Goal: Task Accomplishment & Management: Manage account settings

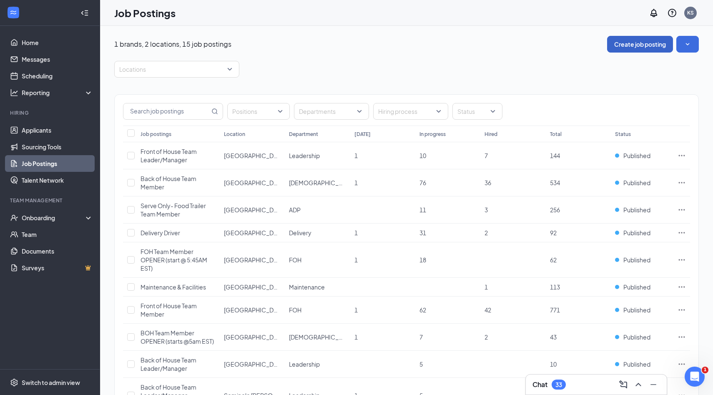
click at [624, 44] on button "Create job posting" at bounding box center [640, 44] width 66 height 17
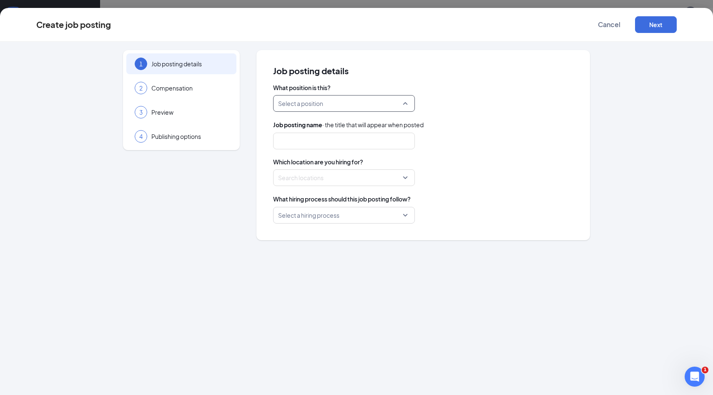
click at [332, 103] on input "search" at bounding box center [341, 103] width 126 height 16
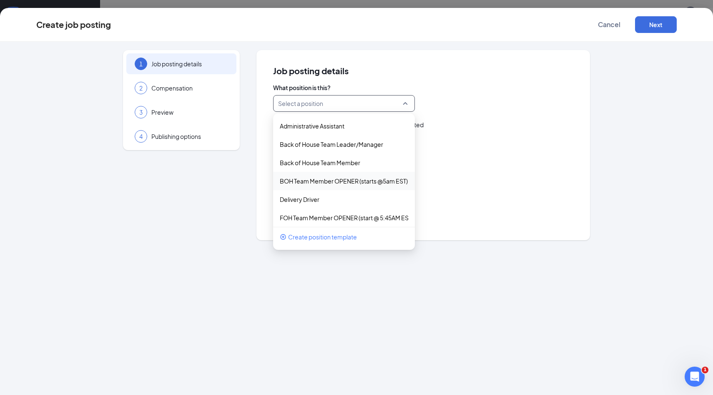
click at [326, 185] on div "BOH Team Member OPENER (starts @5am EST)" at bounding box center [344, 181] width 142 height 18
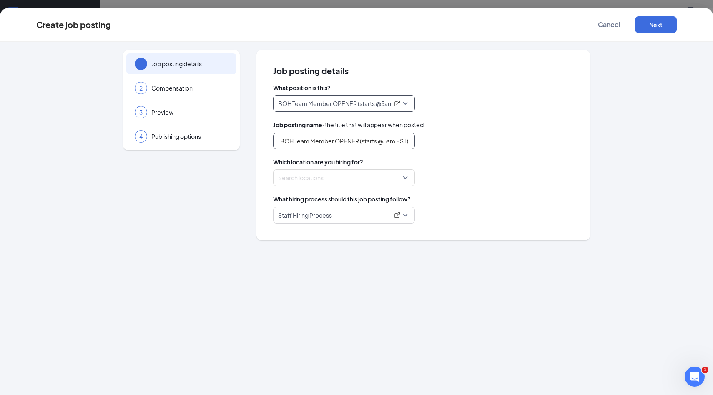
click at [364, 140] on input "BOH Team Member OPENER (starts @5am EST)" at bounding box center [344, 141] width 142 height 17
click at [343, 180] on div at bounding box center [341, 177] width 126 height 13
type input "BOH Team Member OPENER (starts @5am EST) - [GEOGRAPHIC_DATA][PERSON_NAME]"
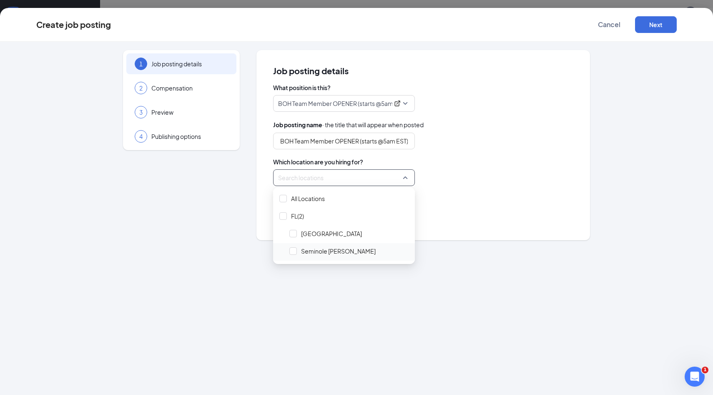
click at [322, 251] on span "Seminole [PERSON_NAME]" at bounding box center [338, 251] width 75 height 8
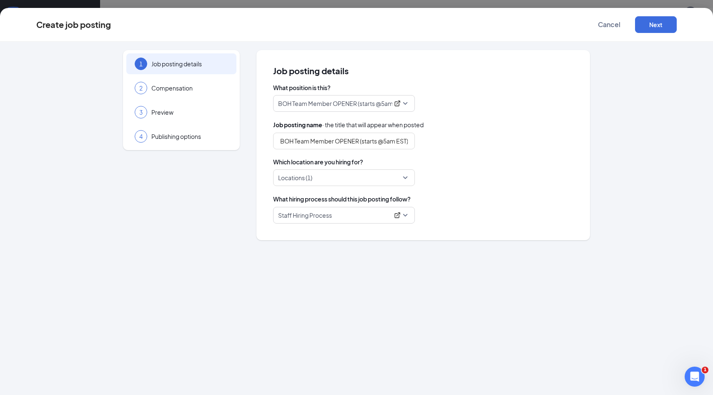
click at [447, 198] on div "What hiring process should this job posting follow?" at bounding box center [423, 198] width 300 height 9
click at [355, 220] on span "Staff Hiring Process" at bounding box center [344, 215] width 132 height 16
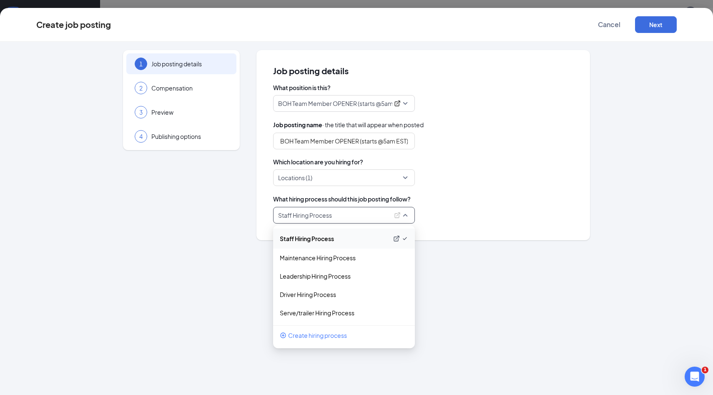
click at [350, 242] on p "Staff Hiring Process" at bounding box center [334, 238] width 108 height 8
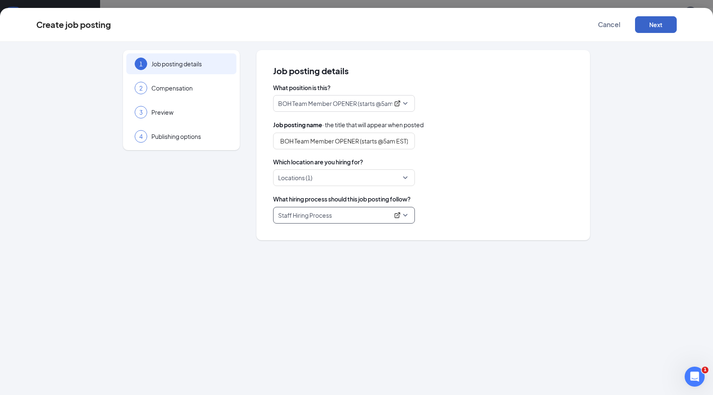
click at [656, 25] on button "Next" at bounding box center [656, 24] width 42 height 17
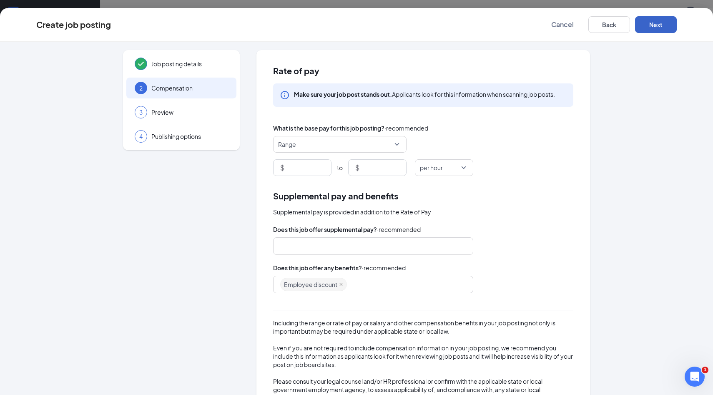
click at [378, 143] on span "Range" at bounding box center [336, 144] width 116 height 16
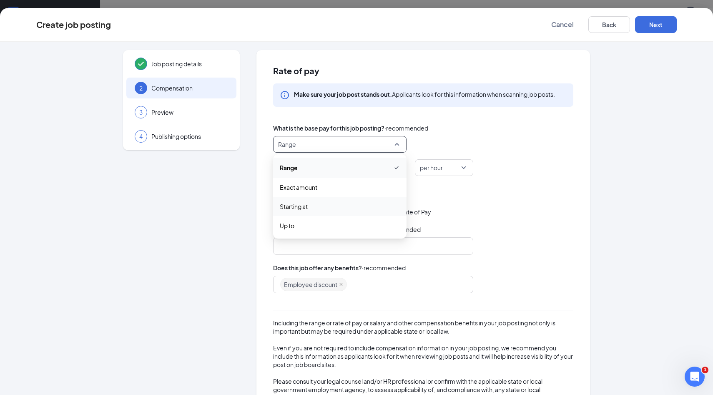
click at [328, 205] on span "Starting at" at bounding box center [340, 206] width 120 height 9
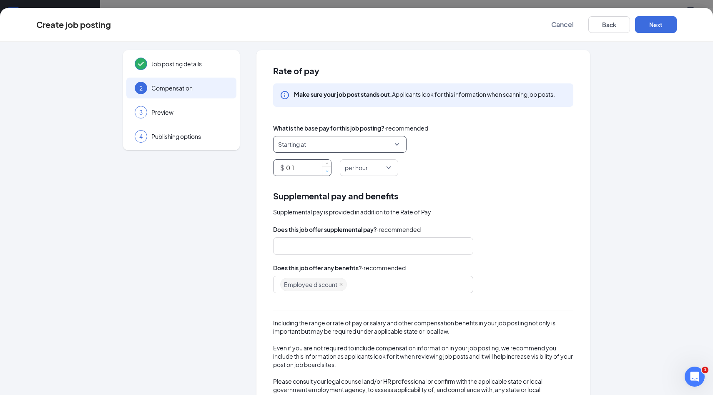
click at [323, 167] on span "Decrease Value" at bounding box center [326, 171] width 9 height 10
click at [299, 170] on input "0.1" at bounding box center [308, 168] width 45 height 16
click at [366, 285] on div "Employee discount" at bounding box center [369, 284] width 178 height 15
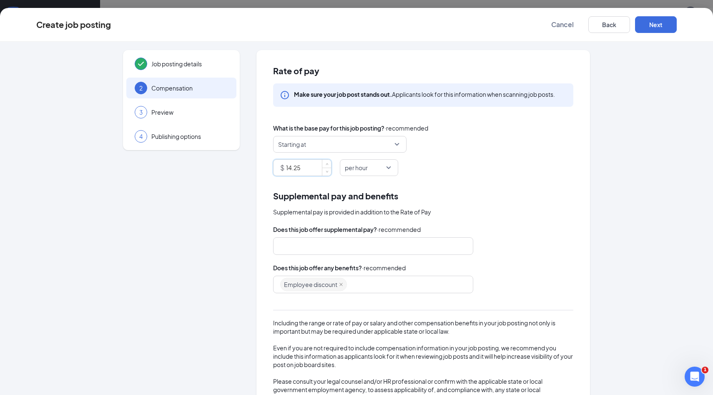
type input "14.25"
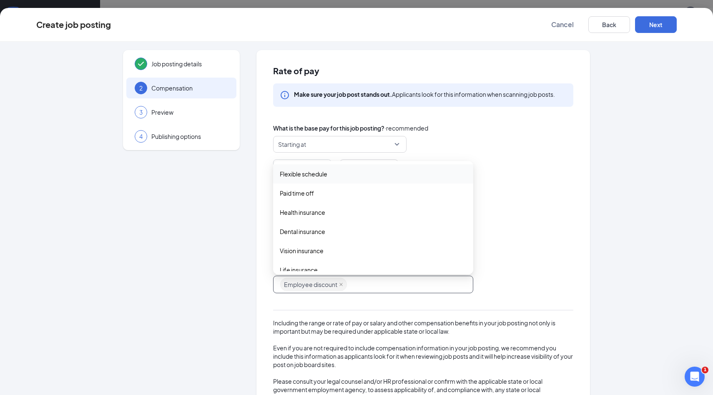
click at [336, 170] on span "Flexible schedule" at bounding box center [373, 173] width 187 height 9
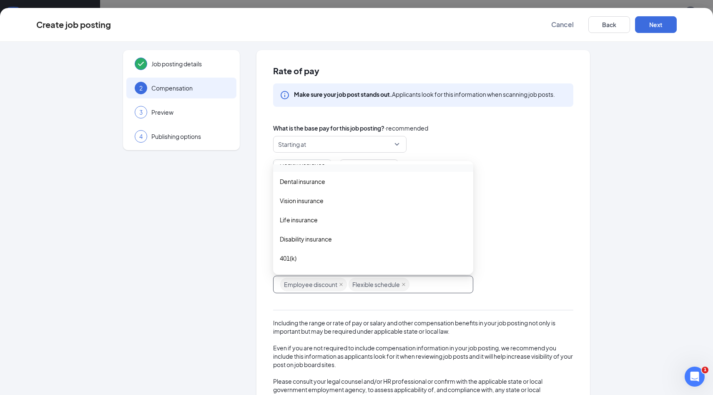
scroll to position [59, 0]
click at [328, 243] on div "401(k)" at bounding box center [373, 249] width 200 height 19
click at [334, 213] on span "Paid training" at bounding box center [373, 214] width 187 height 9
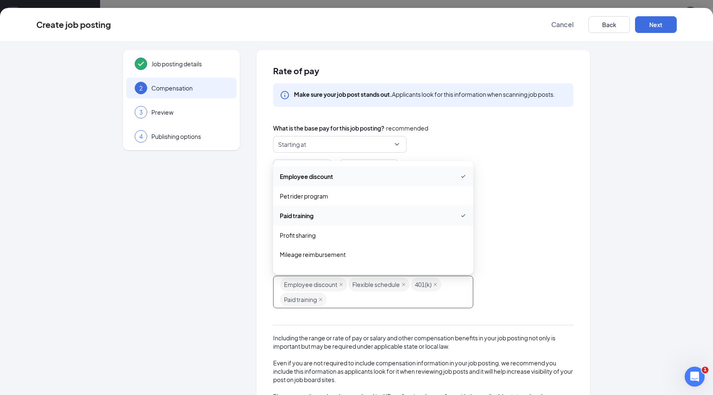
scroll to position [203, 0]
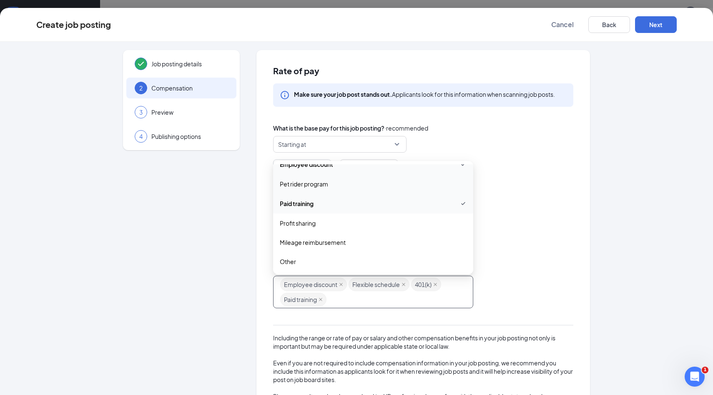
click at [563, 178] on div "Rate of pay Make sure your job post stands out. Applicants look for this inform…" at bounding box center [422, 246] width 333 height 392
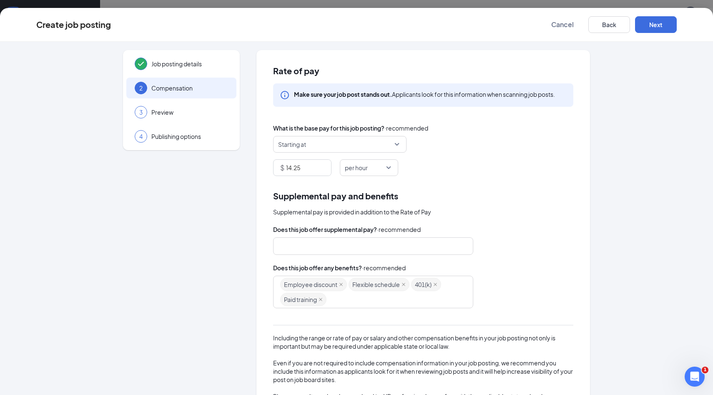
scroll to position [55, 0]
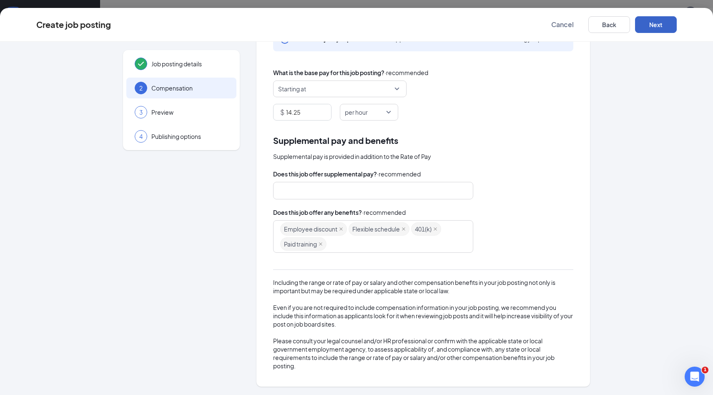
click at [665, 23] on button "Next" at bounding box center [656, 24] width 42 height 17
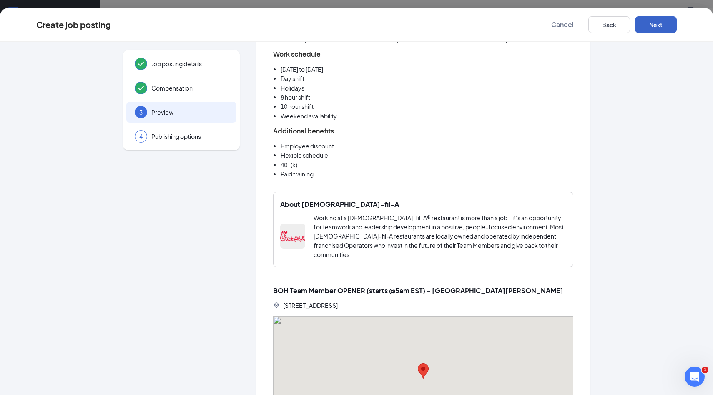
scroll to position [614, 0]
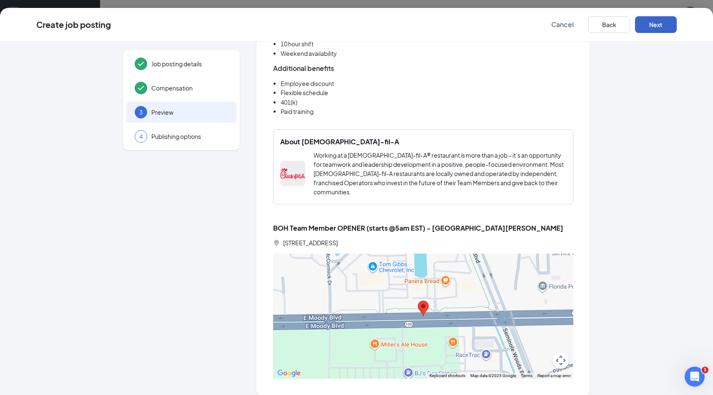
click at [659, 19] on button "Next" at bounding box center [656, 24] width 42 height 17
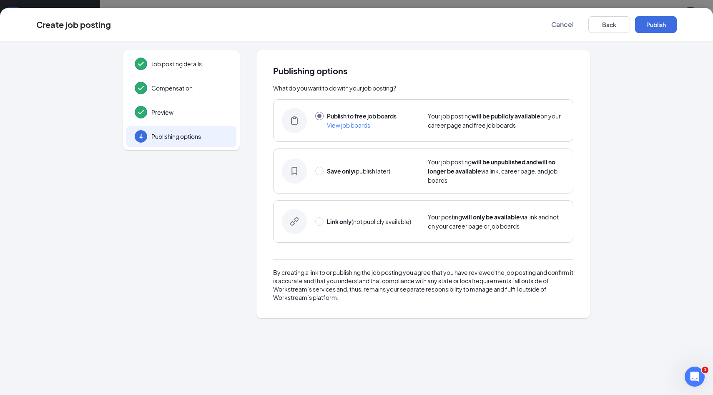
scroll to position [0, 0]
click at [659, 19] on button "Publish" at bounding box center [656, 24] width 42 height 17
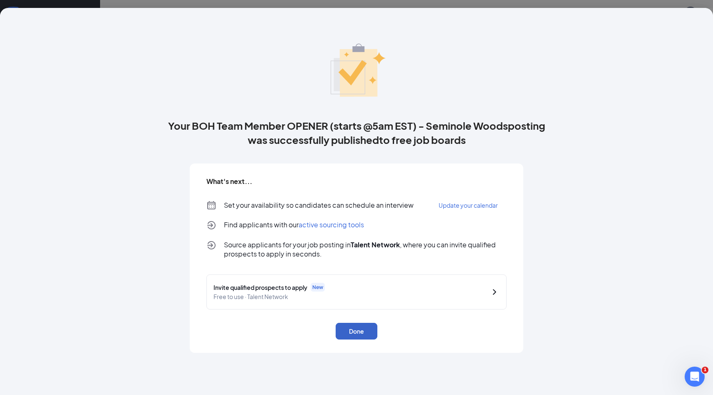
click at [364, 334] on button "Done" at bounding box center [357, 331] width 42 height 17
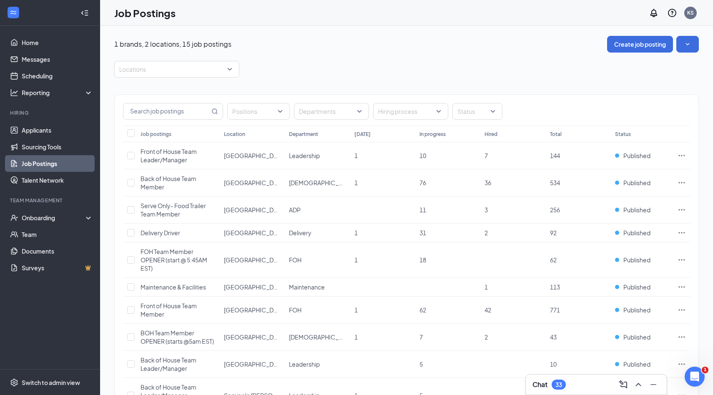
click at [568, 383] on div "Chat 33" at bounding box center [596, 384] width 128 height 13
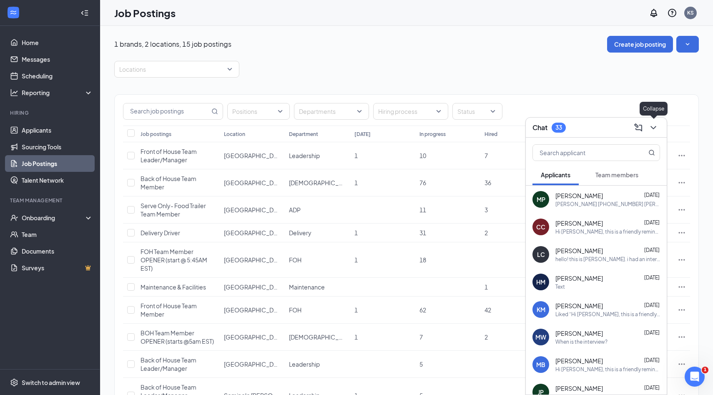
click at [656, 130] on icon "ChevronDown" at bounding box center [653, 128] width 10 height 10
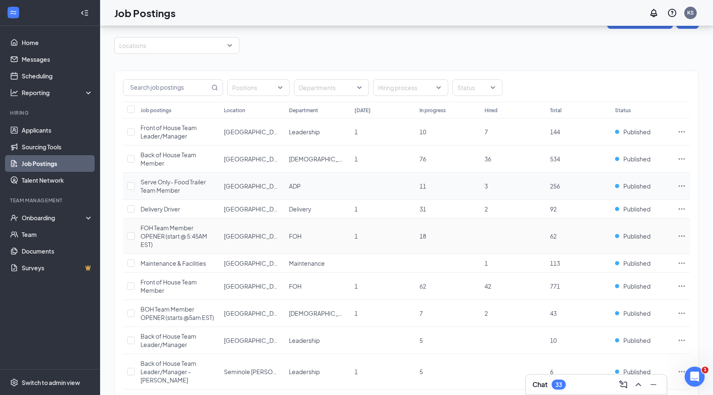
scroll to position [233, 0]
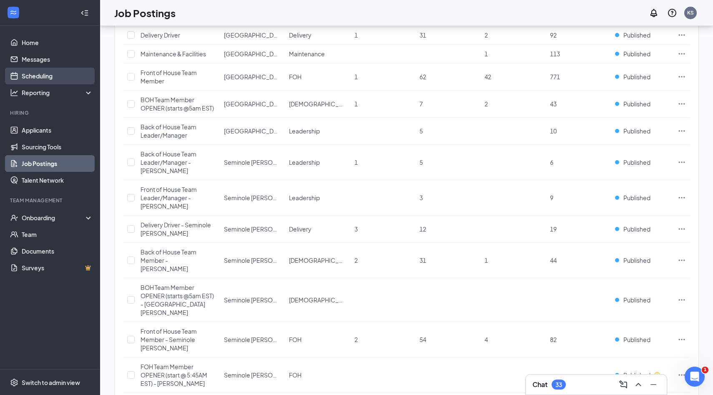
click at [35, 75] on link "Scheduling" at bounding box center [57, 76] width 71 height 17
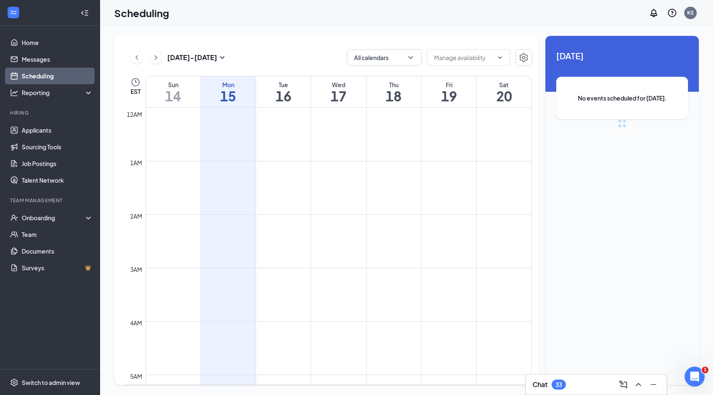
scroll to position [410, 0]
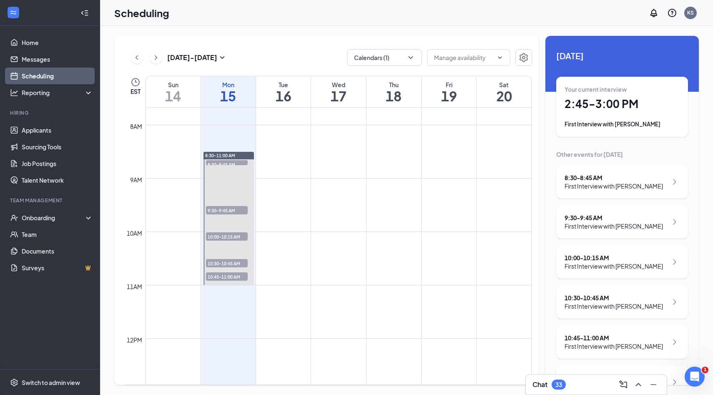
click at [639, 104] on h1 "2:45 - 3:00 PM" at bounding box center [621, 104] width 115 height 14
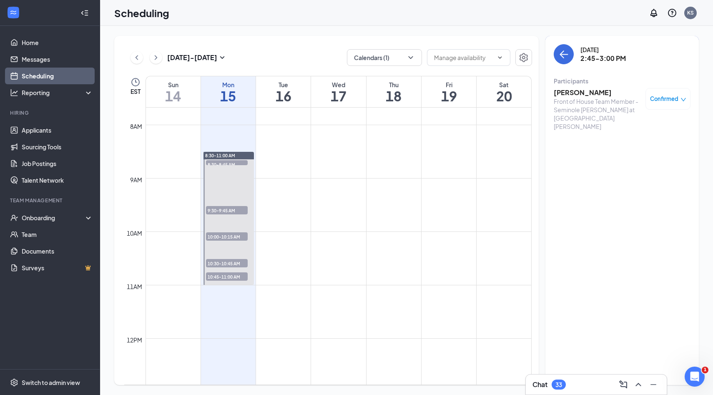
click at [578, 92] on h3 "[PERSON_NAME]" at bounding box center [597, 92] width 88 height 9
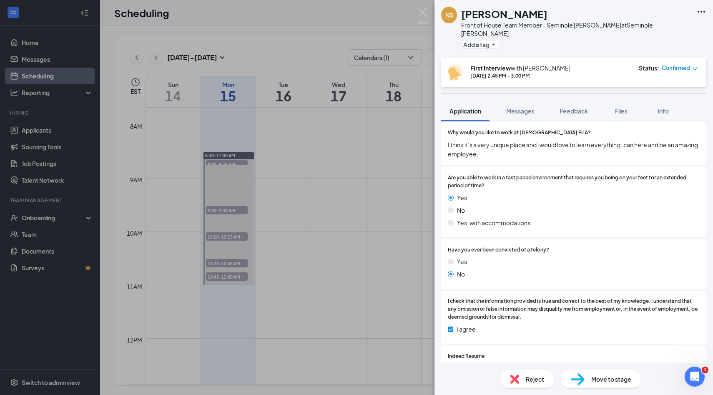
scroll to position [591, 0]
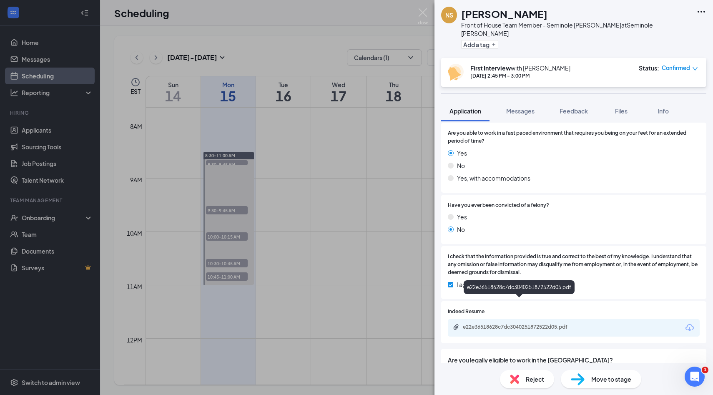
click at [523, 323] on div "e22e36518628c7dc3040251872522d05.pdf" at bounding box center [521, 326] width 117 height 7
click at [581, 107] on span "Feedback" at bounding box center [573, 111] width 28 height 8
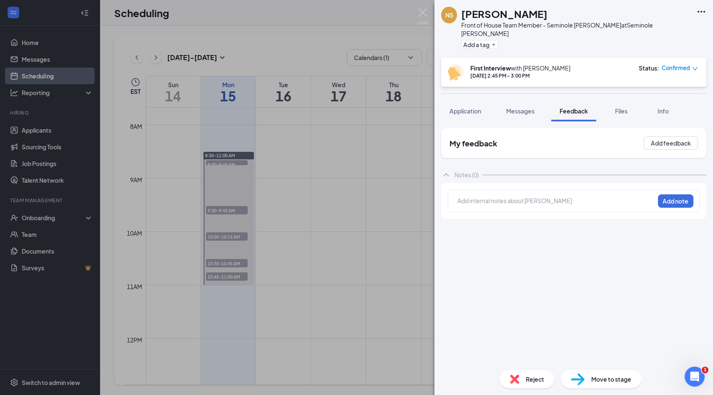
click at [521, 196] on div at bounding box center [556, 200] width 196 height 9
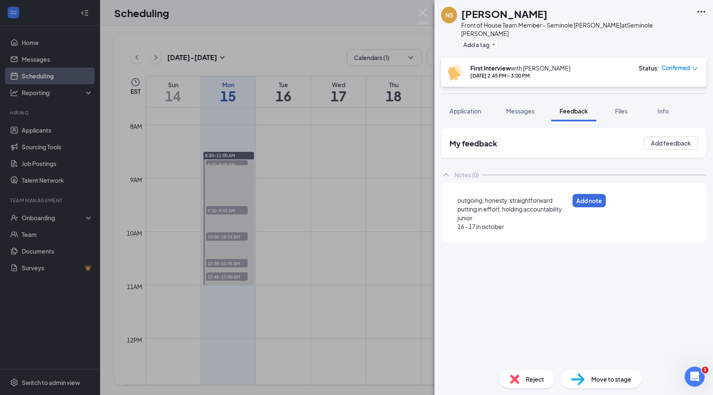
click at [518, 213] on div "junior" at bounding box center [512, 217] width 111 height 9
click at [523, 222] on div "16 - 17 in october" at bounding box center [512, 226] width 111 height 9
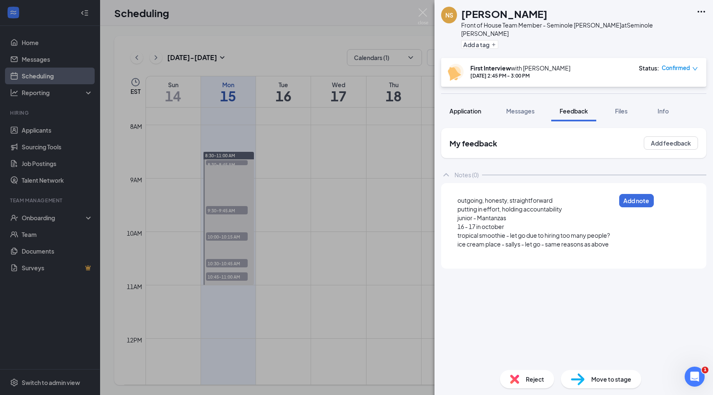
click at [471, 107] on span "Application" at bounding box center [465, 111] width 32 height 8
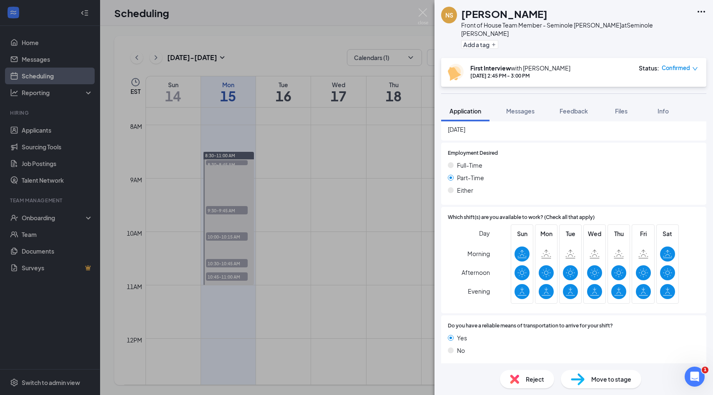
scroll to position [934, 0]
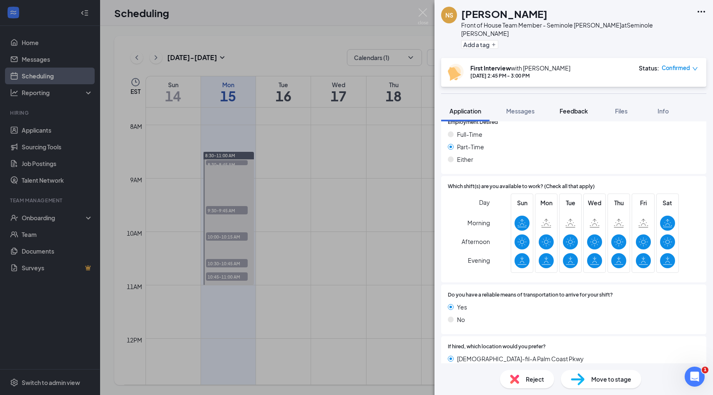
click at [571, 107] on span "Feedback" at bounding box center [573, 111] width 28 height 8
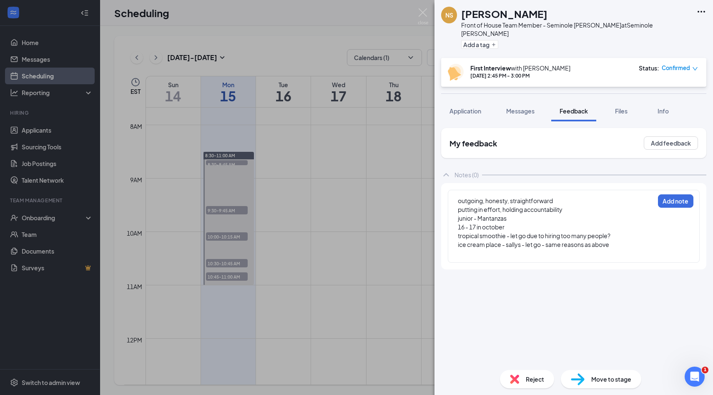
click at [567, 249] on div at bounding box center [556, 253] width 196 height 9
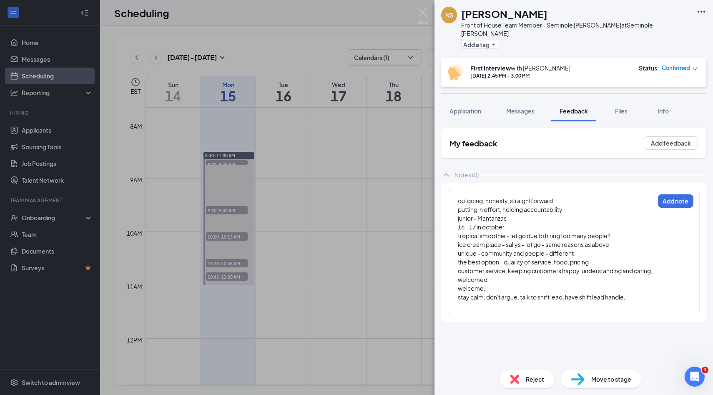
click at [506, 303] on div "outgoing, honesty, straightforward putting in effort, holding accountability ju…" at bounding box center [574, 252] width 252 height 125
click at [506, 301] on div at bounding box center [555, 305] width 197 height 9
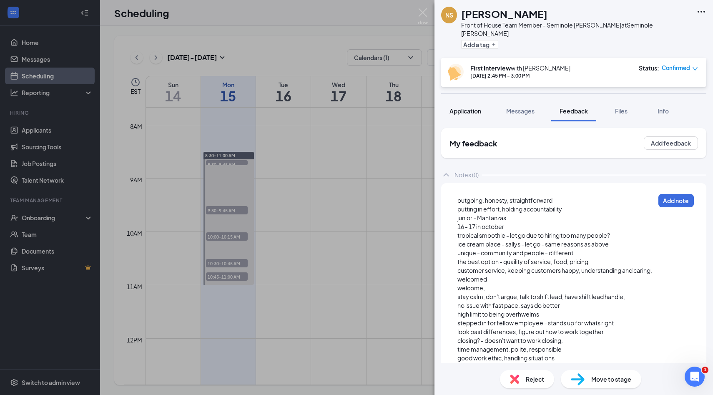
click at [476, 107] on span "Application" at bounding box center [465, 111] width 32 height 8
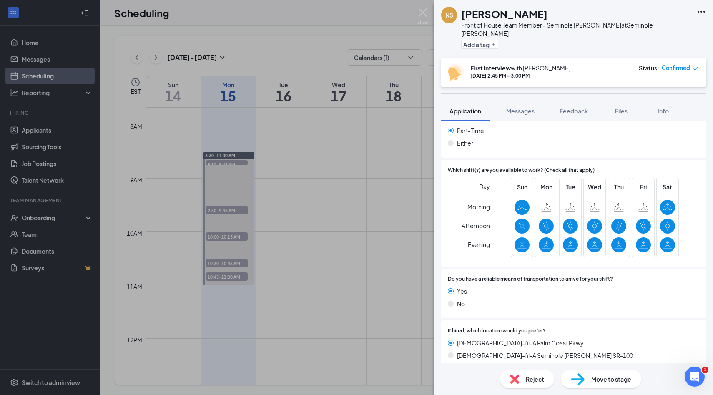
scroll to position [934, 0]
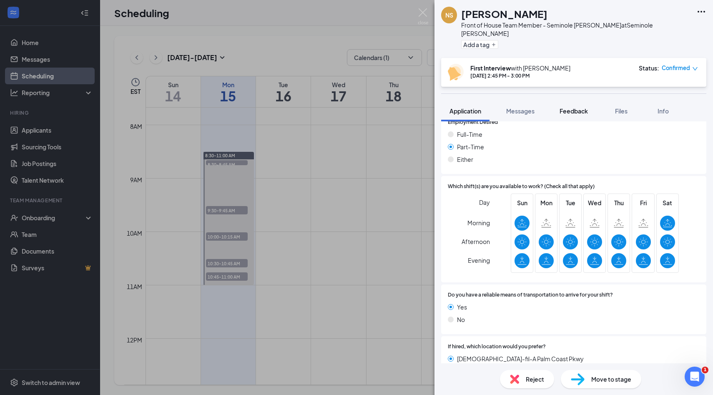
click at [577, 107] on span "Feedback" at bounding box center [573, 111] width 28 height 8
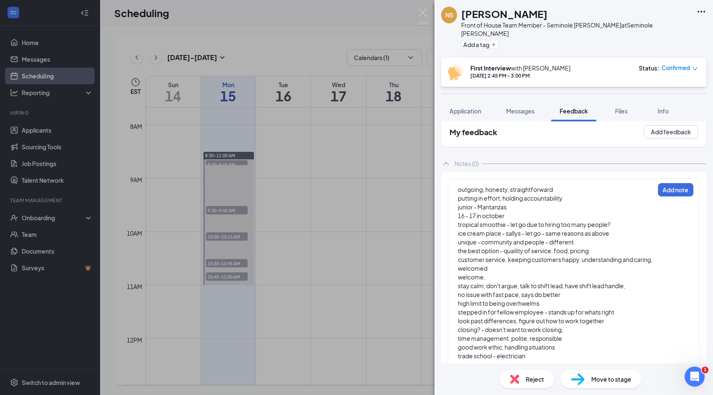
scroll to position [12, 0]
click at [541, 351] on div "trade school - electrician" at bounding box center [556, 355] width 196 height 9
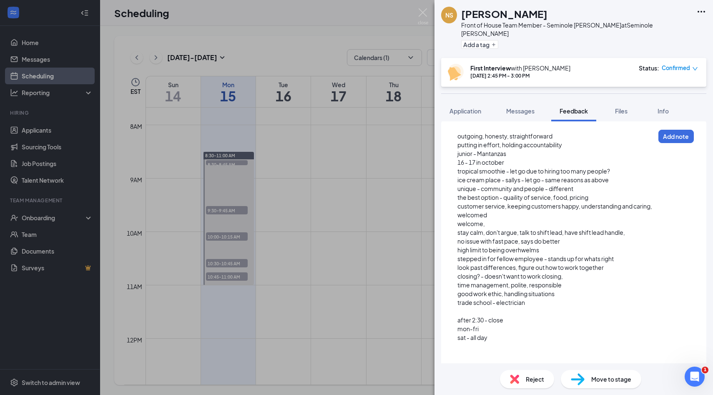
click at [479, 342] on div at bounding box center [555, 346] width 197 height 9
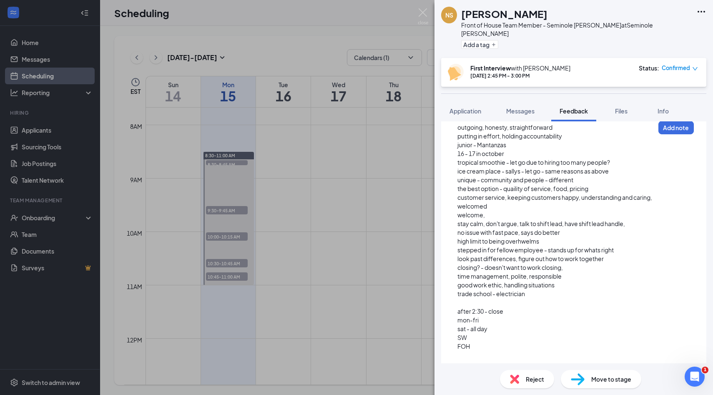
scroll to position [82, 0]
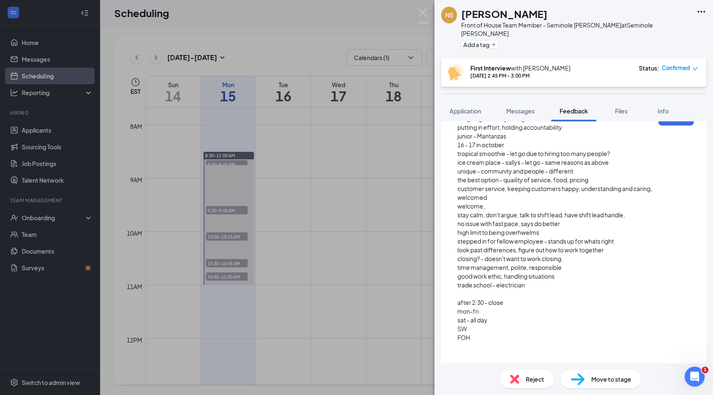
click at [501, 342] on div at bounding box center [555, 346] width 197 height 9
click at [493, 351] on div at bounding box center [555, 355] width 197 height 9
click at [686, 117] on button "Add note" at bounding box center [675, 118] width 35 height 13
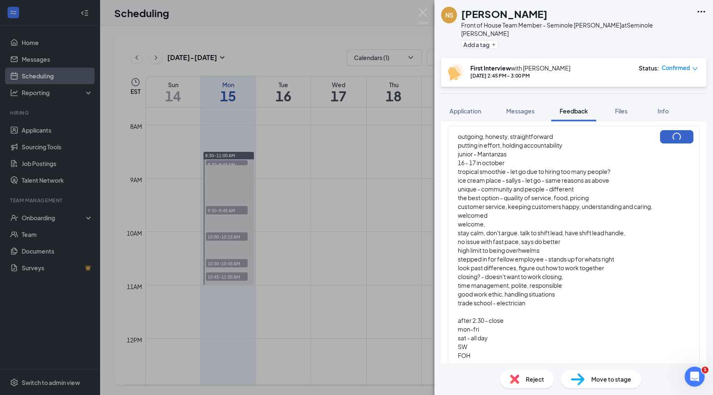
scroll to position [89, 0]
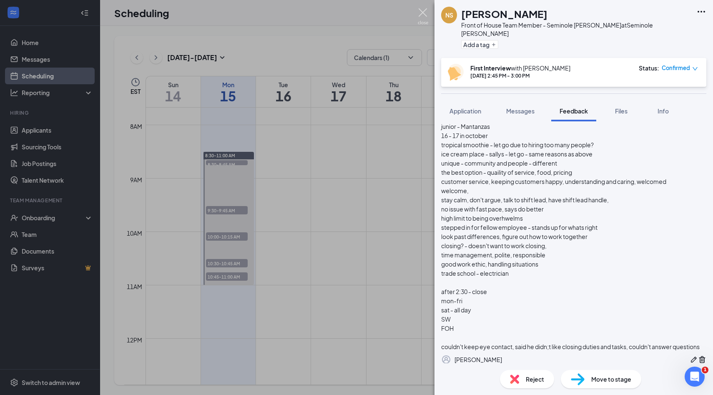
click at [419, 15] on img at bounding box center [423, 16] width 10 height 16
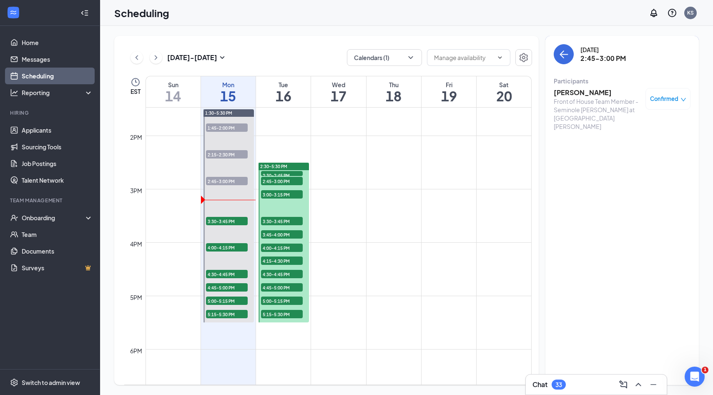
scroll to position [744, 0]
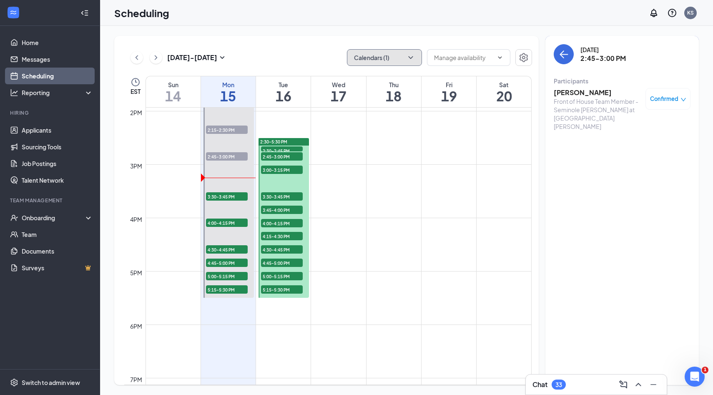
click at [416, 59] on button "Calendars (1)" at bounding box center [384, 57] width 75 height 17
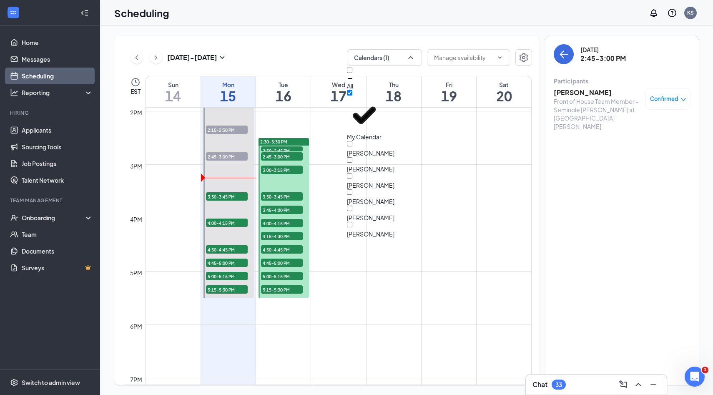
click at [390, 78] on div "All" at bounding box center [384, 79] width 75 height 23
checkbox input "true"
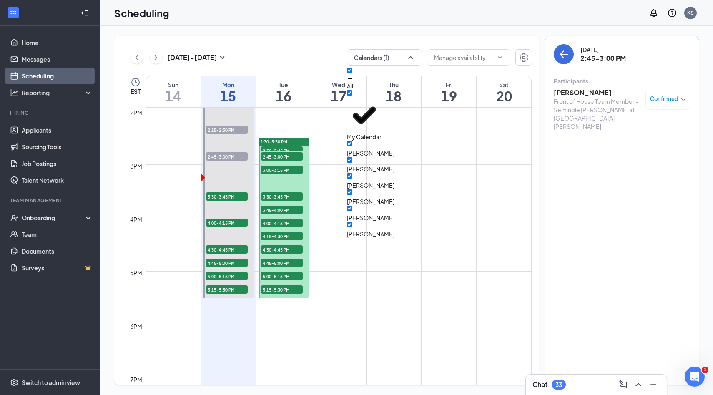
checkbox input "true"
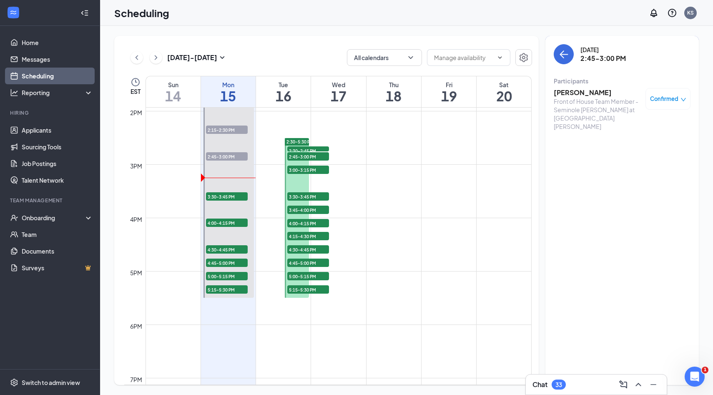
click at [320, 50] on div "[DATE] - [DATE] All calendars" at bounding box center [328, 57] width 408 height 17
click at [278, 119] on span "3:15-3:30 PM" at bounding box center [273, 116] width 29 height 8
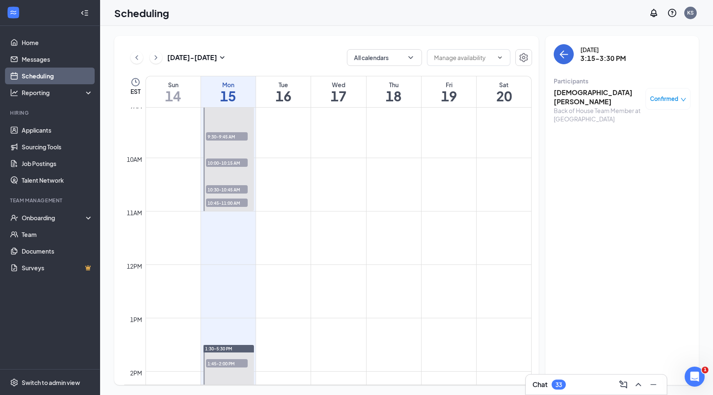
scroll to position [478, 0]
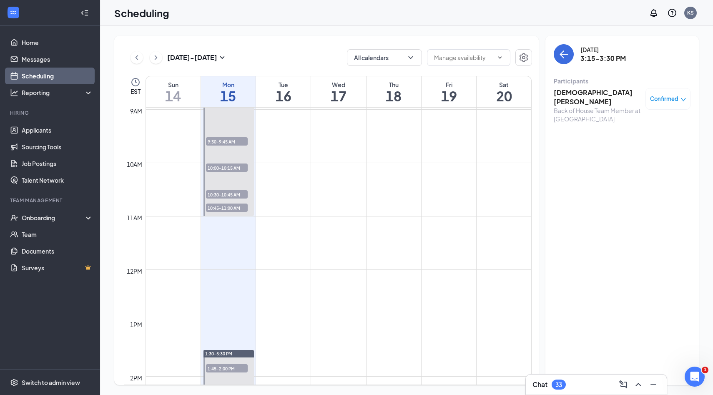
click at [236, 168] on span "10:00-10:15 AM" at bounding box center [227, 167] width 42 height 8
click at [237, 141] on span "9:30-9:45 AM" at bounding box center [227, 141] width 42 height 8
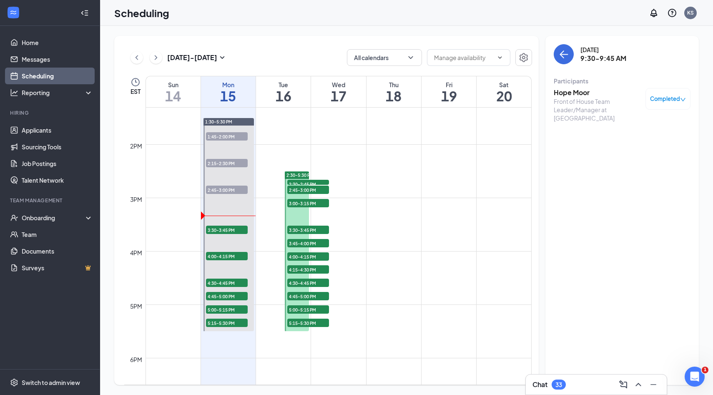
scroll to position [708, 0]
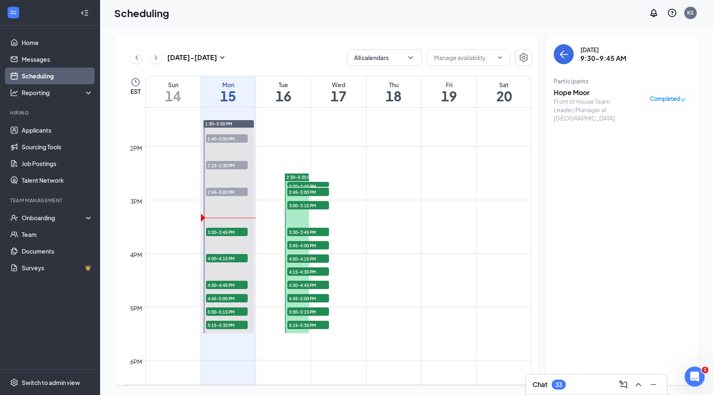
click at [292, 153] on div at bounding box center [292, 150] width 0 height 6
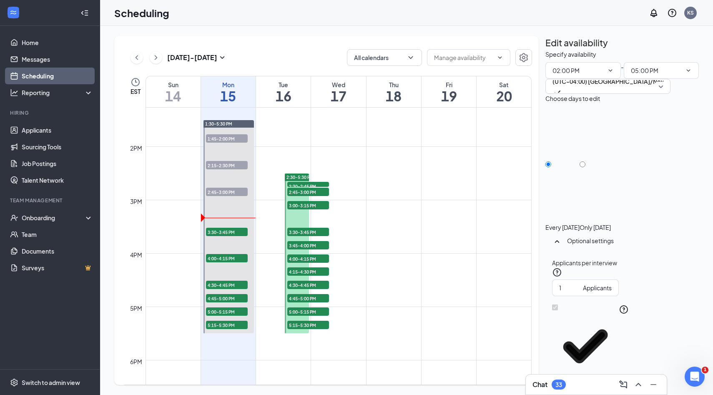
click at [573, 14] on div "Scheduling KS" at bounding box center [406, 13] width 613 height 26
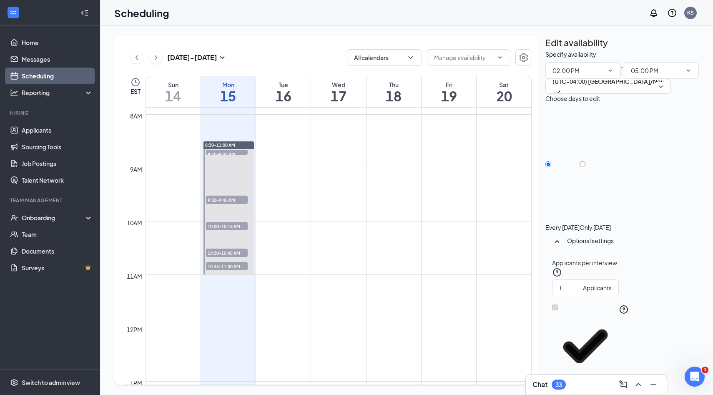
scroll to position [421, 0]
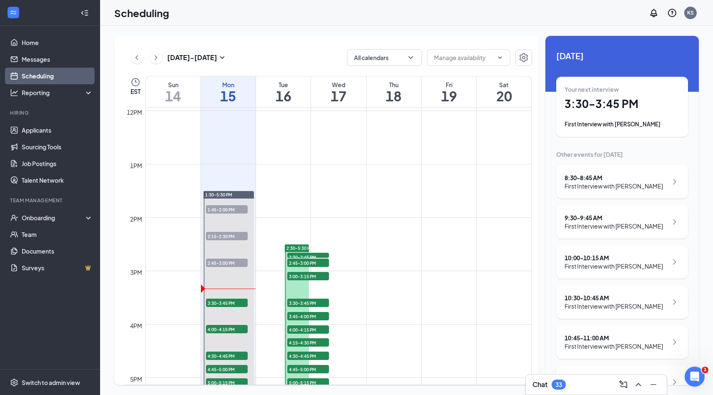
scroll to position [652, 0]
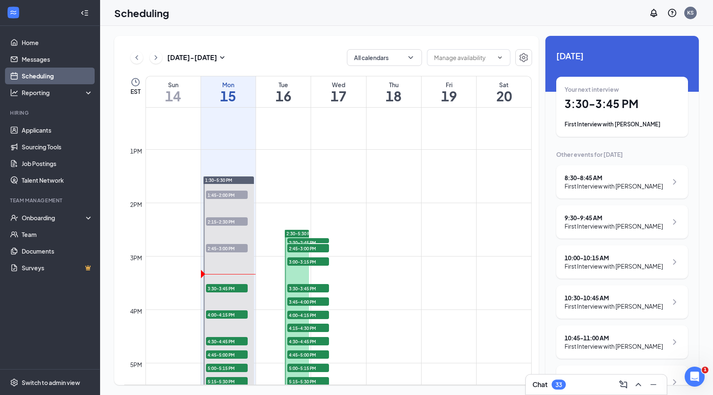
click at [275, 211] on span "3:15-3:30 PM" at bounding box center [273, 207] width 29 height 8
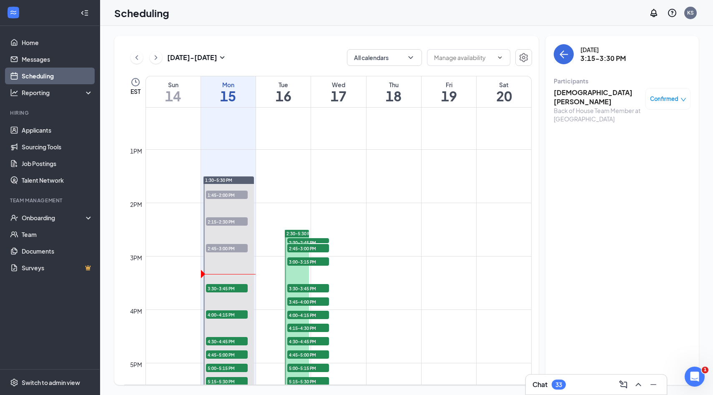
click at [272, 211] on span "2:45-3:00 PM" at bounding box center [273, 207] width 29 height 8
click at [270, 211] on span "2:30-2:45 PM" at bounding box center [273, 207] width 29 height 8
click at [271, 211] on span "2:15-2:30 PM" at bounding box center [273, 207] width 29 height 8
click at [271, 211] on span "2:00-2:15 PM" at bounding box center [273, 207] width 29 height 8
click at [270, 211] on span "4:15-4:30 PM" at bounding box center [273, 207] width 29 height 8
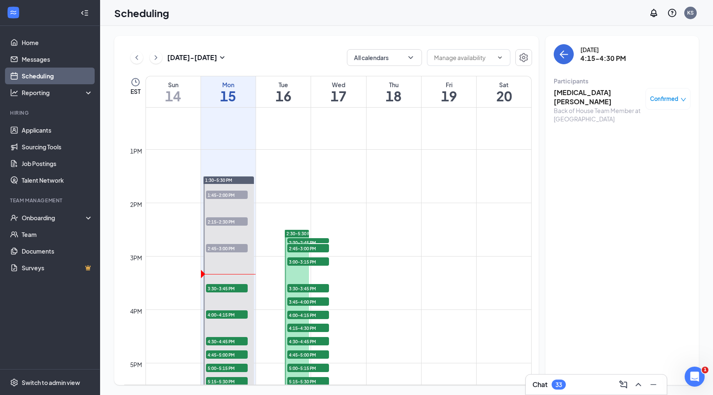
click at [272, 211] on span "4:00-4:15 PM" at bounding box center [273, 207] width 29 height 8
click at [273, 211] on span "3:45-4:00 PM" at bounding box center [273, 207] width 29 height 8
click at [270, 211] on span "4:45-5:00 PM" at bounding box center [273, 207] width 29 height 8
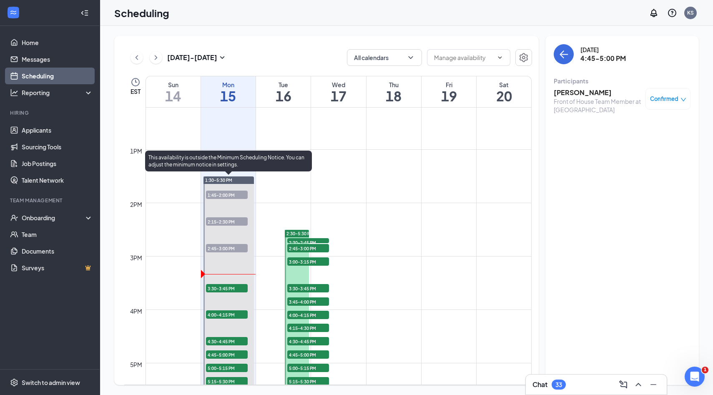
click at [235, 249] on span "2:45-3:00 PM" at bounding box center [227, 248] width 42 height 8
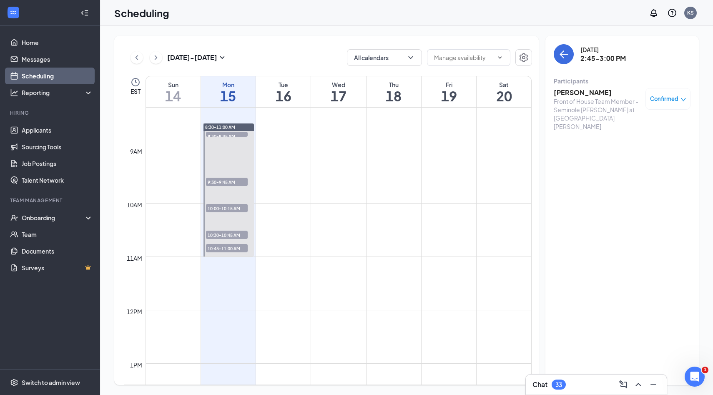
scroll to position [426, 0]
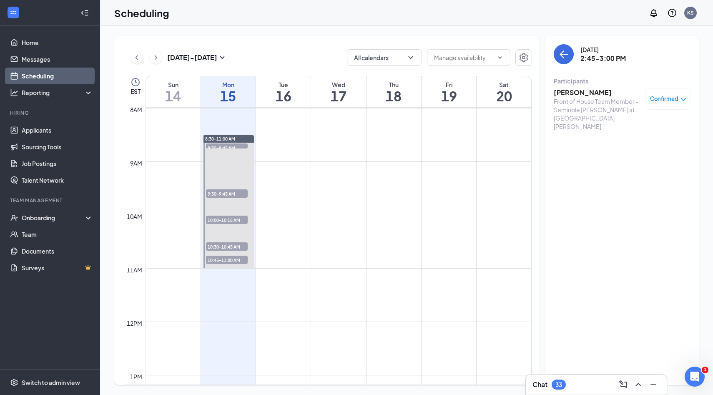
click at [235, 191] on span "9:30-9:45 AM" at bounding box center [227, 193] width 42 height 8
click at [590, 94] on h3 "Hope Moor" at bounding box center [597, 92] width 88 height 9
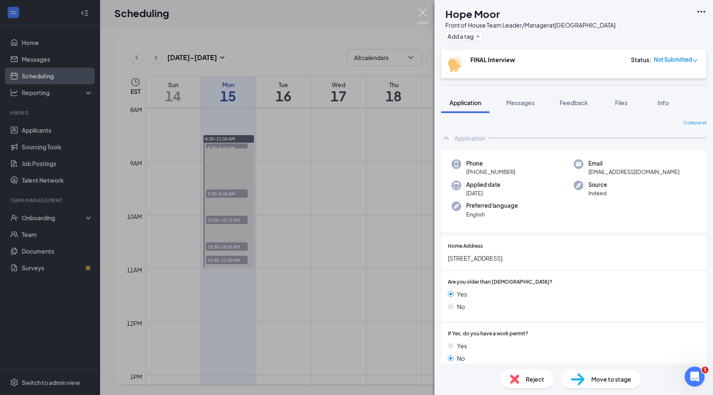
click at [424, 11] on img at bounding box center [423, 16] width 10 height 16
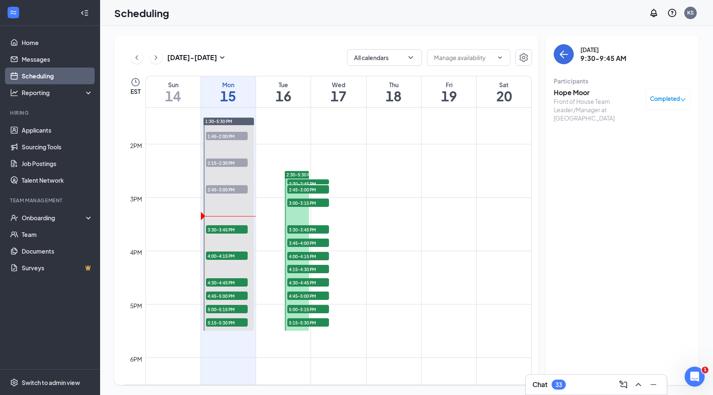
scroll to position [711, 0]
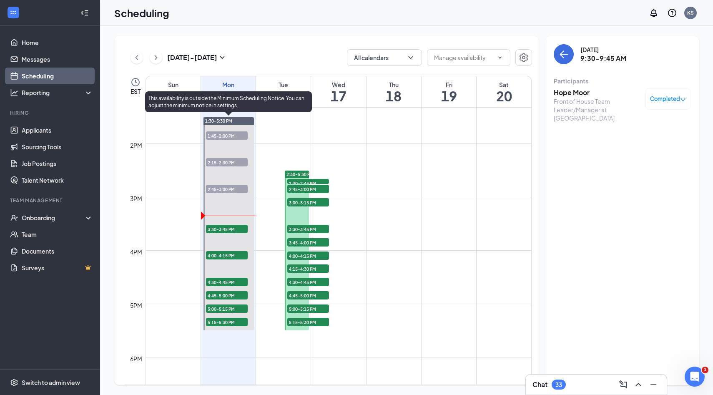
click at [224, 230] on span "3:30-3:45 PM" at bounding box center [227, 229] width 42 height 8
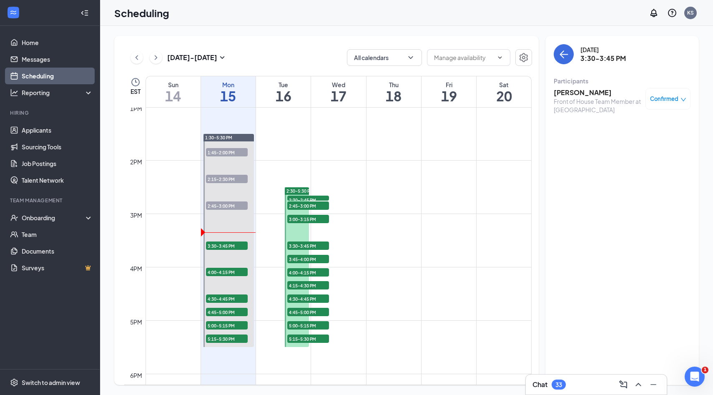
scroll to position [694, 0]
click at [601, 93] on h3 "[PERSON_NAME]" at bounding box center [597, 92] width 88 height 9
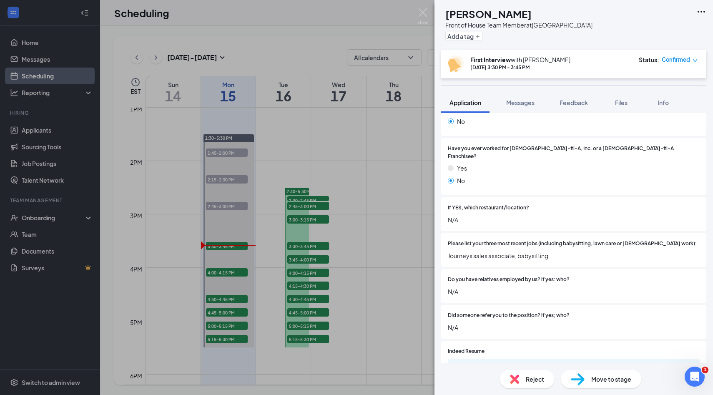
scroll to position [286, 0]
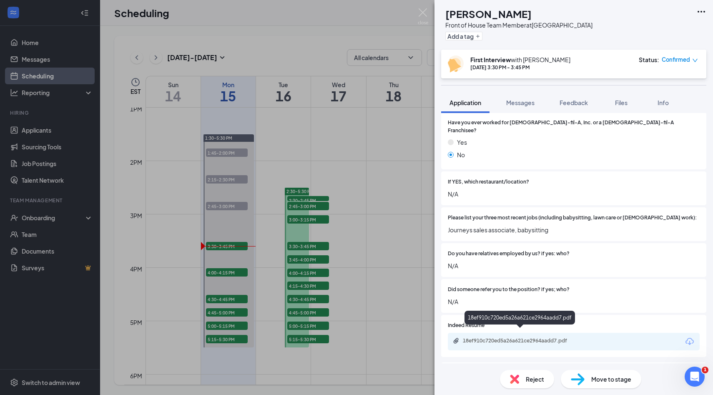
click at [508, 333] on div "18ef910c720ed5a26a621ce2964aadd7.pdf" at bounding box center [574, 342] width 252 height 18
click at [508, 337] on div "18ef910c720ed5a26a621ce2964aadd7.pdf" at bounding box center [521, 340] width 117 height 7
click at [566, 98] on div "Feedback" at bounding box center [573, 102] width 28 height 8
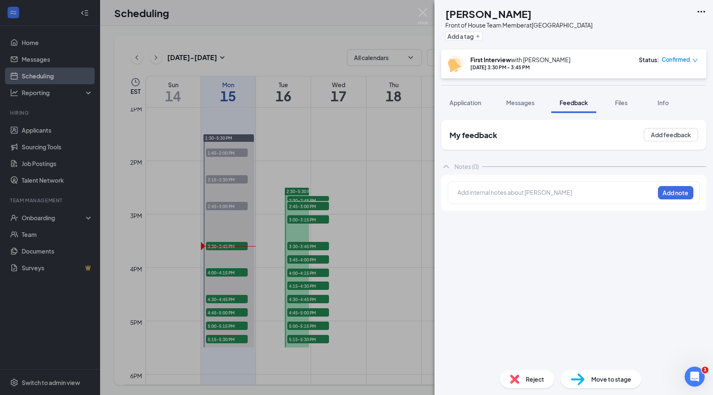
click at [541, 188] on div at bounding box center [556, 192] width 196 height 9
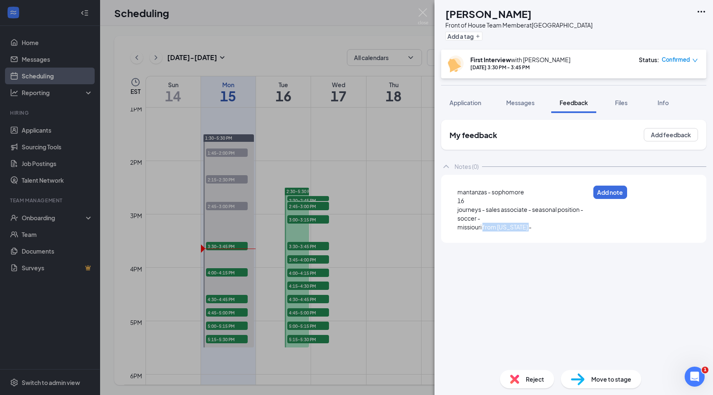
drag, startPoint x: 483, startPoint y: 229, endPoint x: 407, endPoint y: 232, distance: 76.3
click at [407, 232] on div "HM [PERSON_NAME] Front of House Team Member at [GEOGRAPHIC_DATA] Add a tag Firs…" at bounding box center [356, 197] width 713 height 395
click at [481, 227] on span "missiouri from [US_STATE] -" at bounding box center [494, 227] width 74 height 8
drag, startPoint x: 483, startPoint y: 228, endPoint x: 437, endPoint y: 231, distance: 45.6
click at [437, 231] on div "My feedback Add feedback Notes (0) mantanzas - sophomore 16 journeys - sales as…" at bounding box center [573, 238] width 278 height 250
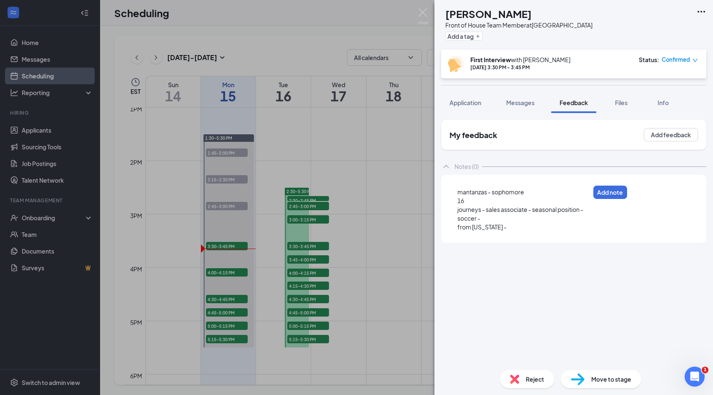
click at [505, 224] on div "from [US_STATE] -" at bounding box center [523, 227] width 132 height 9
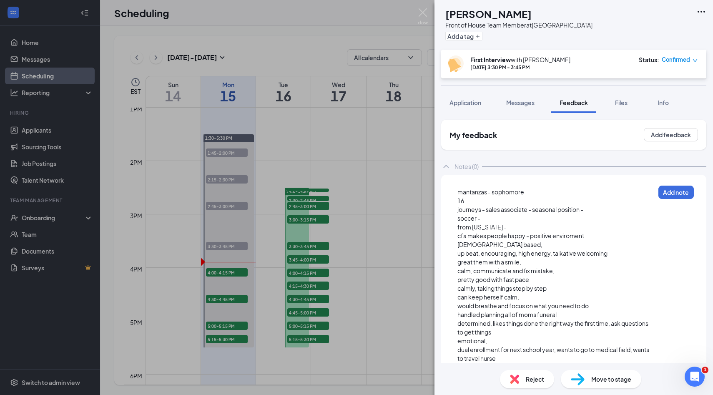
scroll to position [20, 0]
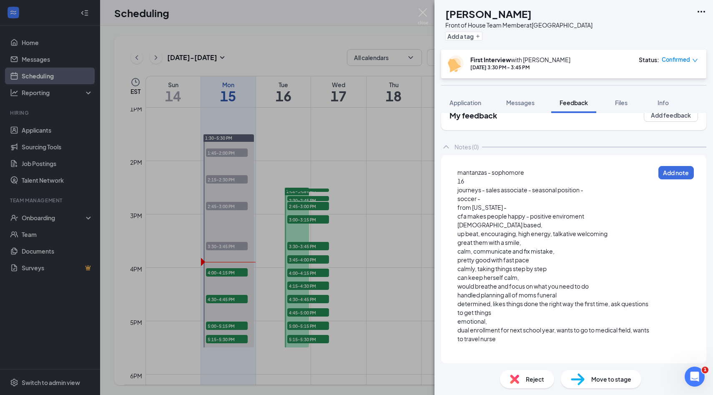
click at [483, 349] on div at bounding box center [555, 347] width 197 height 9
click at [490, 180] on div "16" at bounding box center [555, 181] width 197 height 9
click at [553, 348] on div "cleaning, movies," at bounding box center [555, 347] width 197 height 9
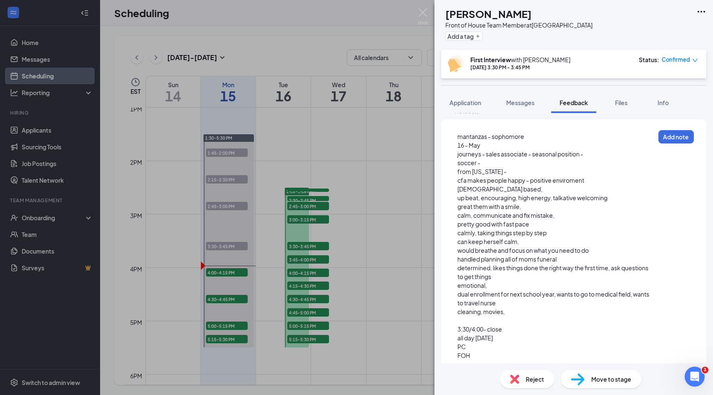
scroll to position [82, 0]
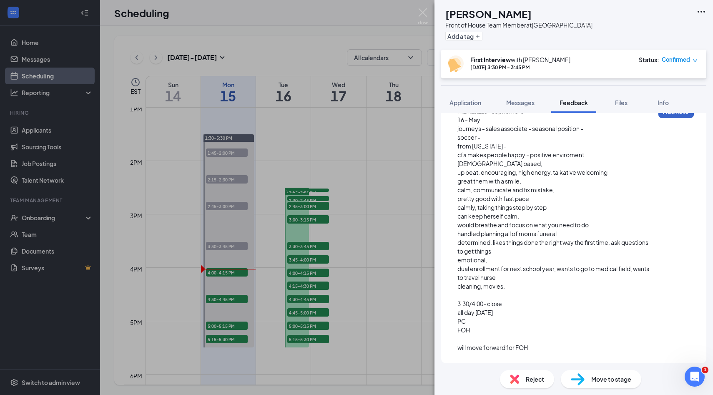
click at [687, 115] on button "Add note" at bounding box center [675, 111] width 35 height 13
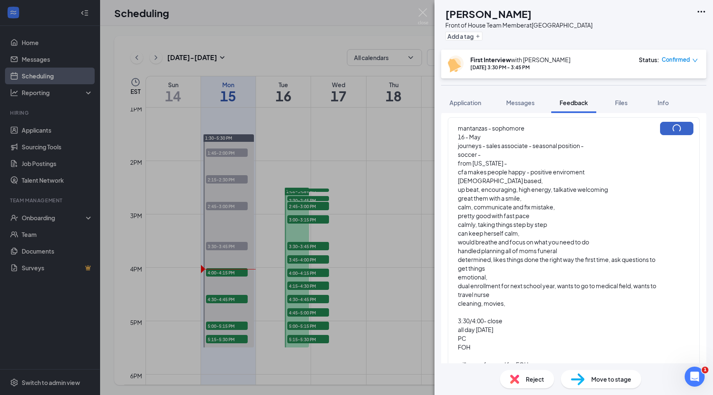
scroll to position [80, 0]
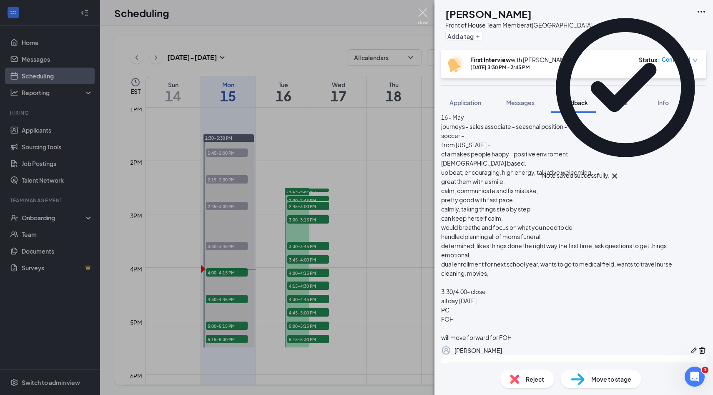
click at [420, 19] on img at bounding box center [423, 16] width 10 height 16
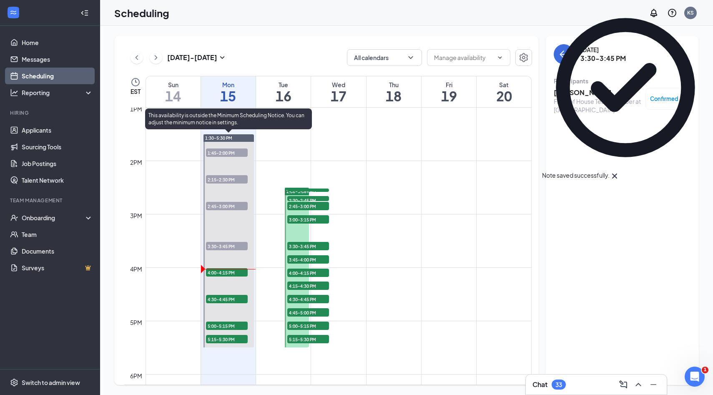
click at [234, 272] on span "4:00-4:15 PM" at bounding box center [227, 272] width 42 height 8
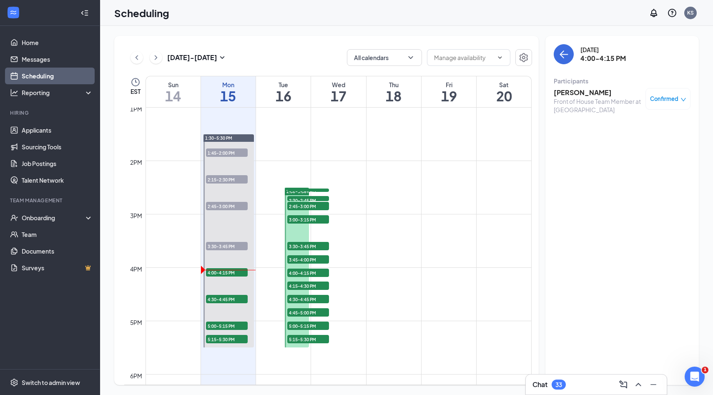
click at [570, 94] on h3 "[PERSON_NAME]" at bounding box center [597, 92] width 88 height 9
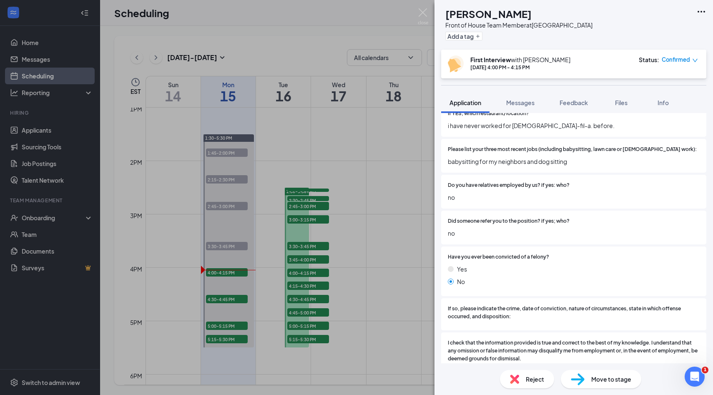
scroll to position [334, 0]
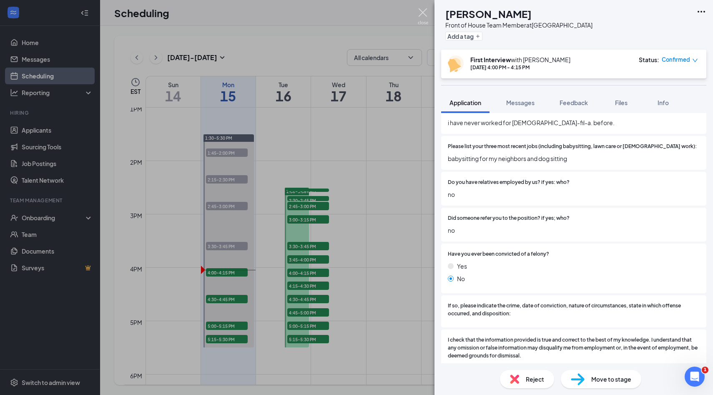
click at [424, 21] on img at bounding box center [423, 16] width 10 height 16
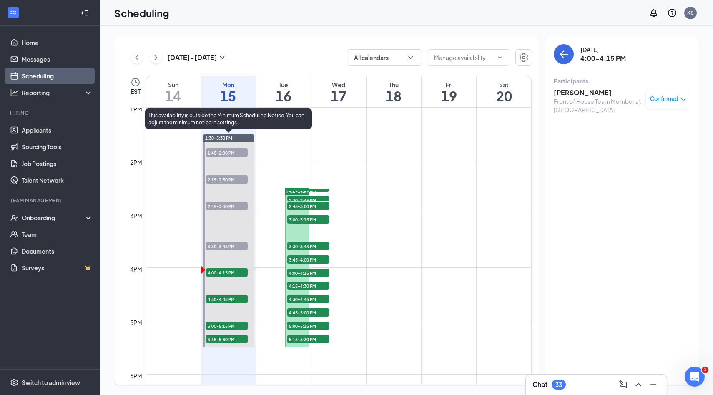
click at [231, 300] on span "4:30-4:45 PM" at bounding box center [227, 299] width 42 height 8
click at [229, 327] on span "5:00-5:15 PM" at bounding box center [227, 325] width 42 height 8
click at [229, 341] on span "5:15-5:30 PM" at bounding box center [227, 339] width 42 height 8
click at [237, 248] on span "3:30-3:45 PM" at bounding box center [227, 246] width 42 height 8
click at [229, 273] on span "4:00-4:15 PM" at bounding box center [227, 272] width 42 height 8
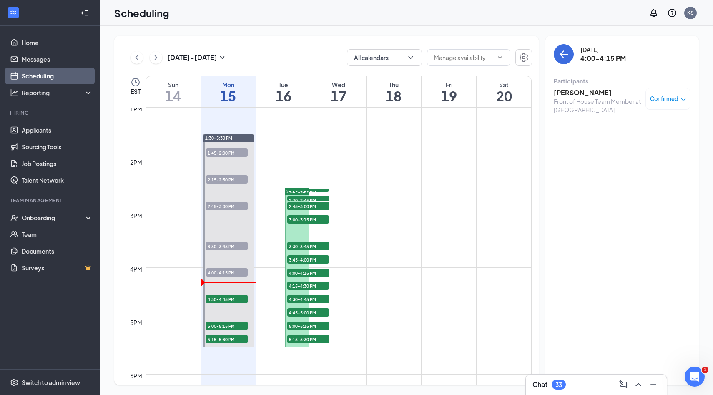
click at [578, 99] on div "Front of House Team Member at [GEOGRAPHIC_DATA]" at bounding box center [597, 105] width 88 height 17
click at [578, 95] on h3 "[PERSON_NAME]" at bounding box center [597, 92] width 88 height 9
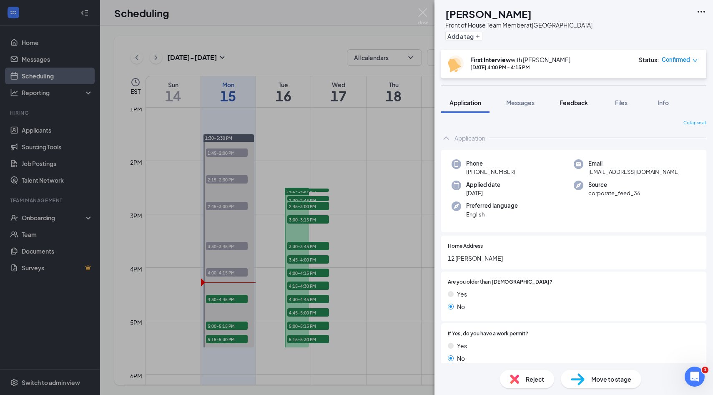
click at [576, 100] on span "Feedback" at bounding box center [573, 103] width 28 height 8
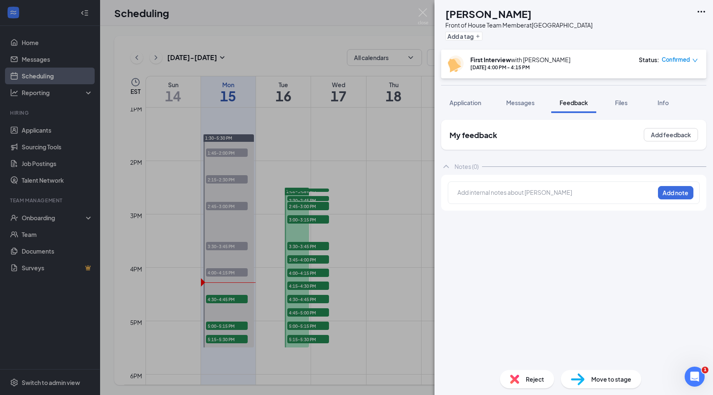
click at [539, 193] on div at bounding box center [556, 192] width 196 height 9
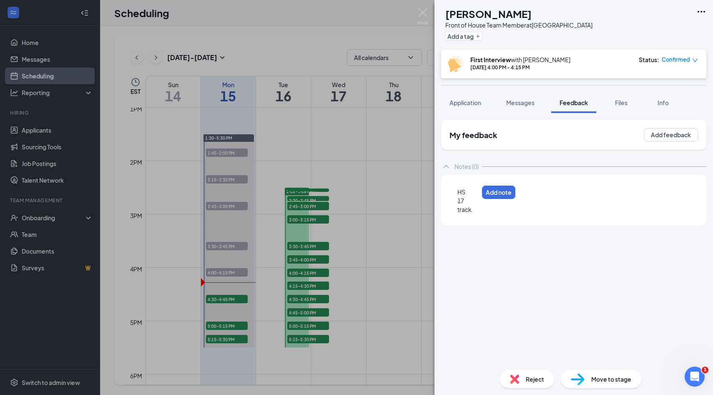
click at [478, 194] on div "HS" at bounding box center [467, 192] width 21 height 9
click at [521, 201] on div "17" at bounding box center [491, 200] width 68 height 9
click at [502, 210] on div "track" at bounding box center [491, 209] width 68 height 9
click at [458, 96] on button "Application" at bounding box center [465, 102] width 48 height 21
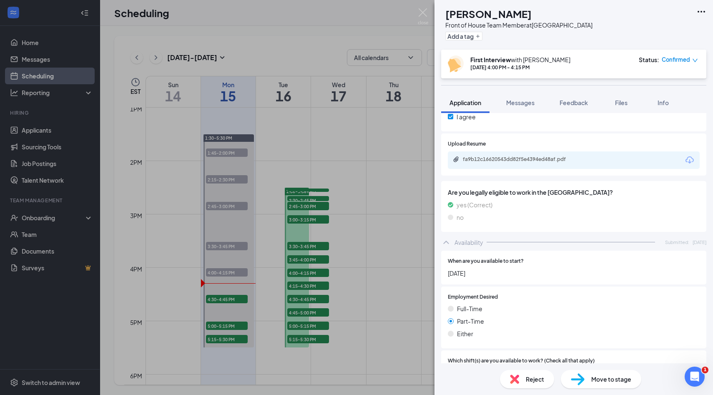
scroll to position [584, 0]
click at [503, 157] on div "fa9b12c16620543dd82f5e4394ed48af.pdf" at bounding box center [521, 160] width 117 height 7
click at [580, 108] on button "Feedback" at bounding box center [573, 102] width 45 height 21
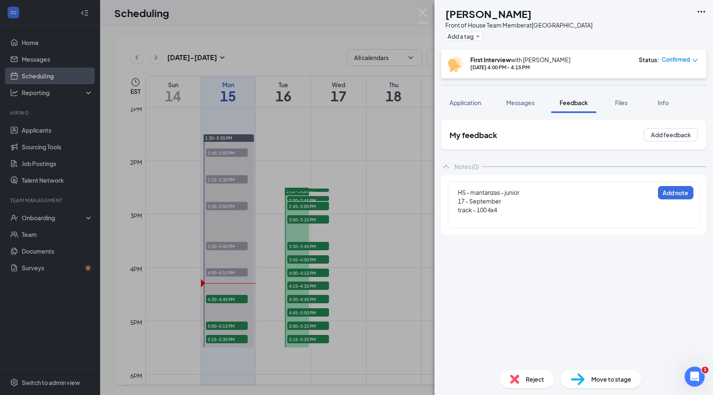
click at [531, 215] on div at bounding box center [556, 218] width 196 height 9
click at [472, 230] on div at bounding box center [491, 227] width 68 height 9
click at [471, 231] on div at bounding box center [491, 227] width 68 height 9
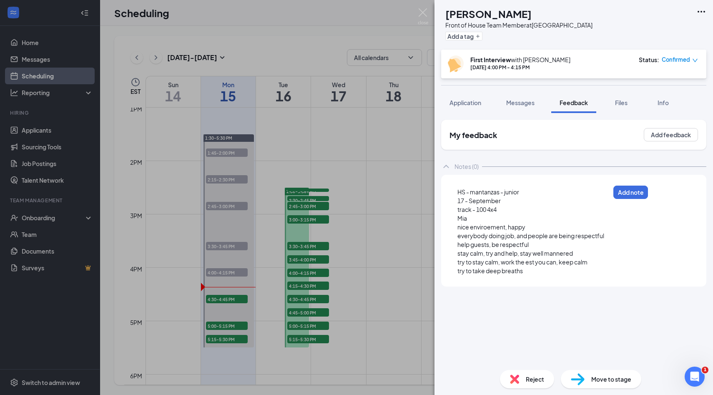
click at [533, 270] on div "try to take deep breaths" at bounding box center [533, 270] width 152 height 9
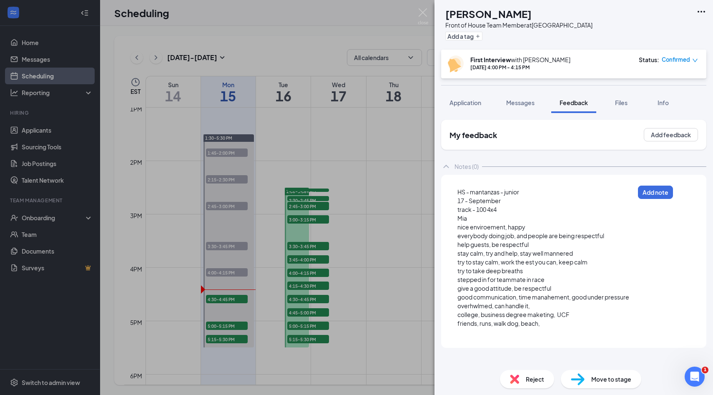
click at [543, 333] on div at bounding box center [545, 332] width 177 height 9
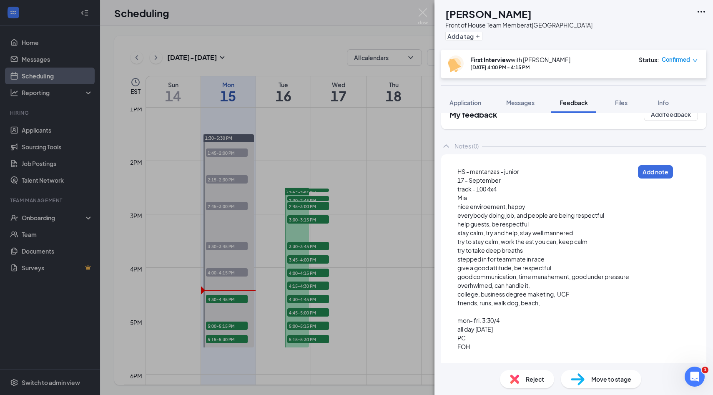
scroll to position [38, 0]
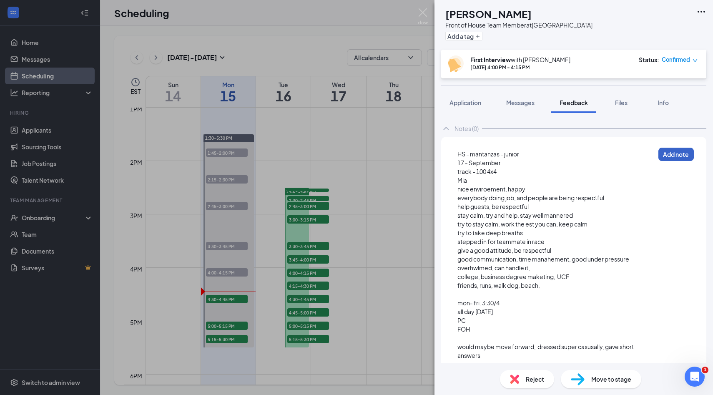
click at [682, 158] on button "Add note" at bounding box center [675, 154] width 35 height 13
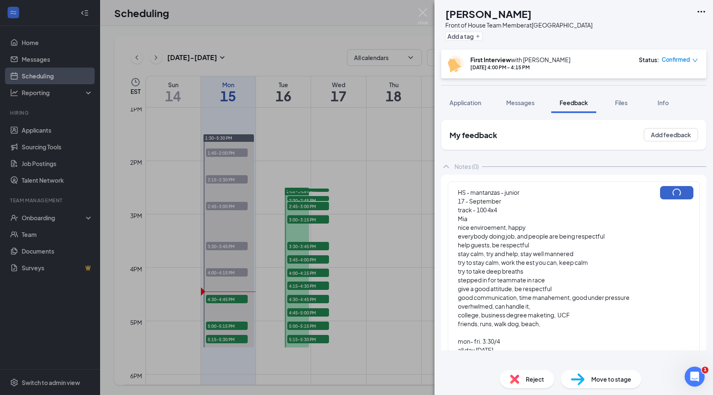
scroll to position [0, 0]
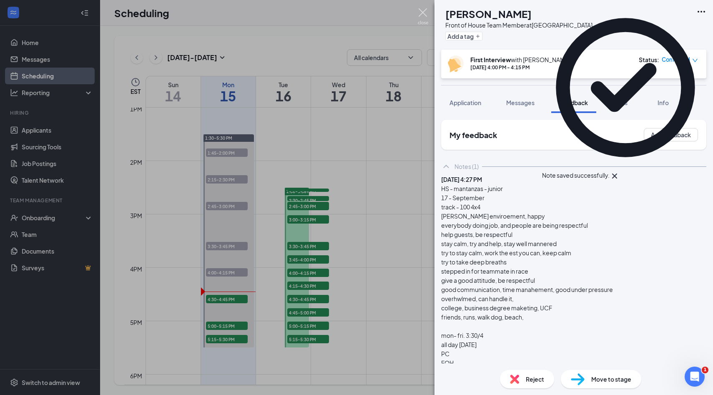
click at [424, 16] on img at bounding box center [423, 16] width 10 height 16
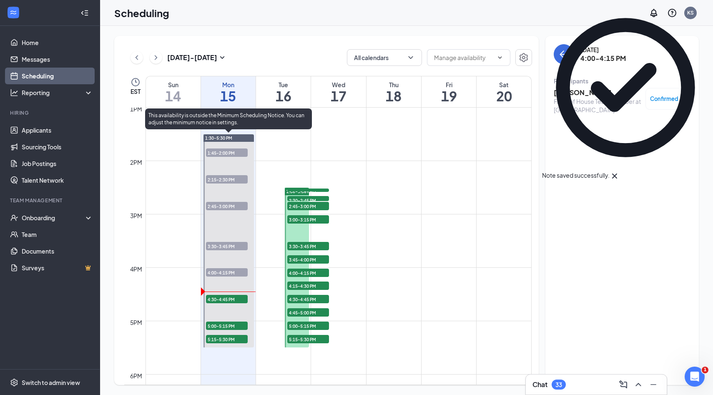
click at [234, 301] on span "4:30-4:45 PM" at bounding box center [227, 299] width 42 height 8
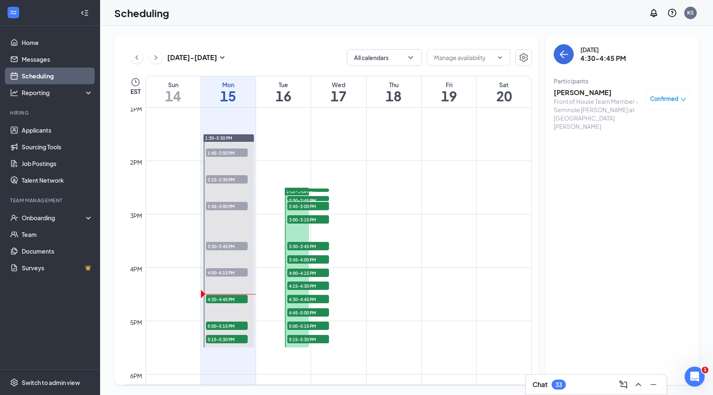
click at [587, 85] on div "[PERSON_NAME] Front of House Team Member - Seminole [PERSON_NAME] at [GEOGRAPHI…" at bounding box center [621, 109] width 137 height 48
click at [586, 93] on h3 "[PERSON_NAME]" at bounding box center [597, 92] width 88 height 9
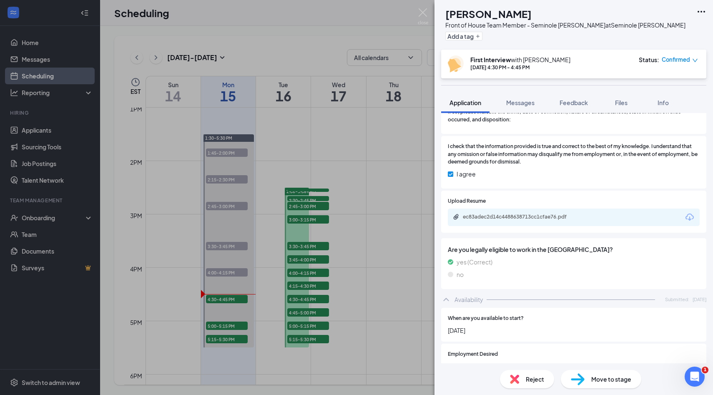
scroll to position [708, 0]
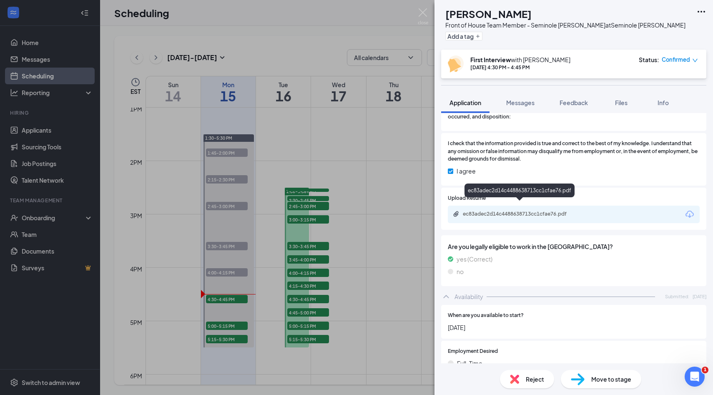
click at [551, 210] on div "ec83adec2d14c4488638713cc1cfae76.pdf" at bounding box center [521, 213] width 117 height 7
click at [586, 108] on button "Feedback" at bounding box center [573, 102] width 45 height 21
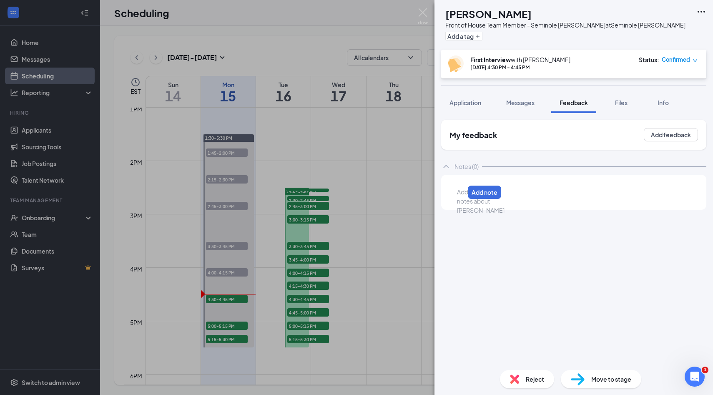
click at [464, 189] on div at bounding box center [460, 192] width 7 height 9
click at [500, 192] on div "[DEMOGRAPHIC_DATA]," at bounding box center [493, 192] width 73 height 9
click at [520, 202] on div "kind, dependable" at bounding box center [504, 200] width 95 height 9
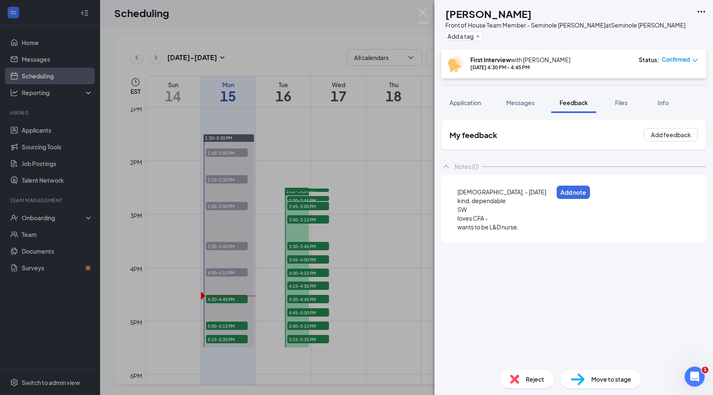
click at [506, 221] on div "loves CFA -" at bounding box center [504, 218] width 95 height 9
click at [533, 230] on div "wants to be L&D nurse," at bounding box center [504, 227] width 95 height 9
click at [510, 220] on div "loves CFA -" at bounding box center [514, 218] width 115 height 9
click at [534, 194] on div "[DEMOGRAPHIC_DATA], - [DATE]" at bounding box center [515, 192] width 116 height 9
click at [563, 238] on div "wants to be L&D nurse, [MEDICAL_DATA]" at bounding box center [515, 235] width 116 height 9
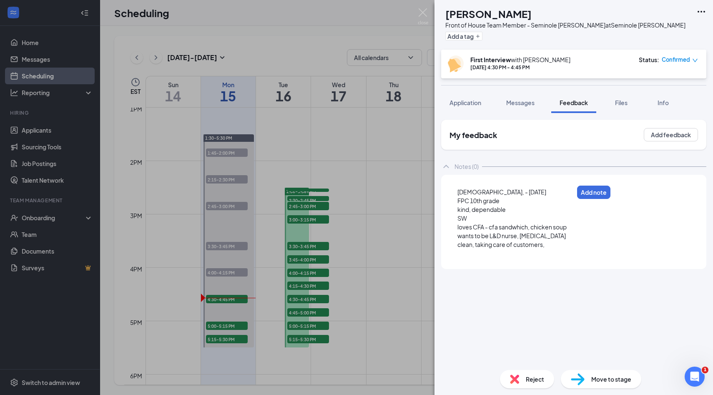
click at [491, 254] on div at bounding box center [515, 253] width 116 height 9
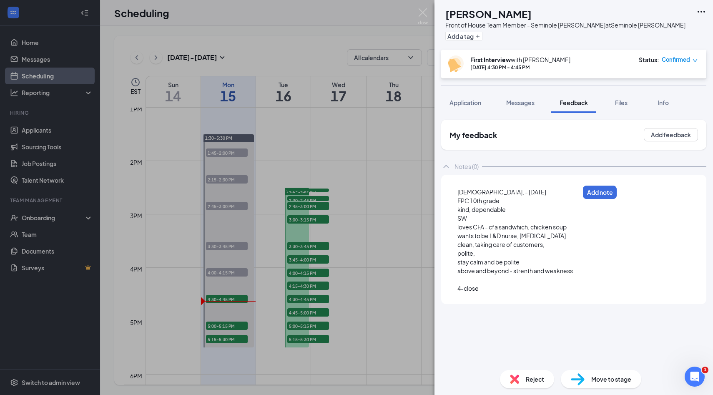
click at [461, 290] on span "4-close" at bounding box center [467, 288] width 21 height 8
click at [488, 290] on div "5-close" at bounding box center [518, 288] width 122 height 9
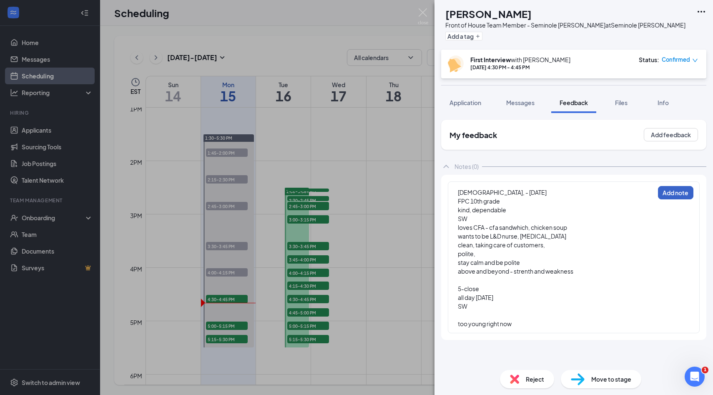
click at [684, 191] on button "Add note" at bounding box center [675, 192] width 35 height 13
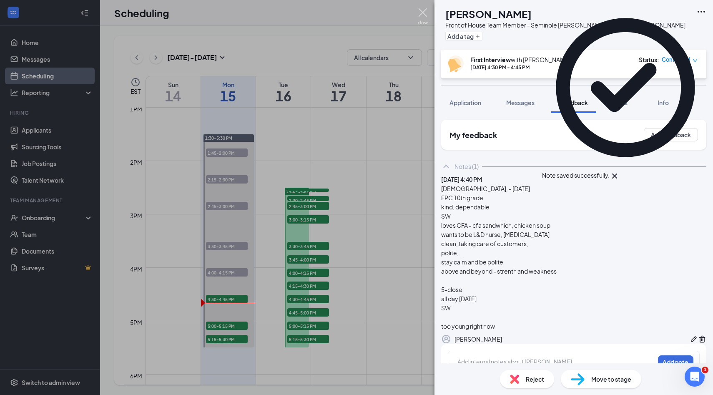
click at [423, 22] on img at bounding box center [423, 16] width 10 height 16
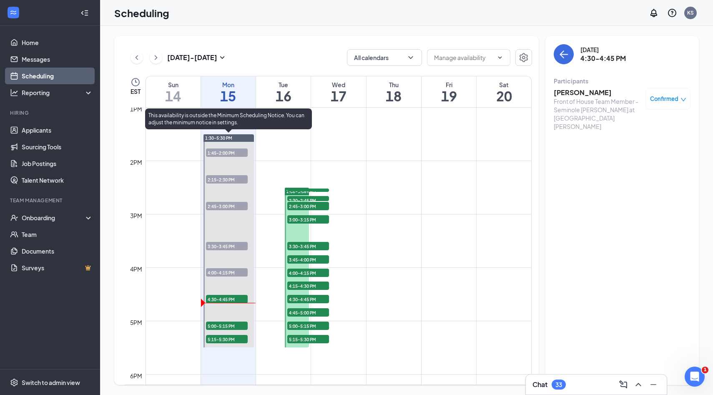
click at [224, 324] on span "5:00-5:15 PM" at bounding box center [227, 325] width 42 height 8
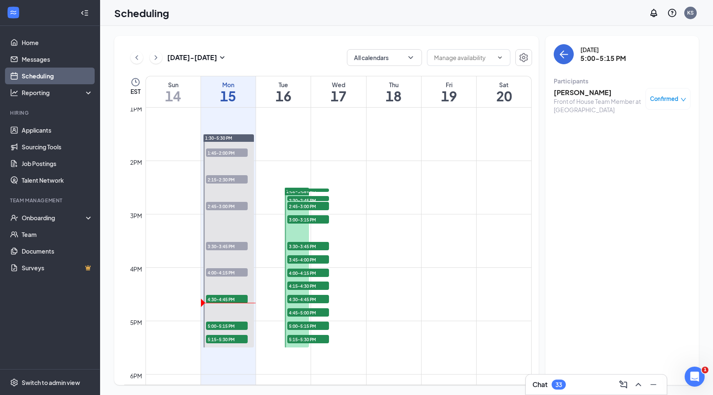
click at [576, 95] on h3 "[PERSON_NAME]" at bounding box center [597, 92] width 88 height 9
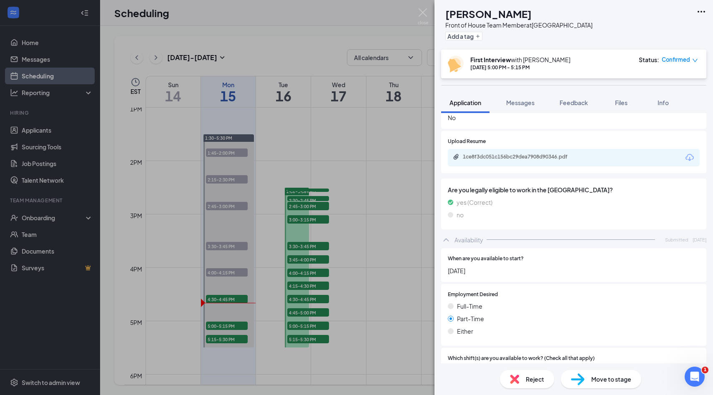
scroll to position [452, 0]
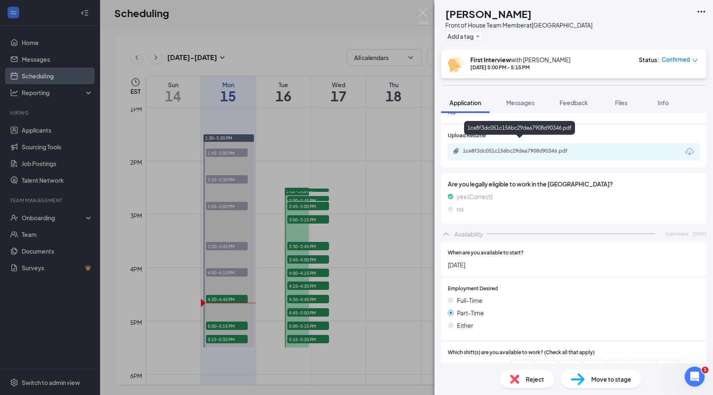
click at [542, 148] on div "1ce8f3dc051c156bc29dea7908d90346.pdf" at bounding box center [521, 151] width 117 height 7
drag, startPoint x: 422, startPoint y: 22, endPoint x: 408, endPoint y: 63, distance: 43.5
click at [422, 22] on img at bounding box center [423, 16] width 10 height 16
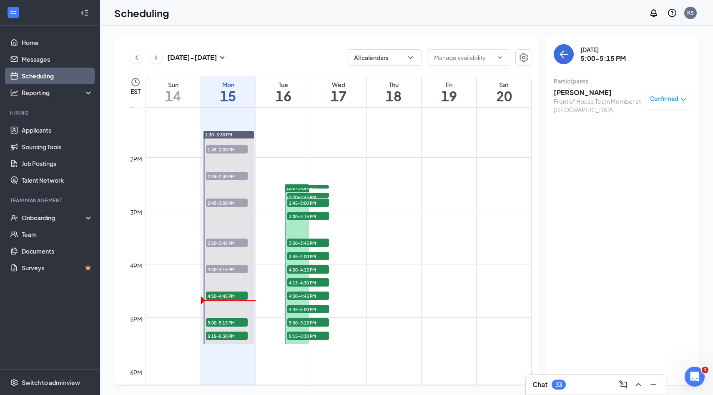
scroll to position [698, 0]
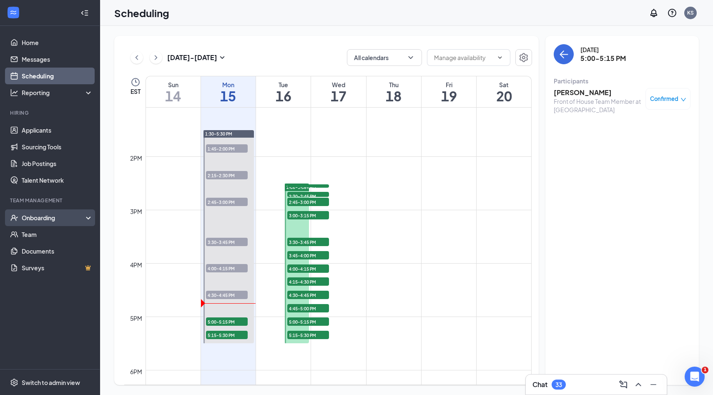
click at [46, 223] on div "Onboarding" at bounding box center [50, 217] width 100 height 17
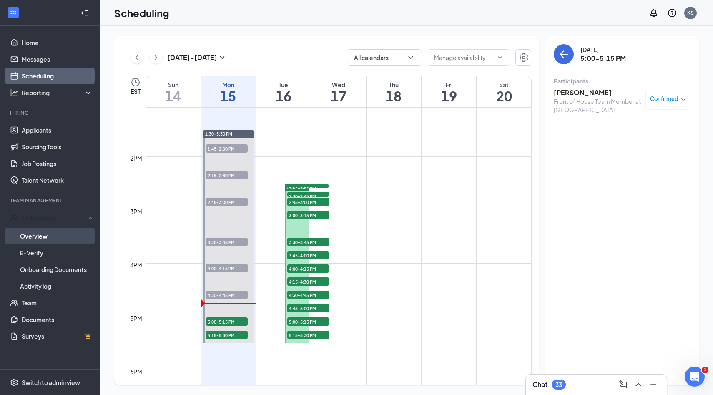
click at [46, 238] on link "Overview" at bounding box center [56, 236] width 73 height 17
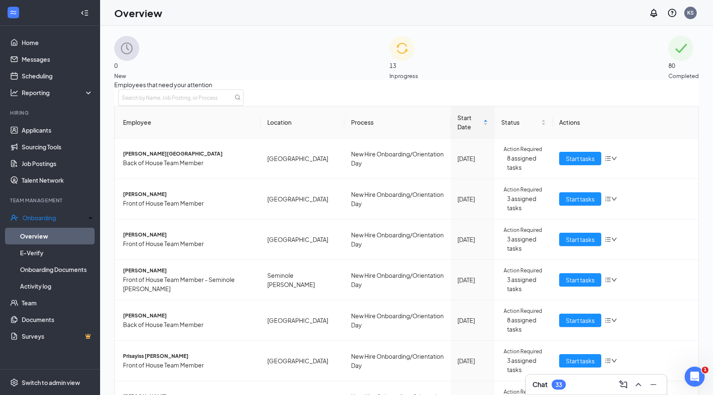
click at [418, 64] on div "13 In progress" at bounding box center [403, 58] width 29 height 44
click at [668, 52] on div "80 Completed" at bounding box center [683, 58] width 30 height 44
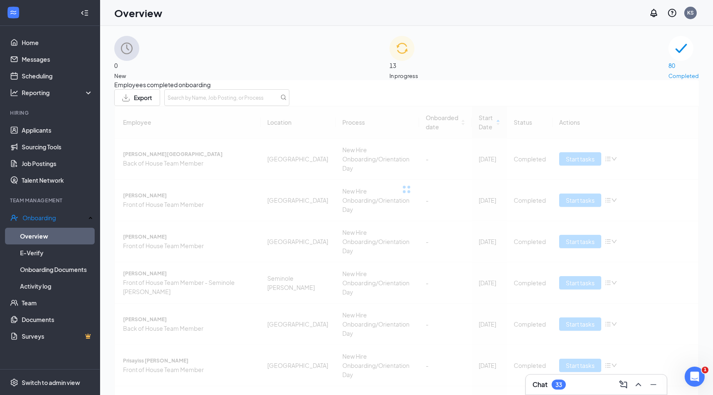
click at [481, 132] on div at bounding box center [406, 189] width 584 height 167
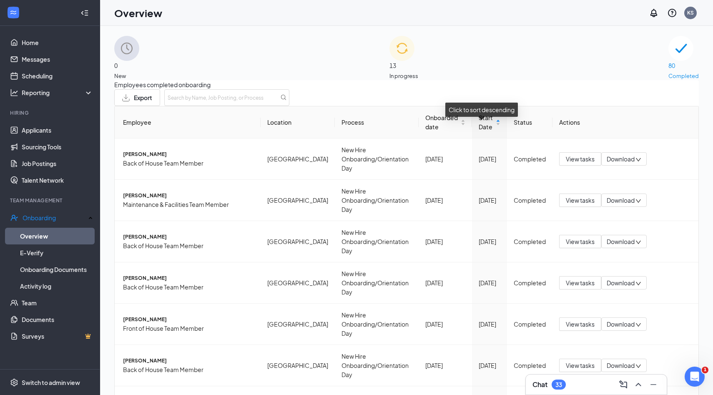
click at [481, 131] on span "Start Date" at bounding box center [485, 122] width 15 height 18
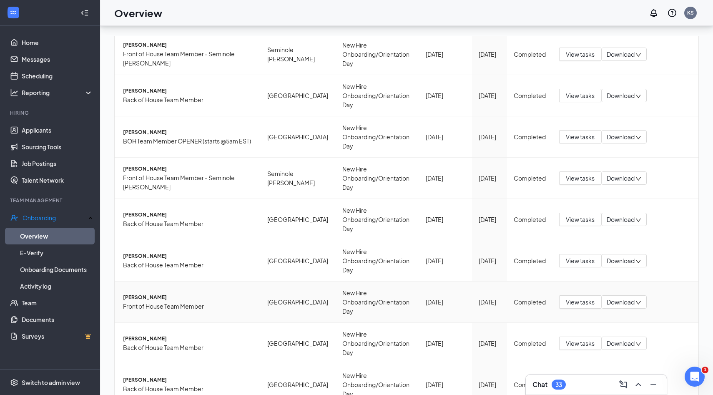
scroll to position [38, 0]
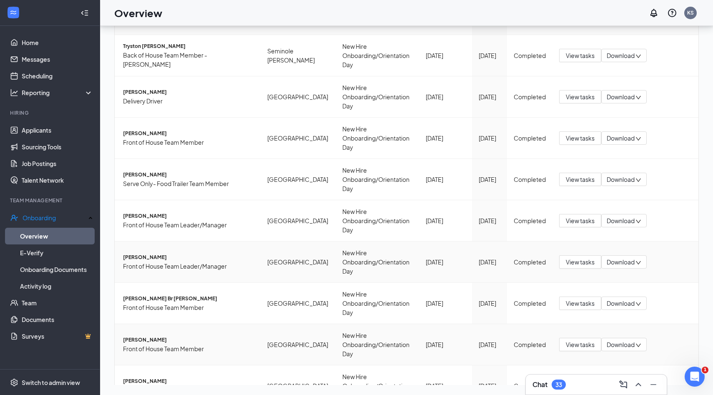
scroll to position [105, 0]
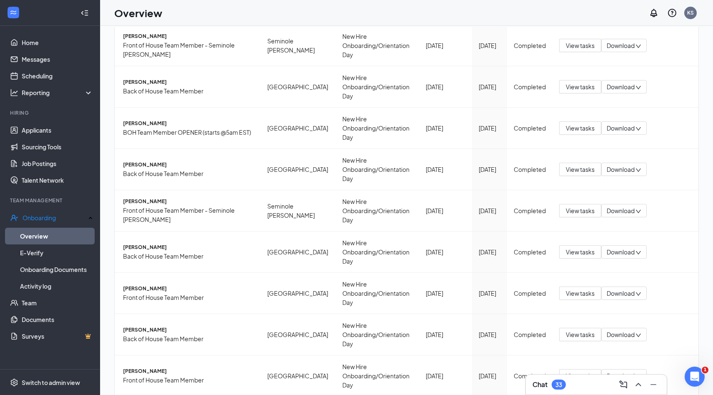
scroll to position [23, 0]
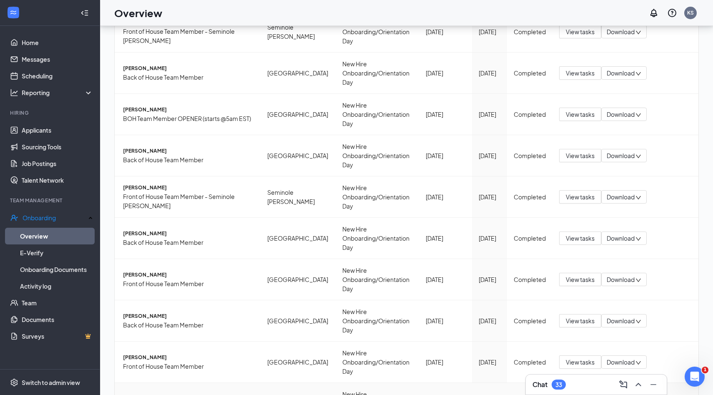
click at [154, 394] on span "[PERSON_NAME]" at bounding box center [188, 398] width 131 height 8
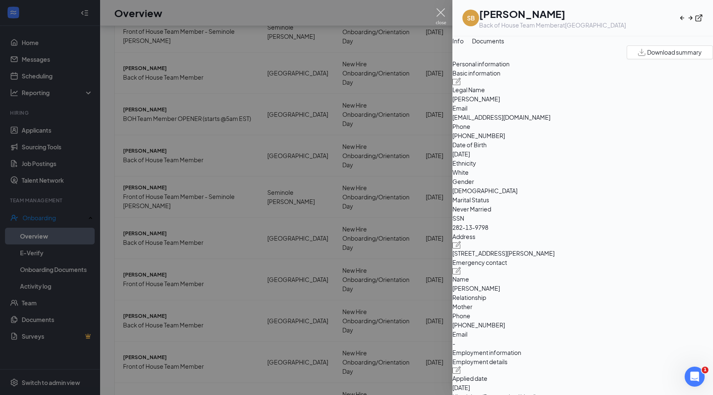
click at [440, 15] on img at bounding box center [441, 16] width 10 height 16
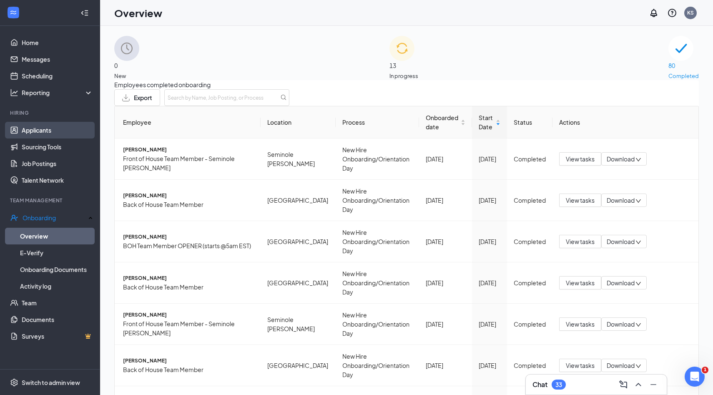
click at [56, 136] on link "Applicants" at bounding box center [57, 130] width 71 height 17
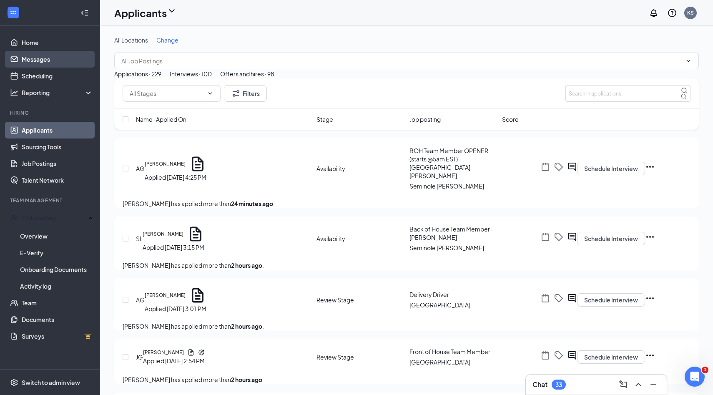
click at [50, 59] on link "Messages" at bounding box center [57, 59] width 71 height 17
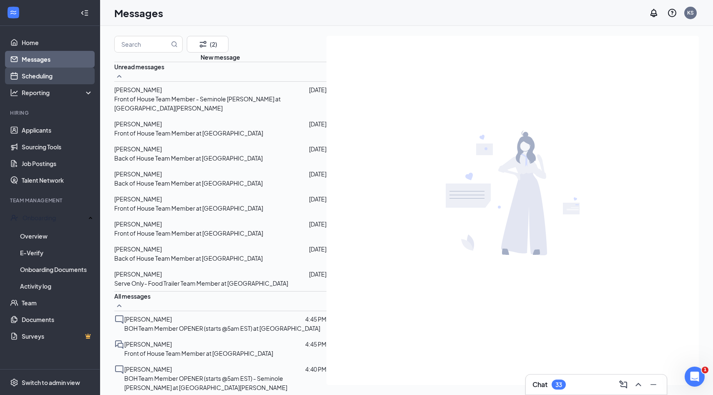
click at [50, 70] on link "Scheduling" at bounding box center [57, 76] width 71 height 17
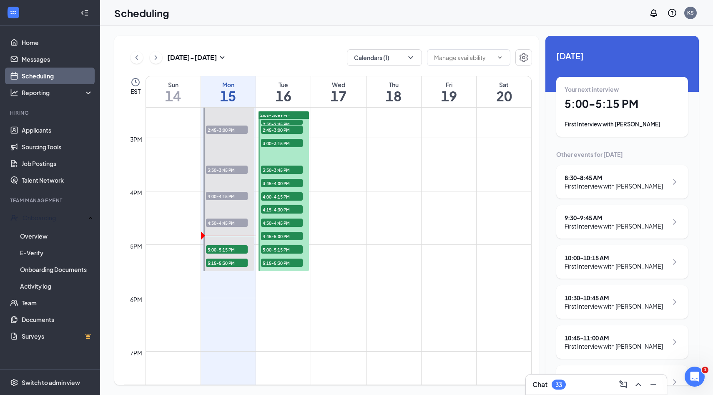
scroll to position [771, 0]
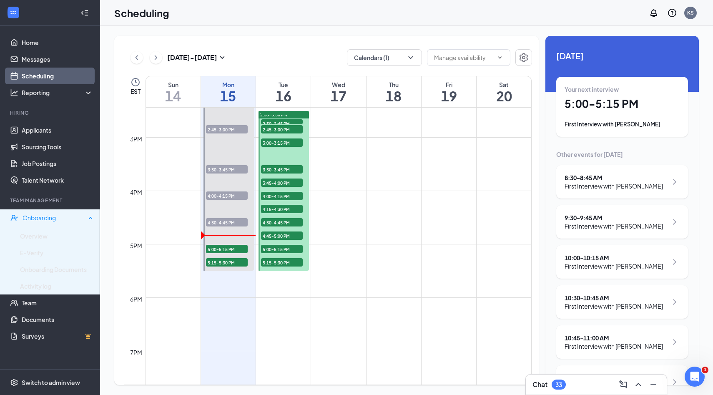
click at [79, 219] on div "Onboarding" at bounding box center [54, 217] width 63 height 8
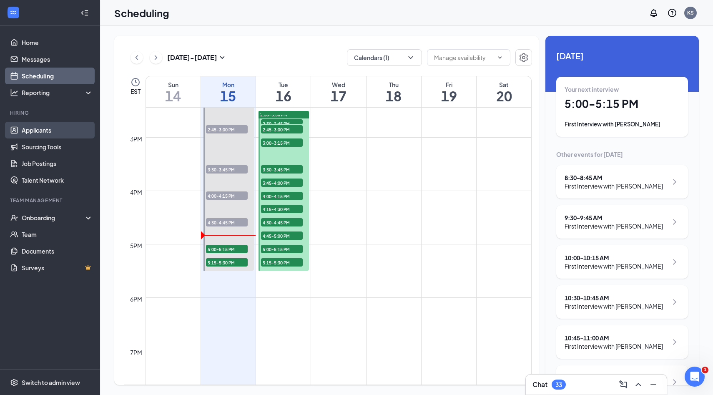
click at [65, 133] on link "Applicants" at bounding box center [57, 130] width 71 height 17
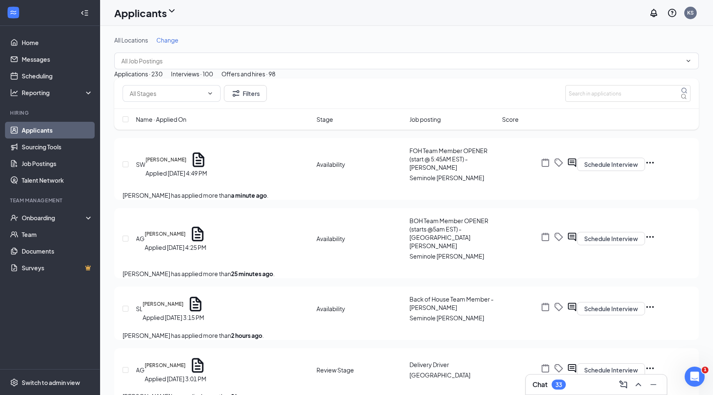
click at [213, 78] on div "Interviews · 100" at bounding box center [192, 73] width 42 height 9
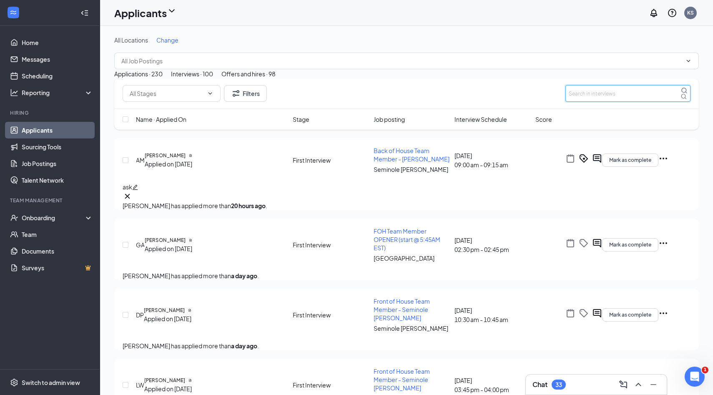
click at [625, 102] on input "text" at bounding box center [627, 93] width 125 height 17
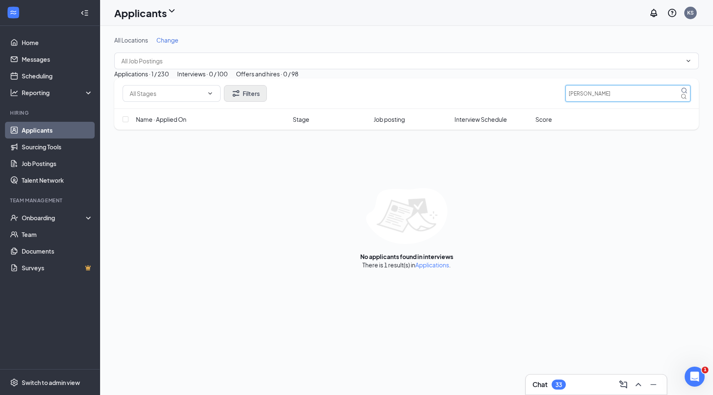
type input "[PERSON_NAME]"
click at [252, 102] on button "Filters" at bounding box center [245, 93] width 43 height 17
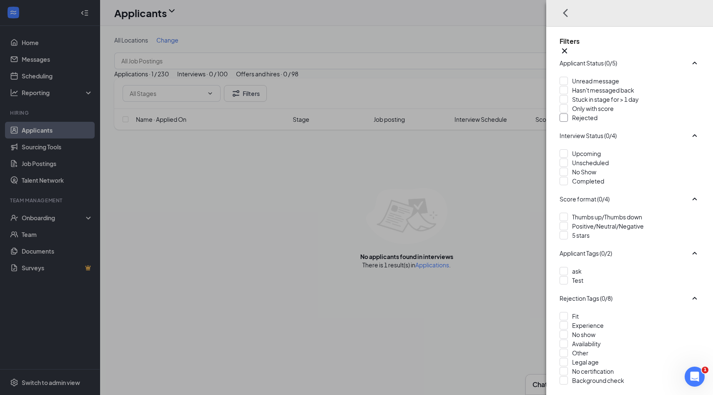
click at [589, 121] on span "Rejected" at bounding box center [584, 118] width 25 height 8
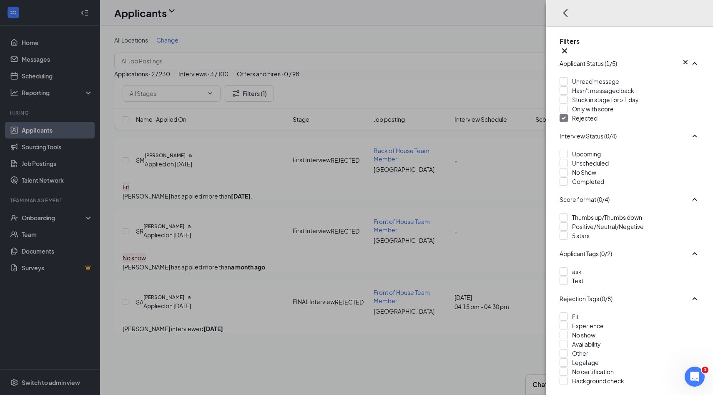
click at [416, 63] on div "Filters Applicant Status (1/5) Unread message Hasn't messaged back Stuck in sta…" at bounding box center [356, 197] width 713 height 395
click at [569, 46] on icon "Cross" at bounding box center [564, 51] width 10 height 10
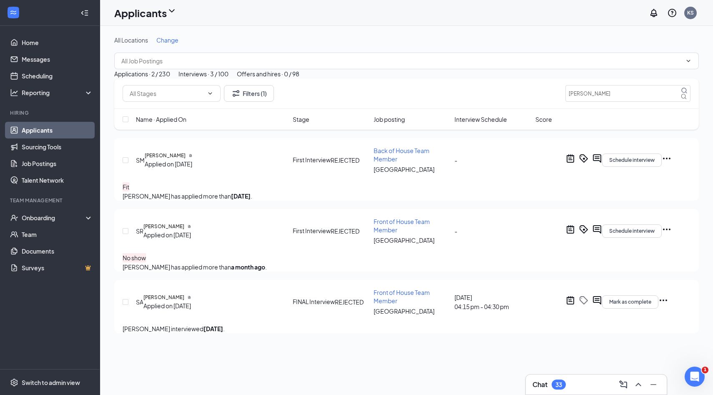
click at [170, 78] on div "Applications · 2 / 230" at bounding box center [142, 73] width 56 height 9
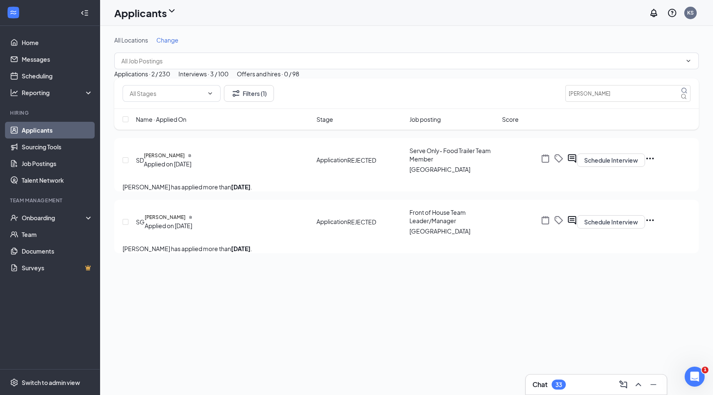
click at [228, 78] on div "Interviews · 3 / 100" at bounding box center [203, 73] width 50 height 9
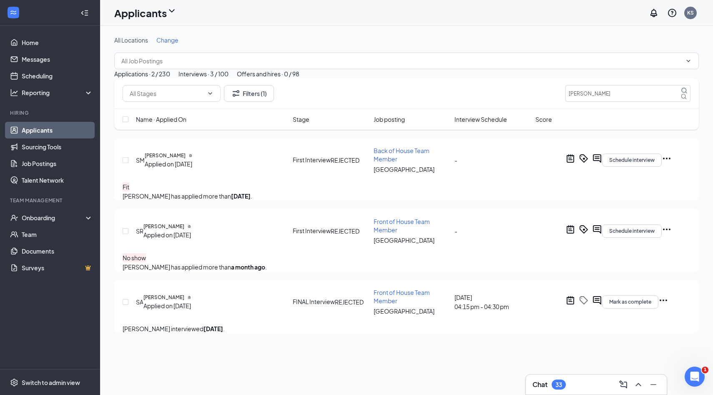
click at [299, 78] on div "Offers and hires · 0 / 98" at bounding box center [268, 73] width 63 height 9
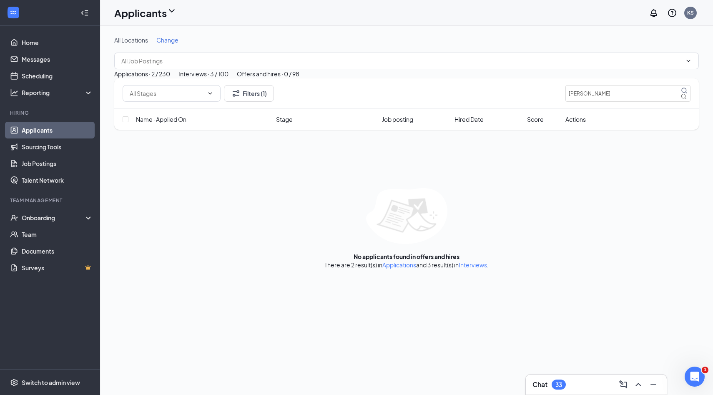
click at [228, 78] on div "Interviews · 3 / 100" at bounding box center [203, 73] width 50 height 9
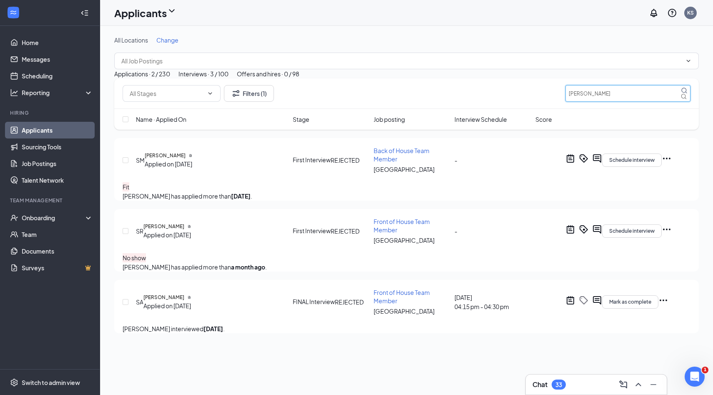
click at [649, 102] on input "[PERSON_NAME]" at bounding box center [627, 93] width 125 height 17
type input "[PERSON_NAME]"
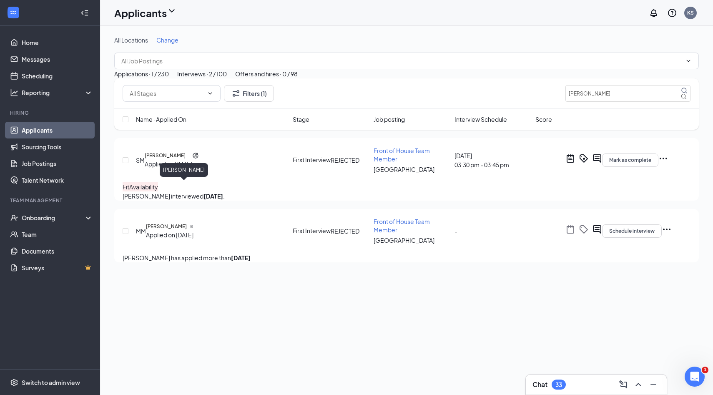
click at [185, 159] on h5 "[PERSON_NAME]" at bounding box center [165, 156] width 41 height 8
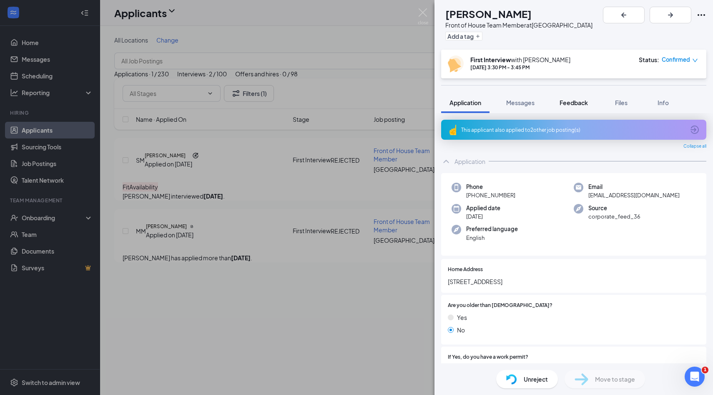
click at [579, 100] on span "Feedback" at bounding box center [573, 103] width 28 height 8
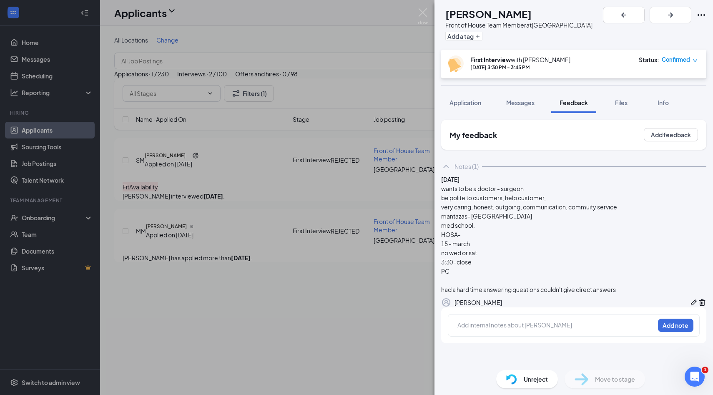
click at [514, 227] on div "wants to be a doctor - surgeon be polite to customers, help customer, very cari…" at bounding box center [573, 239] width 265 height 110
click at [514, 244] on div "wants to be a doctor - surgeon be polite to customers, help customer, very cari…" at bounding box center [573, 239] width 265 height 110
click at [503, 253] on div "wants to be a doctor - surgeon be polite to customers, help customer, very cari…" at bounding box center [573, 239] width 265 height 110
click at [496, 261] on div "wants to be a doctor - surgeon be polite to customers, help customer, very cari…" at bounding box center [573, 239] width 265 height 110
click at [426, 18] on img at bounding box center [423, 16] width 10 height 16
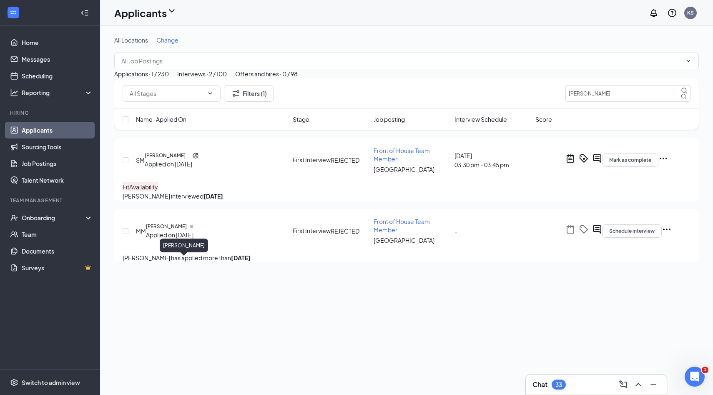
click at [187, 230] on h5 "[PERSON_NAME]" at bounding box center [166, 227] width 41 height 8
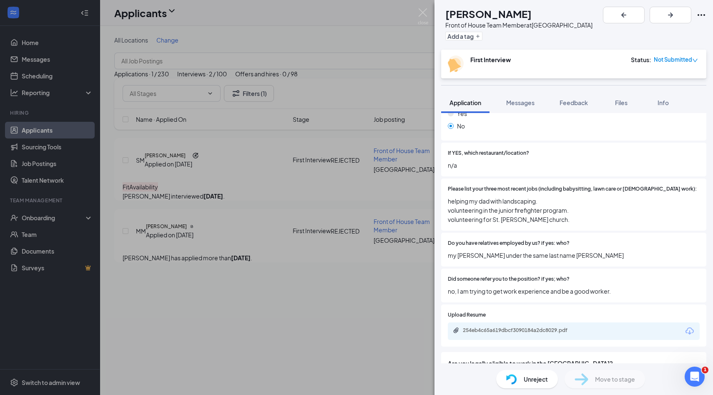
scroll to position [290, 0]
drag, startPoint x: 601, startPoint y: 248, endPoint x: 544, endPoint y: 222, distance: 62.7
click at [544, 222] on div "Home Address [STREET_ADDRESS][PERSON_NAME] Are you older than [DEMOGRAPHIC_DATA…" at bounding box center [573, 125] width 265 height 360
click at [544, 222] on div "Please list your three most recent jobs (including babysitting, lawn care or [D…" at bounding box center [573, 205] width 265 height 52
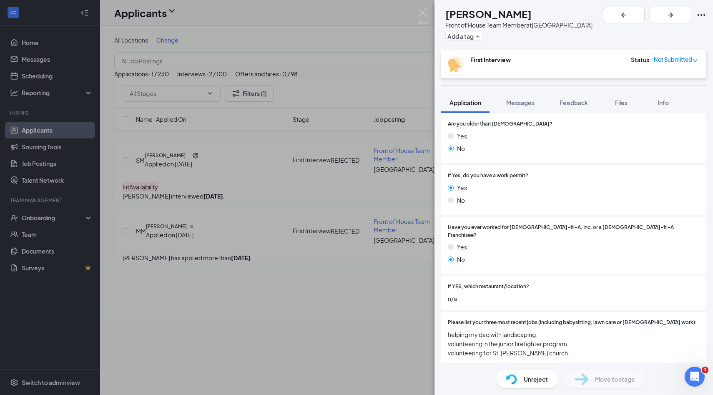
scroll to position [148, 0]
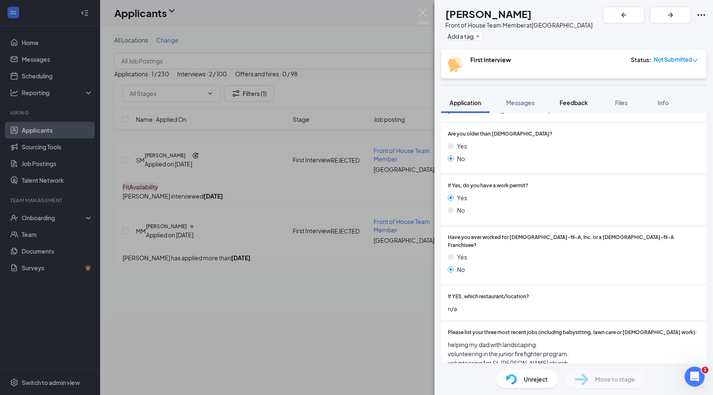
click at [583, 103] on span "Feedback" at bounding box center [573, 103] width 28 height 8
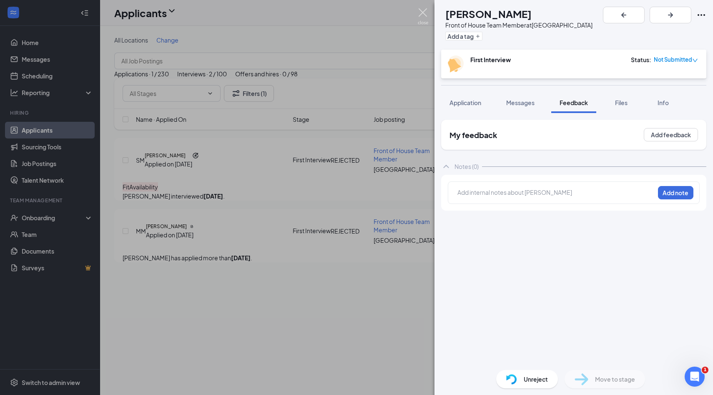
click at [426, 18] on img at bounding box center [423, 16] width 10 height 16
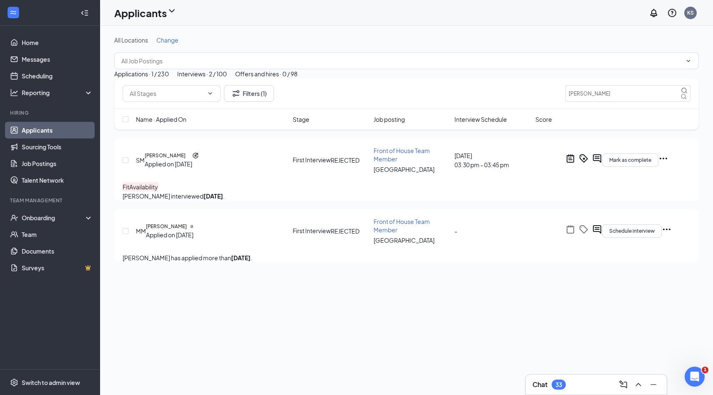
click at [77, 129] on link "Applicants" at bounding box center [57, 130] width 71 height 17
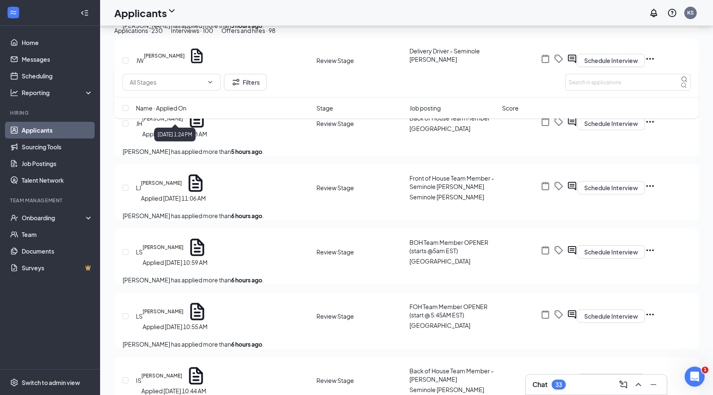
scroll to position [591, 0]
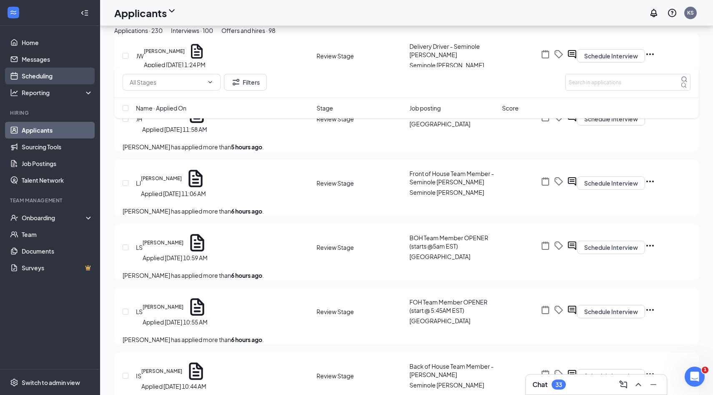
click at [54, 75] on link "Scheduling" at bounding box center [57, 76] width 71 height 17
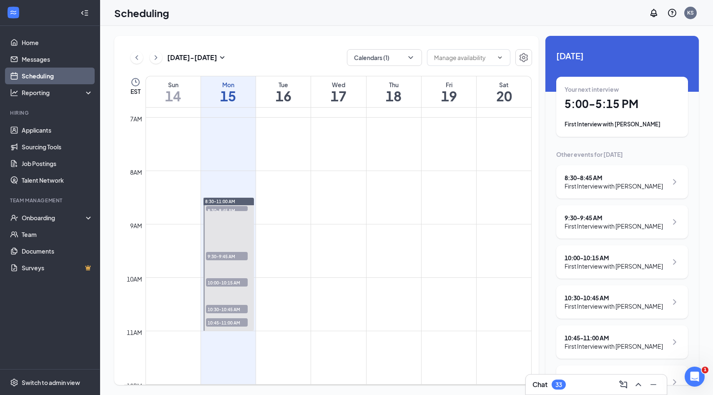
scroll to position [348, 0]
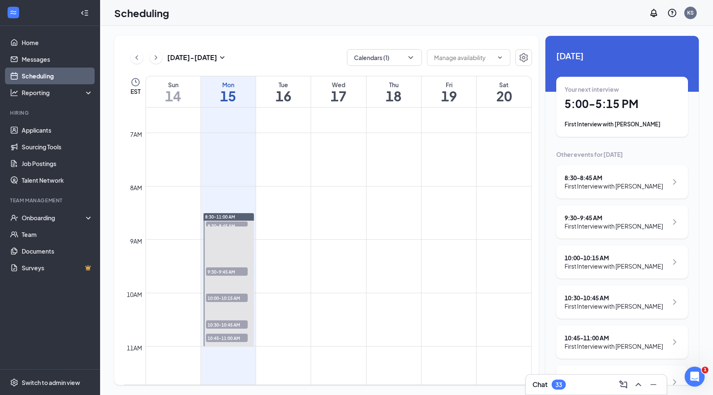
click at [233, 224] on span "8:30-8:45 AM" at bounding box center [227, 225] width 42 height 8
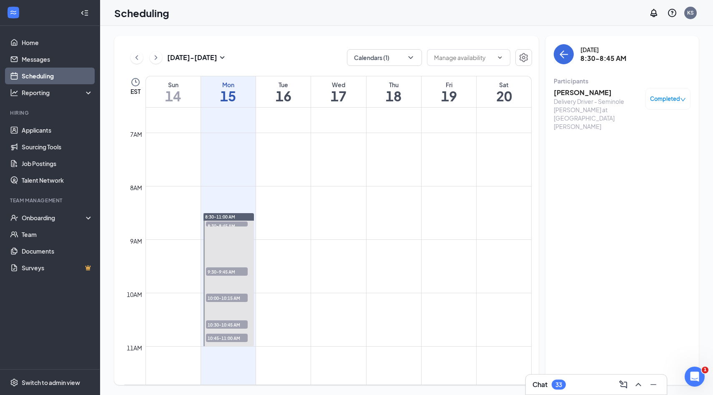
click at [215, 273] on span "9:30-9:45 AM" at bounding box center [227, 271] width 42 height 8
click at [217, 300] on span "10:00-10:15 AM" at bounding box center [227, 297] width 42 height 8
click at [583, 94] on h3 "[PERSON_NAME]" at bounding box center [597, 92] width 88 height 9
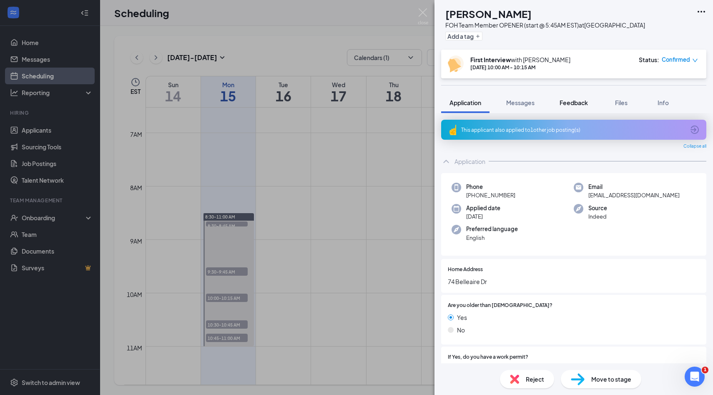
click at [576, 95] on button "Feedback" at bounding box center [573, 102] width 45 height 21
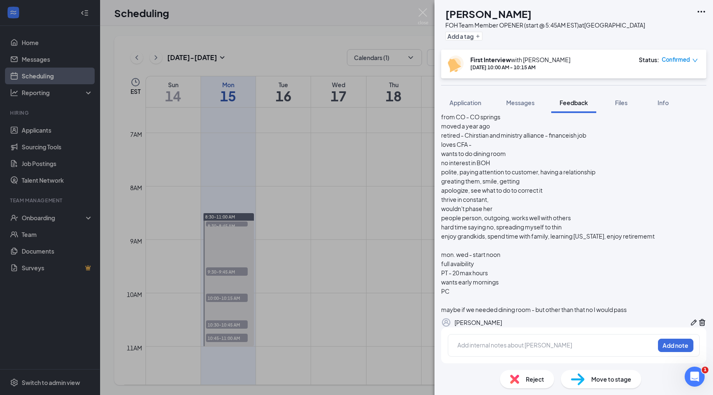
scroll to position [106, 0]
click at [423, 20] on img at bounding box center [423, 16] width 10 height 16
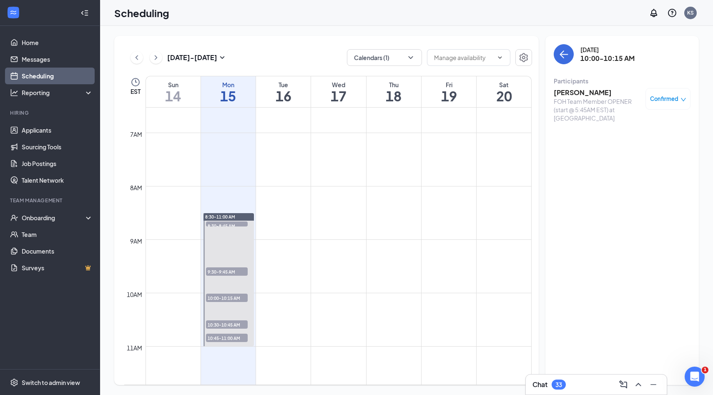
click at [220, 323] on span "10:30-10:45 AM" at bounding box center [227, 324] width 42 height 8
click at [576, 96] on h3 "[PERSON_NAME]" at bounding box center [597, 92] width 88 height 9
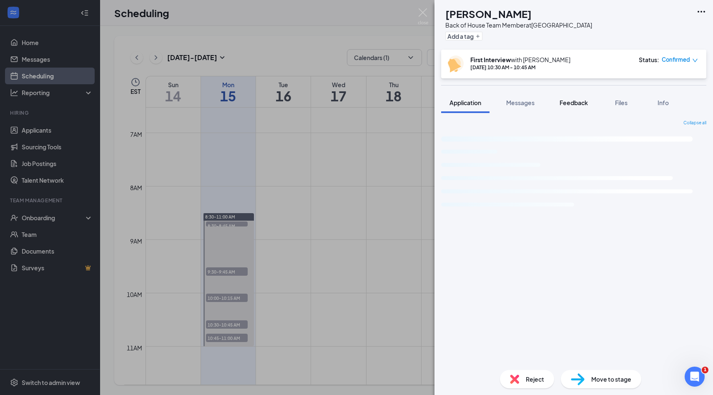
click at [571, 101] on span "Feedback" at bounding box center [573, 103] width 28 height 8
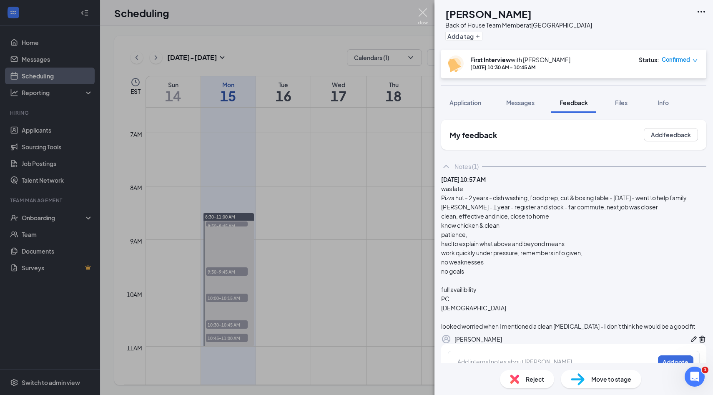
click at [426, 11] on img at bounding box center [423, 16] width 10 height 16
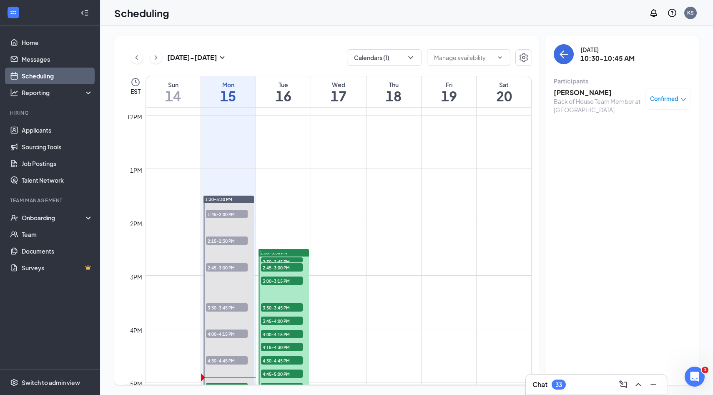
scroll to position [633, 0]
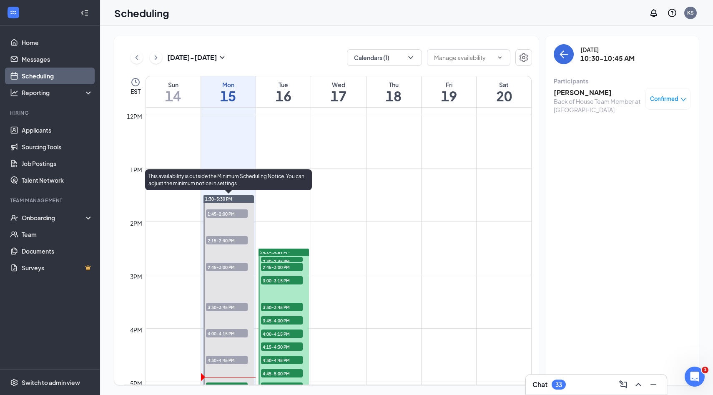
click at [243, 212] on span "1:45-2:00 PM" at bounding box center [227, 213] width 42 height 8
click at [238, 241] on span "2:15-2:30 PM" at bounding box center [227, 240] width 42 height 8
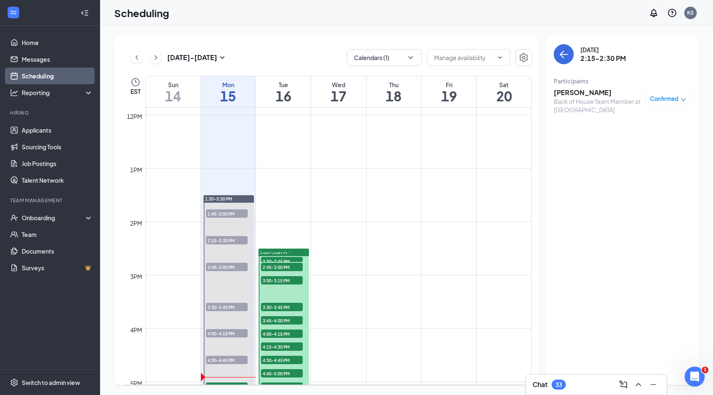
click at [591, 94] on h3 "[PERSON_NAME]" at bounding box center [597, 92] width 88 height 9
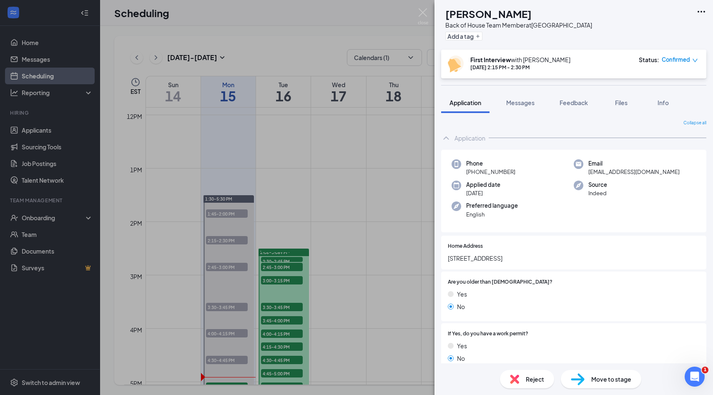
click at [591, 94] on button "Feedback" at bounding box center [573, 102] width 45 height 21
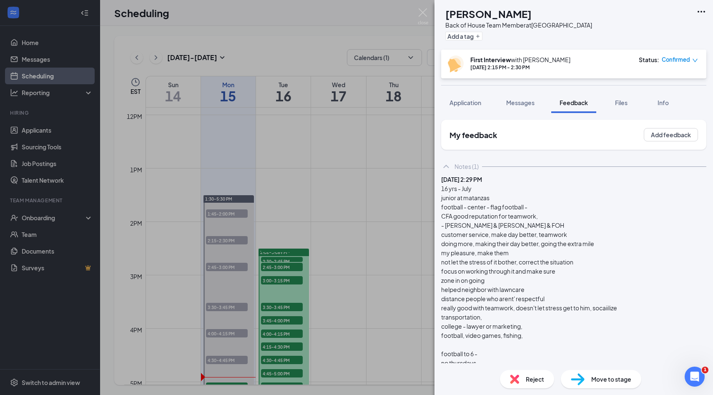
click at [522, 383] on div "Reject" at bounding box center [527, 379] width 54 height 18
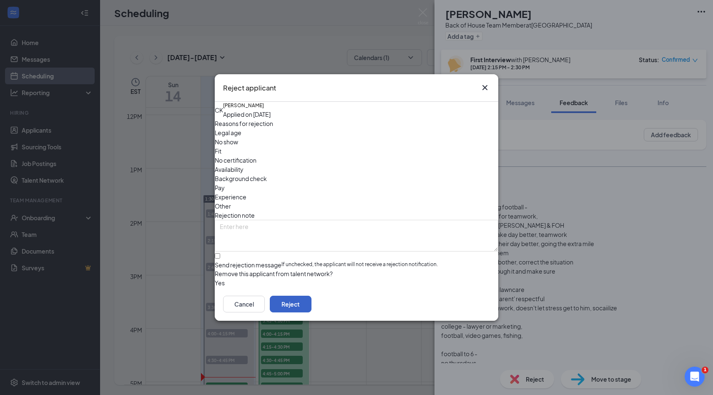
click at [311, 312] on button "Reject" at bounding box center [291, 303] width 42 height 17
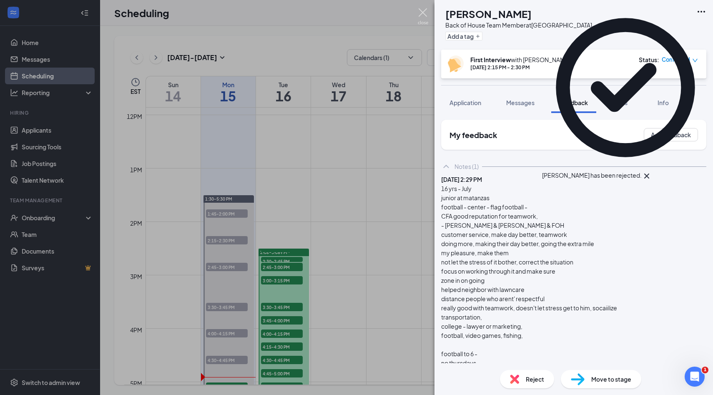
click at [426, 15] on img at bounding box center [423, 16] width 10 height 16
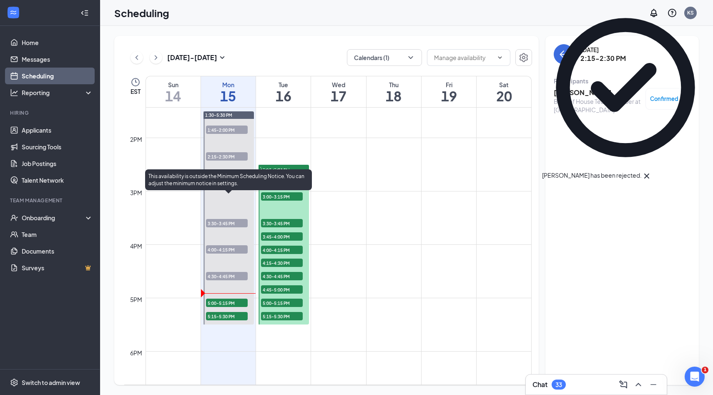
scroll to position [716, 0]
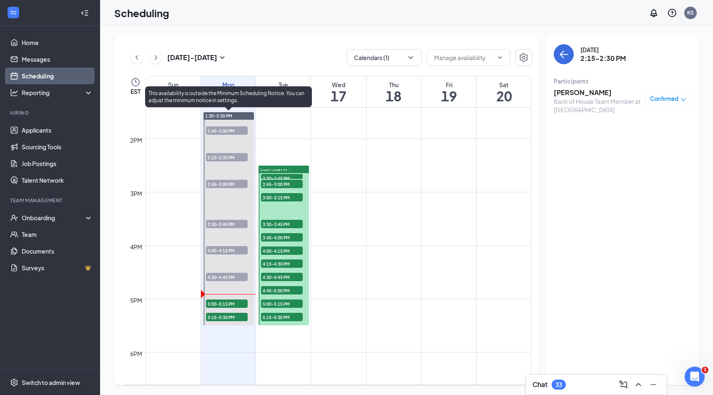
click at [231, 278] on span "4:30-4:45 PM" at bounding box center [227, 277] width 42 height 8
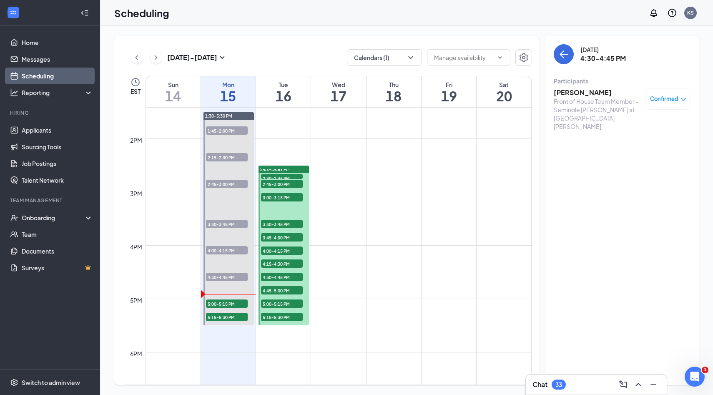
click at [587, 97] on div "Front of House Team Member - Seminole [PERSON_NAME] at [GEOGRAPHIC_DATA][PERSON…" at bounding box center [597, 113] width 88 height 33
click at [587, 90] on h3 "[PERSON_NAME]" at bounding box center [597, 92] width 88 height 9
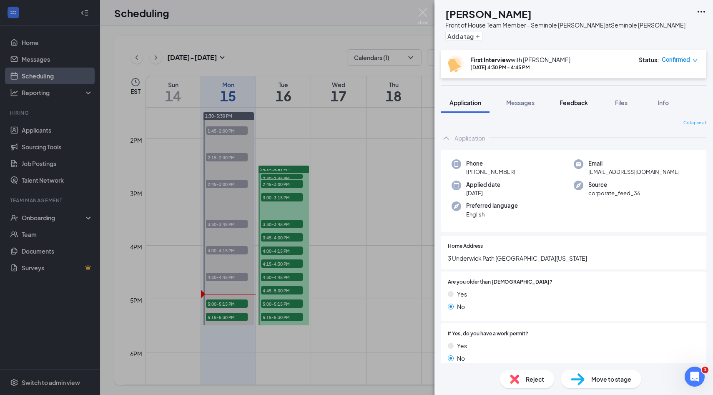
click at [579, 102] on span "Feedback" at bounding box center [573, 103] width 28 height 8
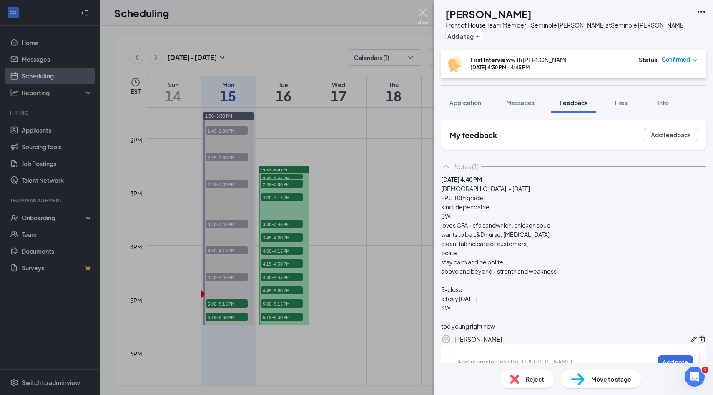
click at [423, 20] on img at bounding box center [423, 16] width 10 height 16
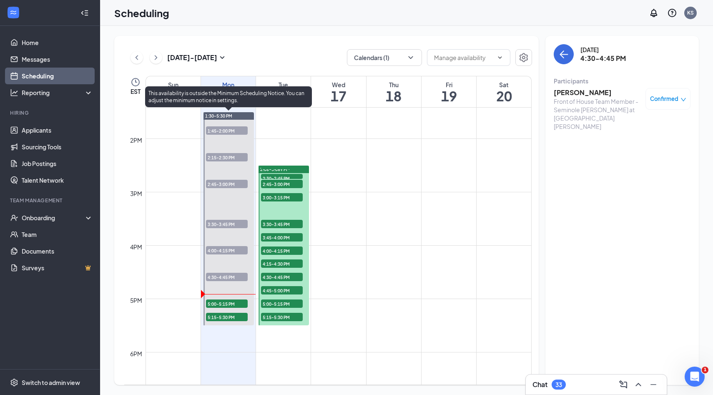
click at [234, 129] on span "1:45-2:00 PM" at bounding box center [227, 130] width 42 height 8
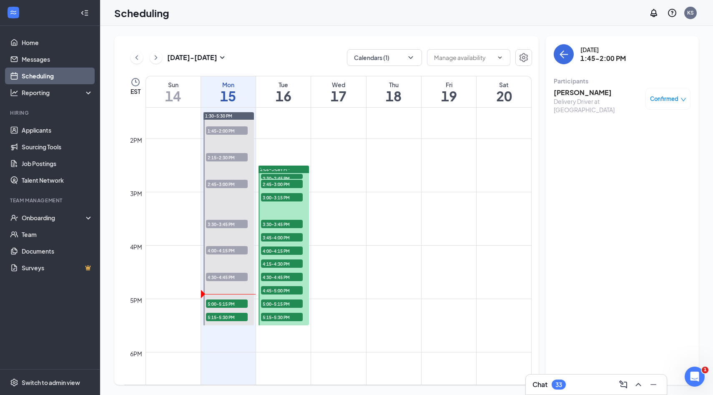
click at [593, 96] on h3 "[PERSON_NAME]" at bounding box center [597, 92] width 88 height 9
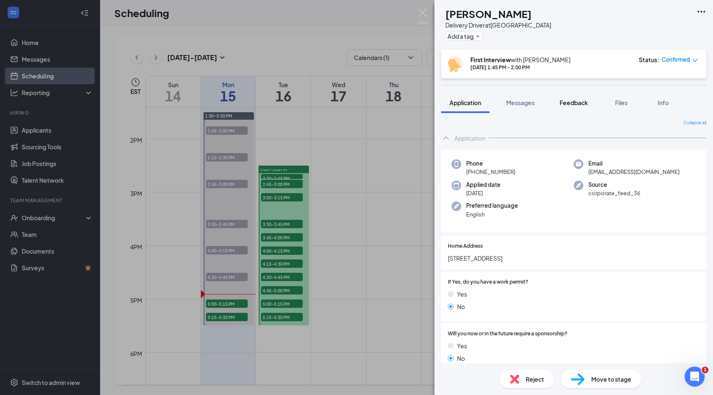
click at [568, 108] on button "Feedback" at bounding box center [573, 102] width 45 height 21
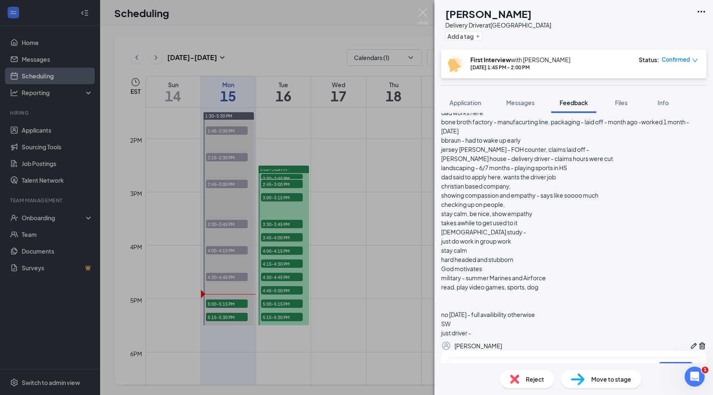
scroll to position [143, 0]
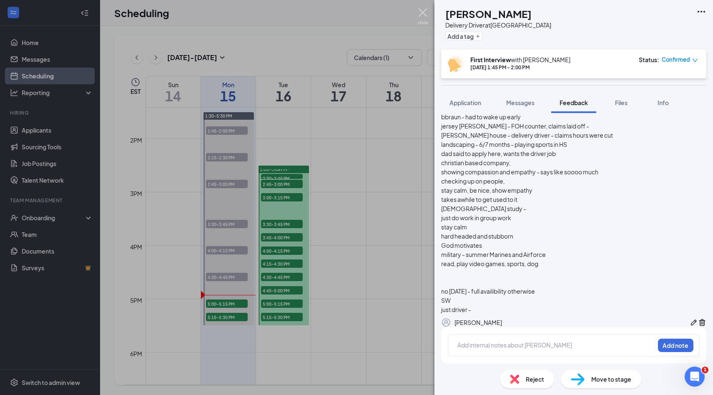
click at [428, 16] on img at bounding box center [423, 16] width 10 height 16
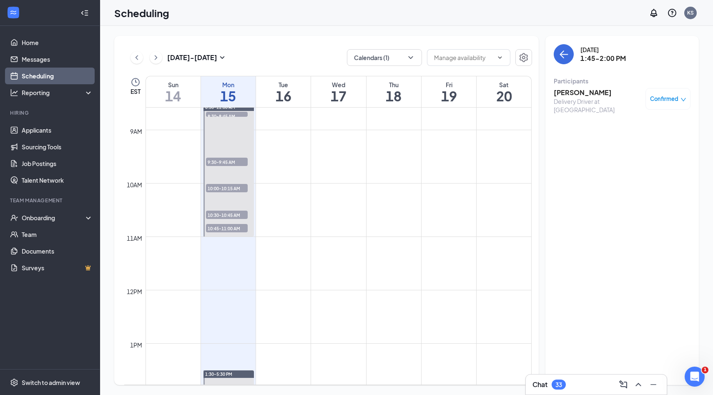
scroll to position [456, 0]
click at [234, 230] on span "10:45-11:00 AM" at bounding box center [227, 230] width 42 height 8
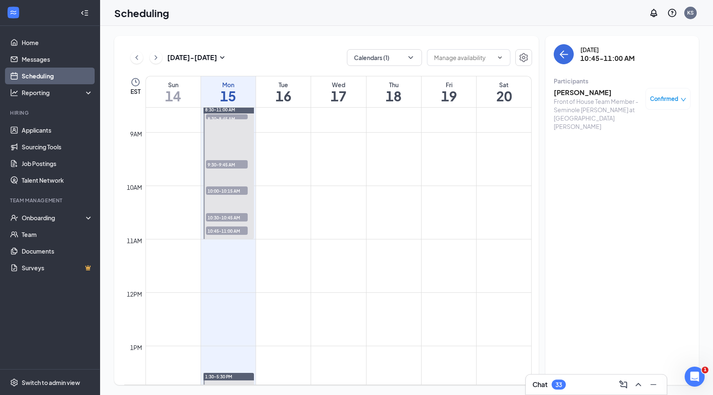
click at [572, 91] on h3 "[PERSON_NAME]" at bounding box center [597, 92] width 88 height 9
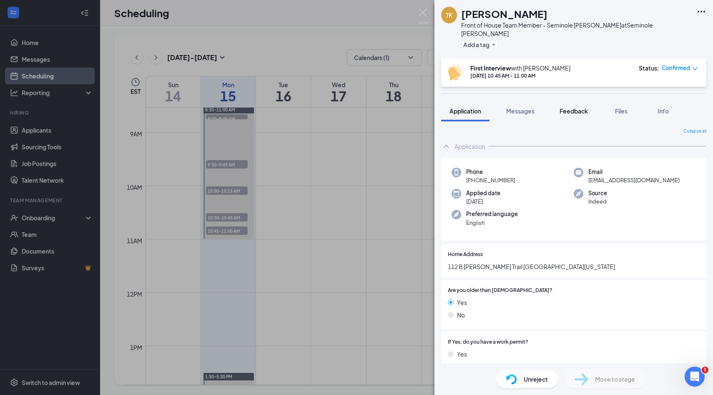
click at [577, 107] on span "Feedback" at bounding box center [573, 111] width 28 height 8
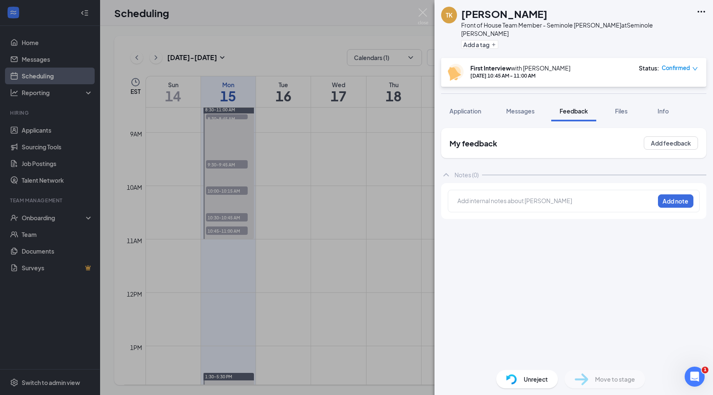
click at [424, 20] on img at bounding box center [423, 16] width 10 height 16
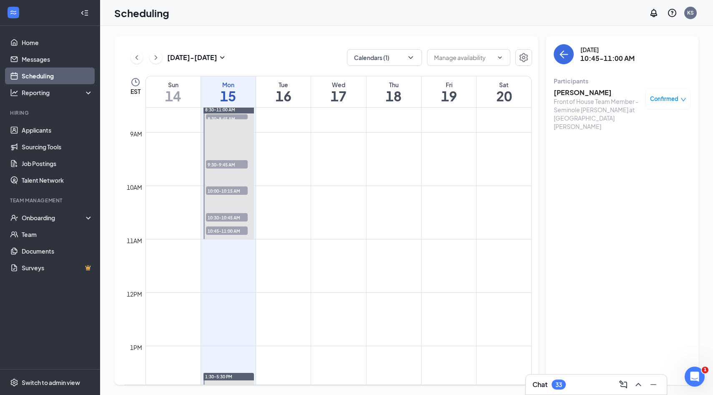
click at [237, 192] on span "10:00-10:15 AM" at bounding box center [227, 190] width 42 height 8
click at [237, 217] on span "10:30-10:45 AM" at bounding box center [227, 217] width 42 height 8
click at [237, 193] on span "10:00-10:15 AM" at bounding box center [227, 190] width 42 height 8
click at [566, 91] on h3 "[PERSON_NAME]" at bounding box center [597, 92] width 88 height 9
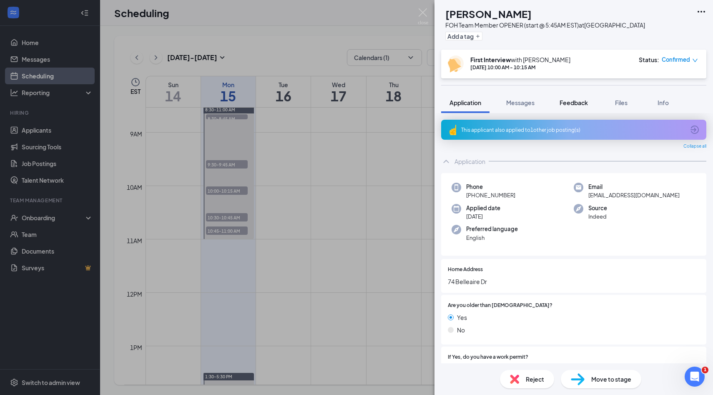
click at [567, 101] on span "Feedback" at bounding box center [573, 103] width 28 height 8
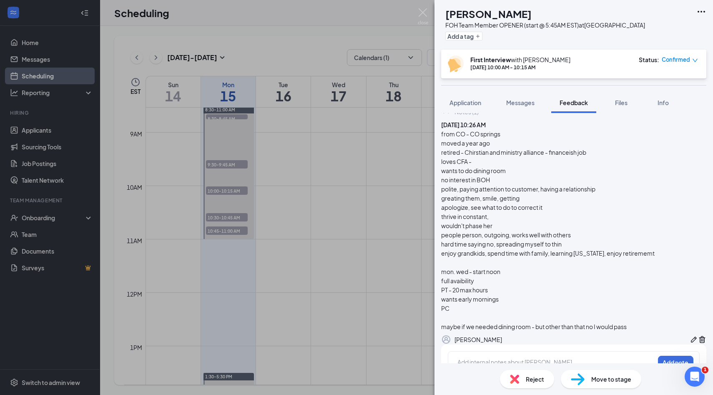
scroll to position [57, 0]
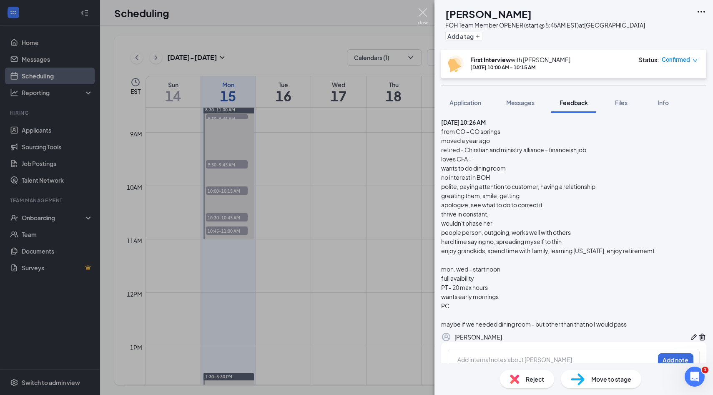
click at [427, 15] on img at bounding box center [423, 16] width 10 height 16
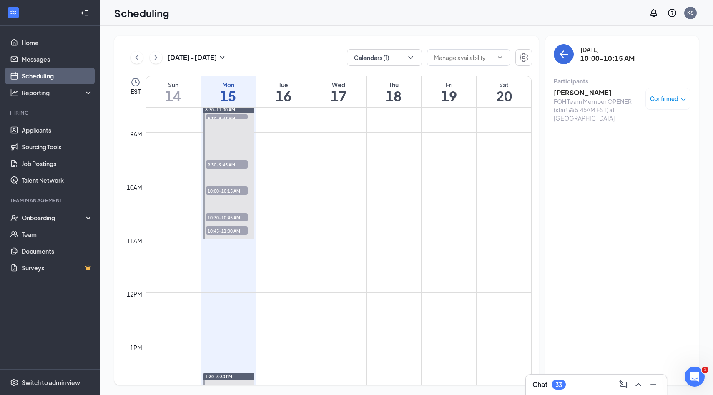
click at [243, 120] on div "8:30-8:45 AM 1" at bounding box center [226, 116] width 43 height 7
click at [238, 165] on span "9:30-9:45 AM" at bounding box center [227, 164] width 42 height 8
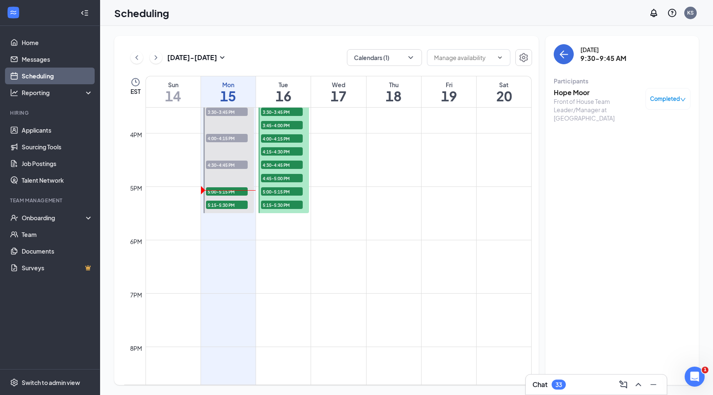
scroll to position [841, 0]
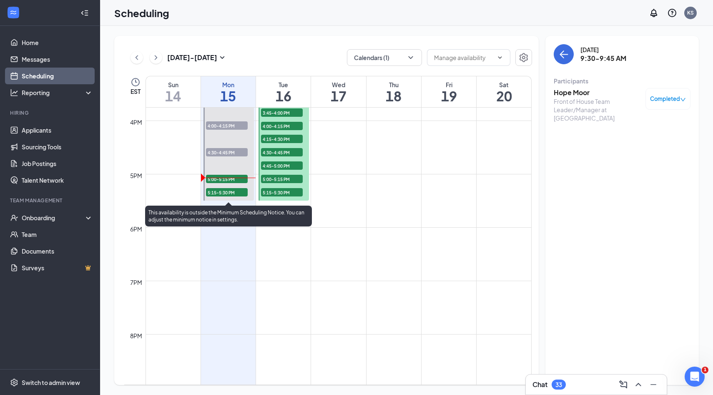
click at [229, 182] on span "5:00-5:15 PM" at bounding box center [227, 179] width 42 height 8
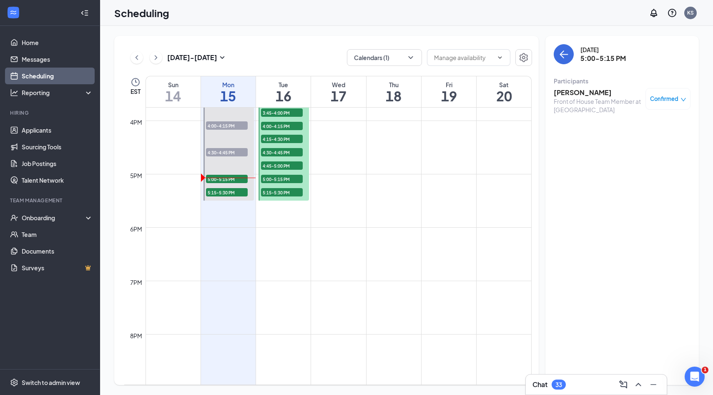
click at [574, 92] on h3 "[PERSON_NAME]" at bounding box center [597, 92] width 88 height 9
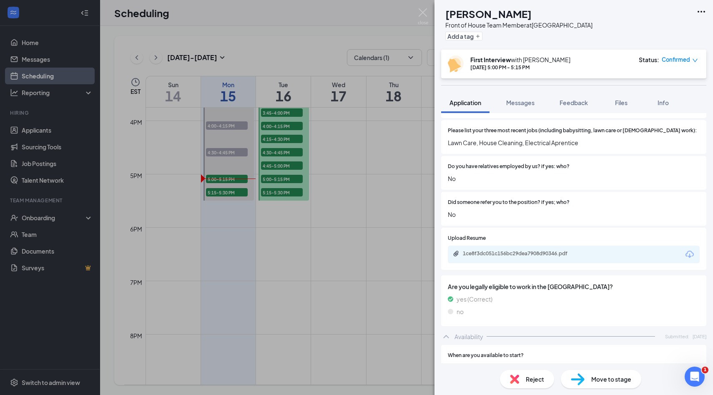
scroll to position [343, 0]
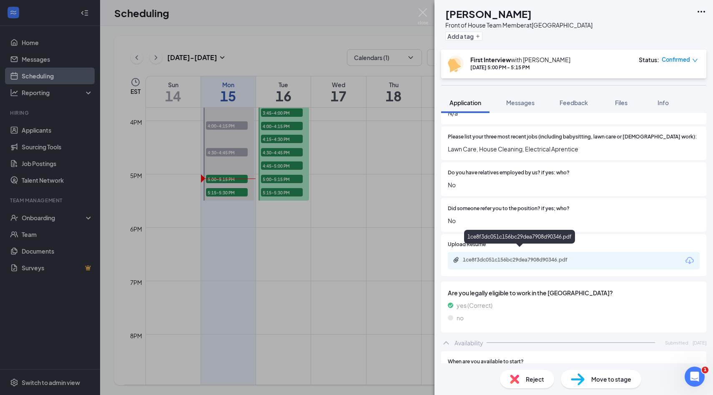
click at [552, 256] on div "1ce8f3dc051c156bc29dea7908d90346.pdf" at bounding box center [521, 259] width 117 height 7
click at [571, 103] on span "Feedback" at bounding box center [573, 103] width 28 height 8
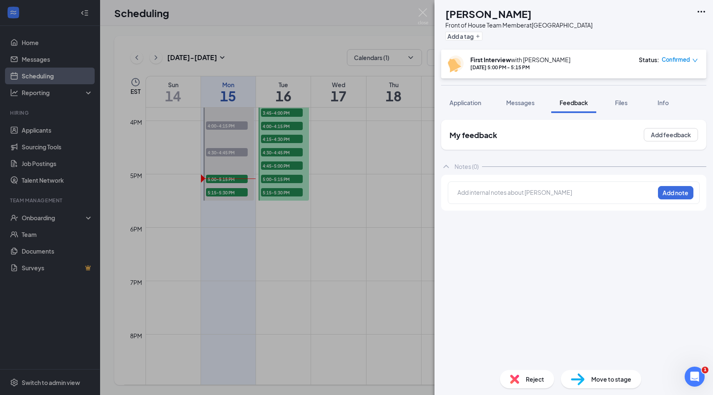
click at [527, 188] on div at bounding box center [556, 192] width 196 height 9
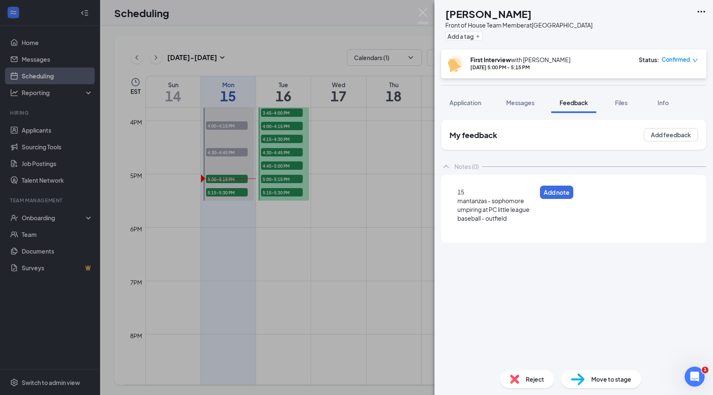
click at [480, 189] on div "15" at bounding box center [496, 192] width 79 height 9
click at [481, 231] on div at bounding box center [496, 227] width 79 height 9
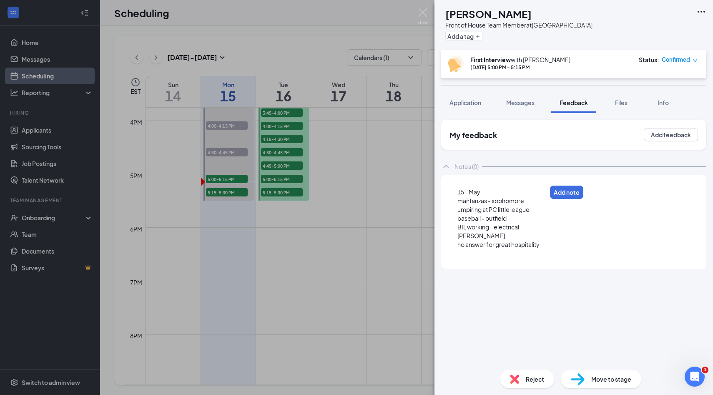
click at [492, 258] on div at bounding box center [501, 253] width 89 height 9
click at [485, 275] on div "15 - May mantanzas - sophomore umpiring at PC little league baseball - outfield…" at bounding box center [502, 231] width 90 height 88
click at [484, 273] on div at bounding box center [501, 270] width 89 height 9
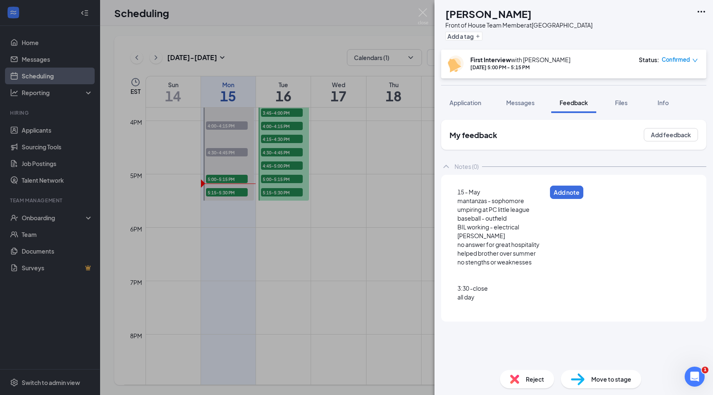
click at [479, 307] on div at bounding box center [501, 305] width 89 height 9
click at [661, 195] on button "Add note" at bounding box center [643, 191] width 35 height 13
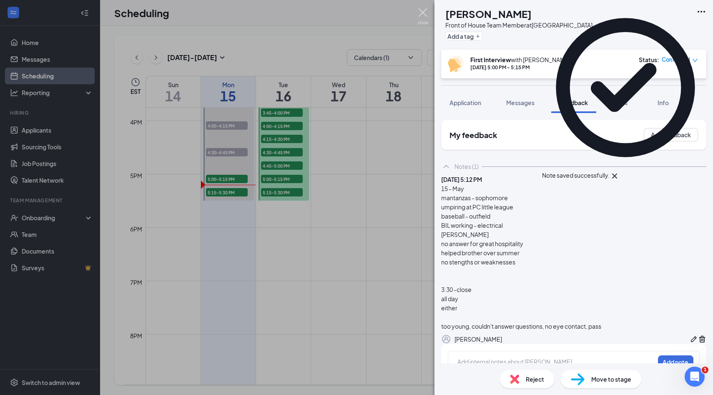
click at [421, 17] on img at bounding box center [423, 16] width 10 height 16
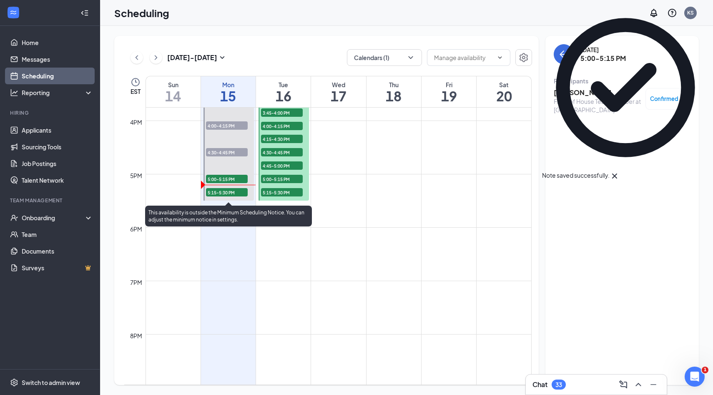
click at [231, 194] on span "5:15-5:30 PM" at bounding box center [227, 192] width 42 height 8
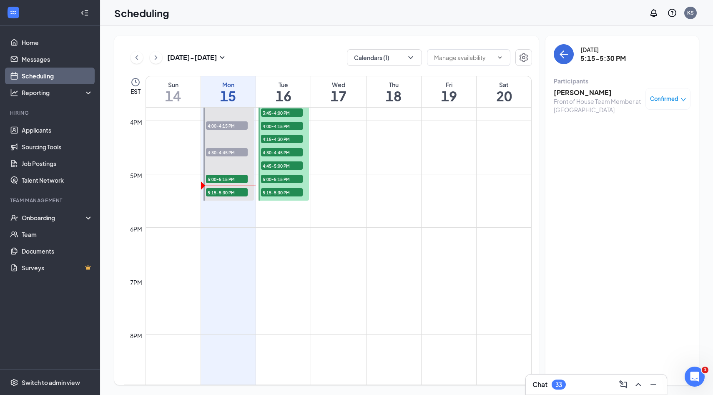
click at [590, 96] on h3 "[PERSON_NAME]" at bounding box center [597, 92] width 88 height 9
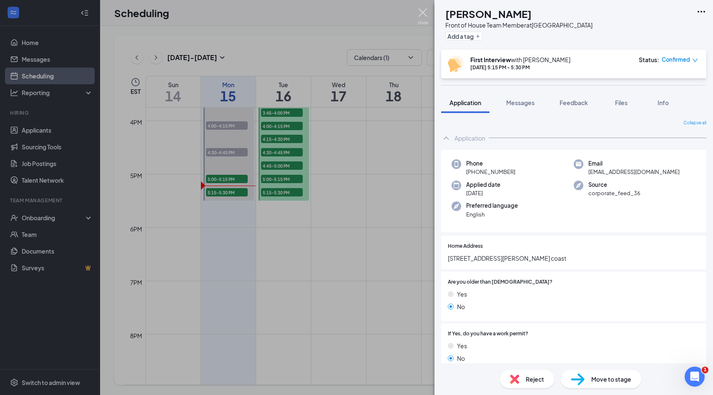
click at [425, 19] on img at bounding box center [423, 16] width 10 height 16
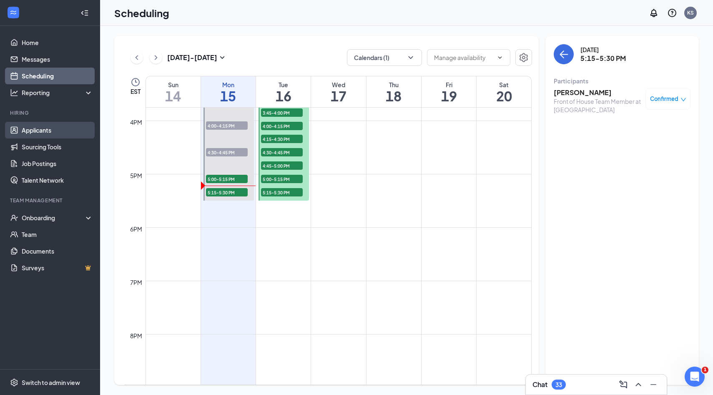
click at [39, 132] on link "Applicants" at bounding box center [57, 130] width 71 height 17
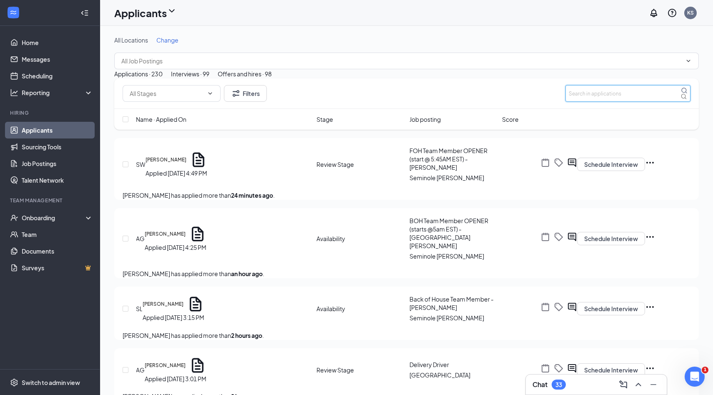
click at [601, 102] on input "text" at bounding box center [627, 93] width 125 height 17
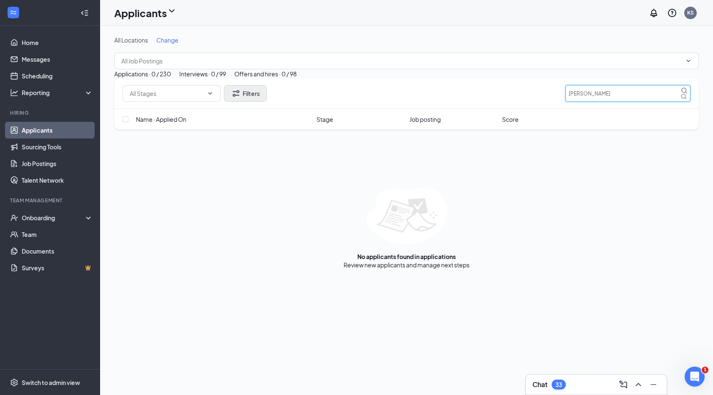
type input "[PERSON_NAME]"
click at [256, 102] on button "Filters" at bounding box center [245, 93] width 43 height 17
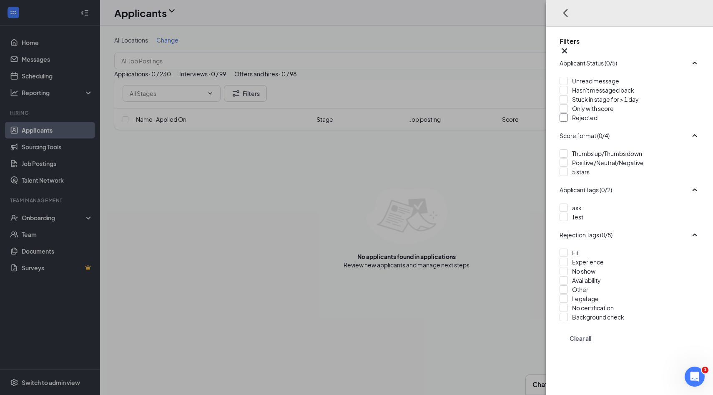
click at [563, 122] on div "Rejected" at bounding box center [629, 117] width 140 height 9
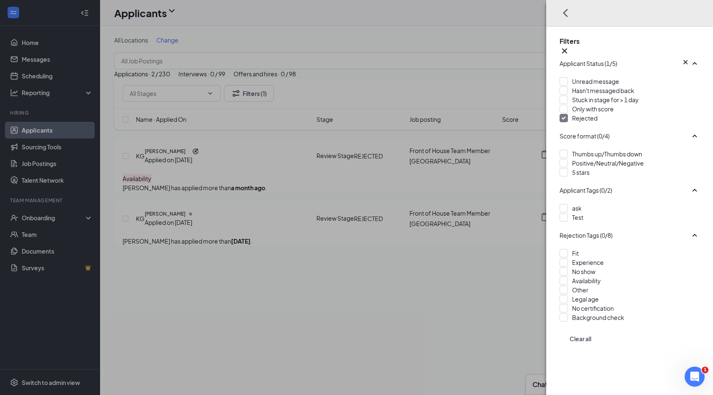
click at [457, 103] on div "Filters Applicant Status (1/5) Unread message Hasn't messaged back Stuck in sta…" at bounding box center [356, 197] width 713 height 395
click at [567, 48] on icon "Cross" at bounding box center [564, 50] width 5 height 5
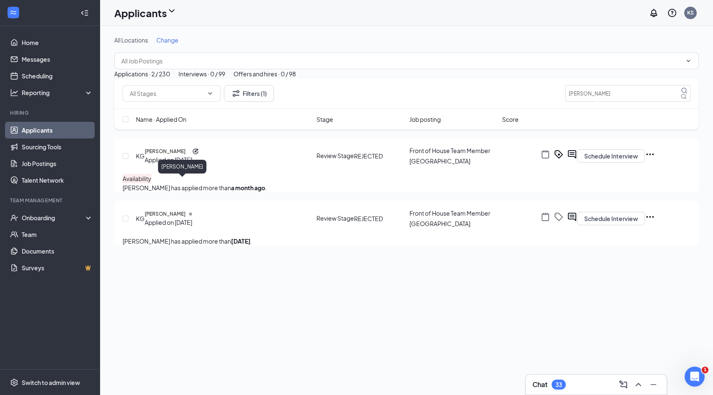
click at [179, 155] on h5 "[PERSON_NAME]" at bounding box center [165, 152] width 41 height 8
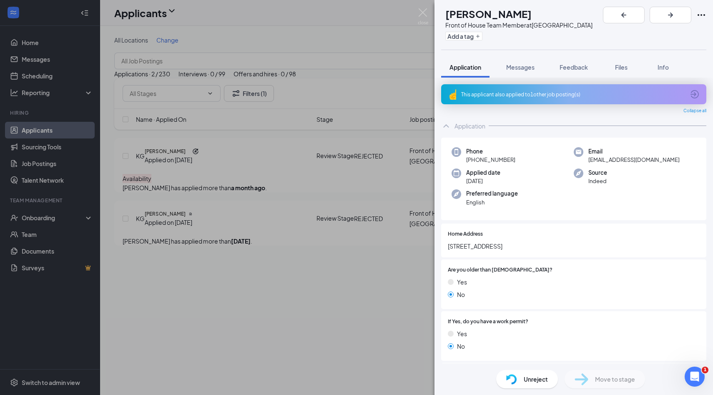
click at [546, 96] on div "This applicant also applied to 1 other job posting(s)" at bounding box center [572, 94] width 223 height 7
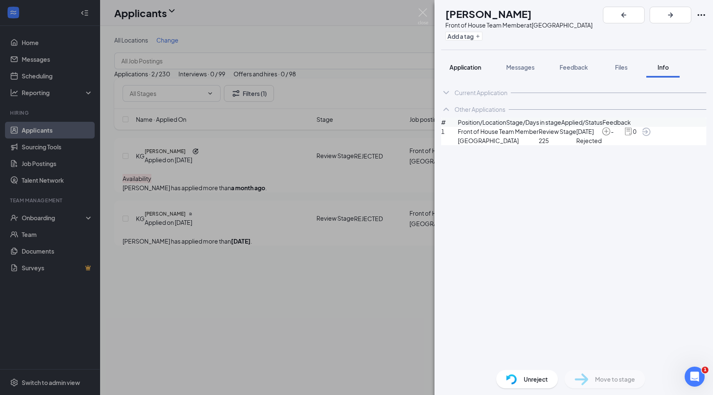
click at [469, 65] on span "Application" at bounding box center [465, 67] width 32 height 8
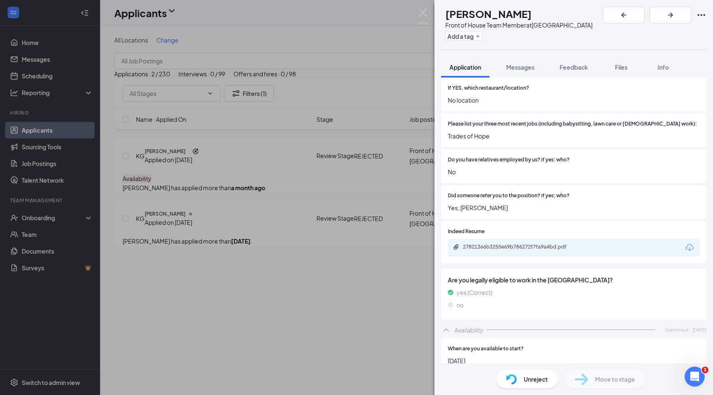
scroll to position [344, 0]
click at [546, 244] on div "27821366b3255e69b786272f7fa9a4bd.pdf" at bounding box center [521, 247] width 117 height 7
click at [422, 14] on img at bounding box center [423, 16] width 10 height 16
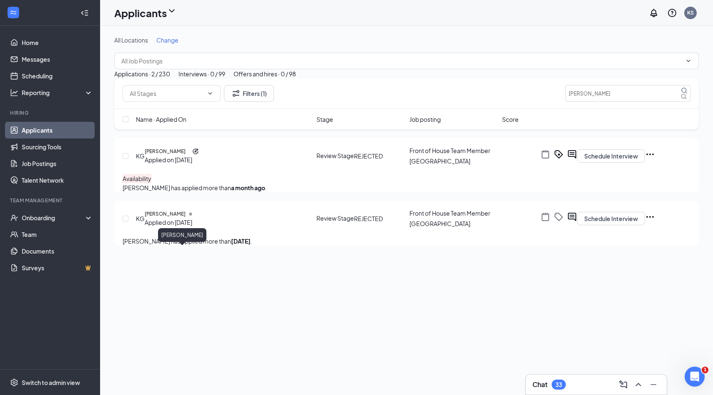
click at [177, 218] on h5 "[PERSON_NAME]" at bounding box center [165, 214] width 41 height 8
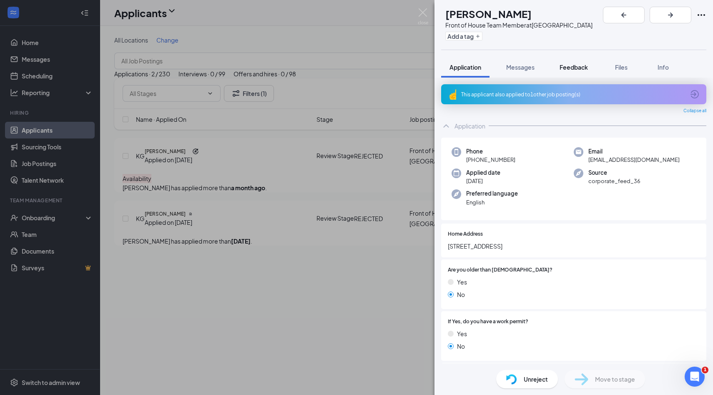
click at [576, 65] on span "Feedback" at bounding box center [573, 67] width 28 height 8
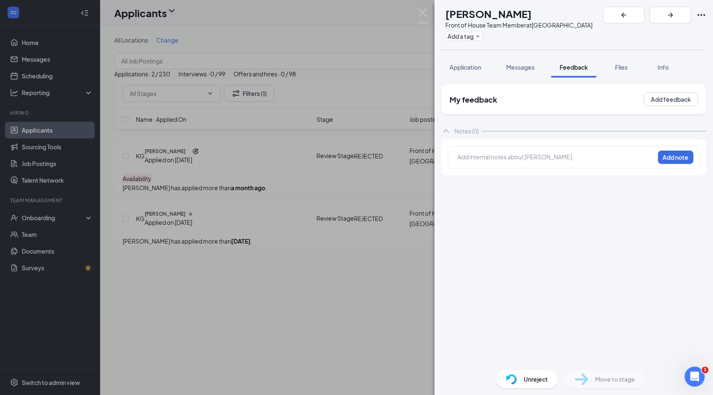
click at [422, 16] on img at bounding box center [423, 16] width 10 height 16
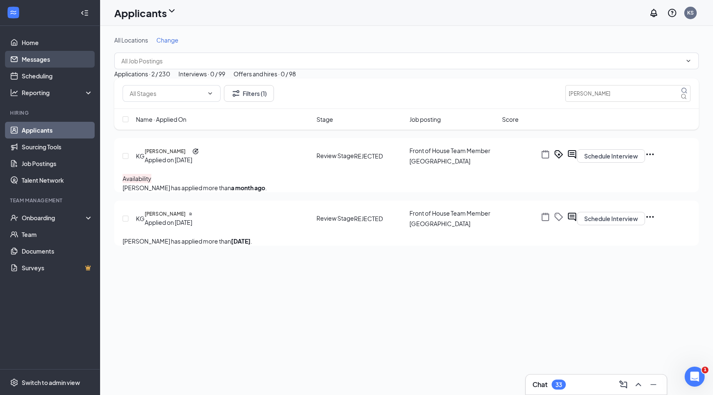
click at [67, 63] on link "Messages" at bounding box center [57, 59] width 71 height 17
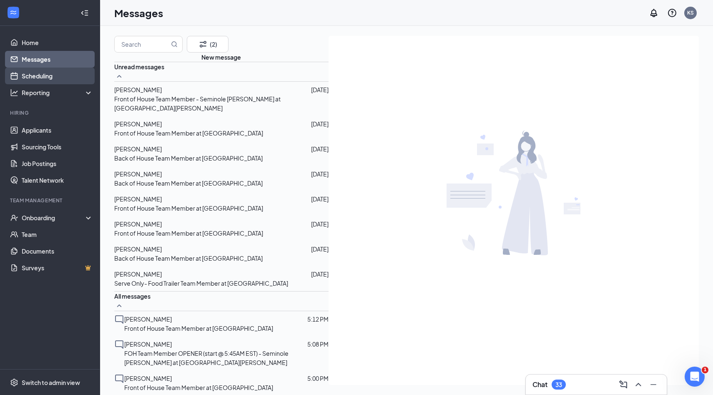
click at [63, 78] on link "Scheduling" at bounding box center [57, 76] width 71 height 17
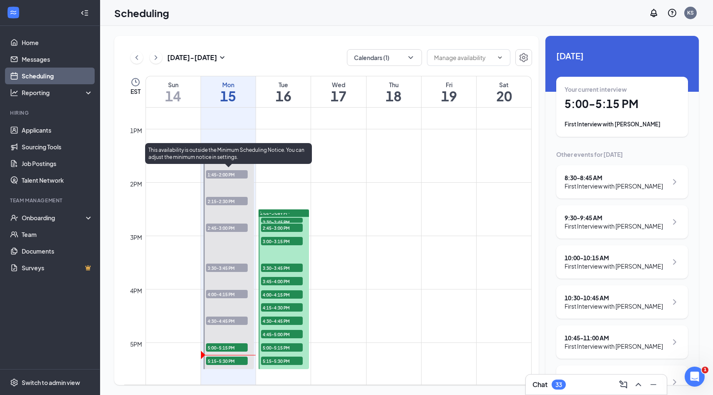
scroll to position [674, 0]
